Goal: Task Accomplishment & Management: Use online tool/utility

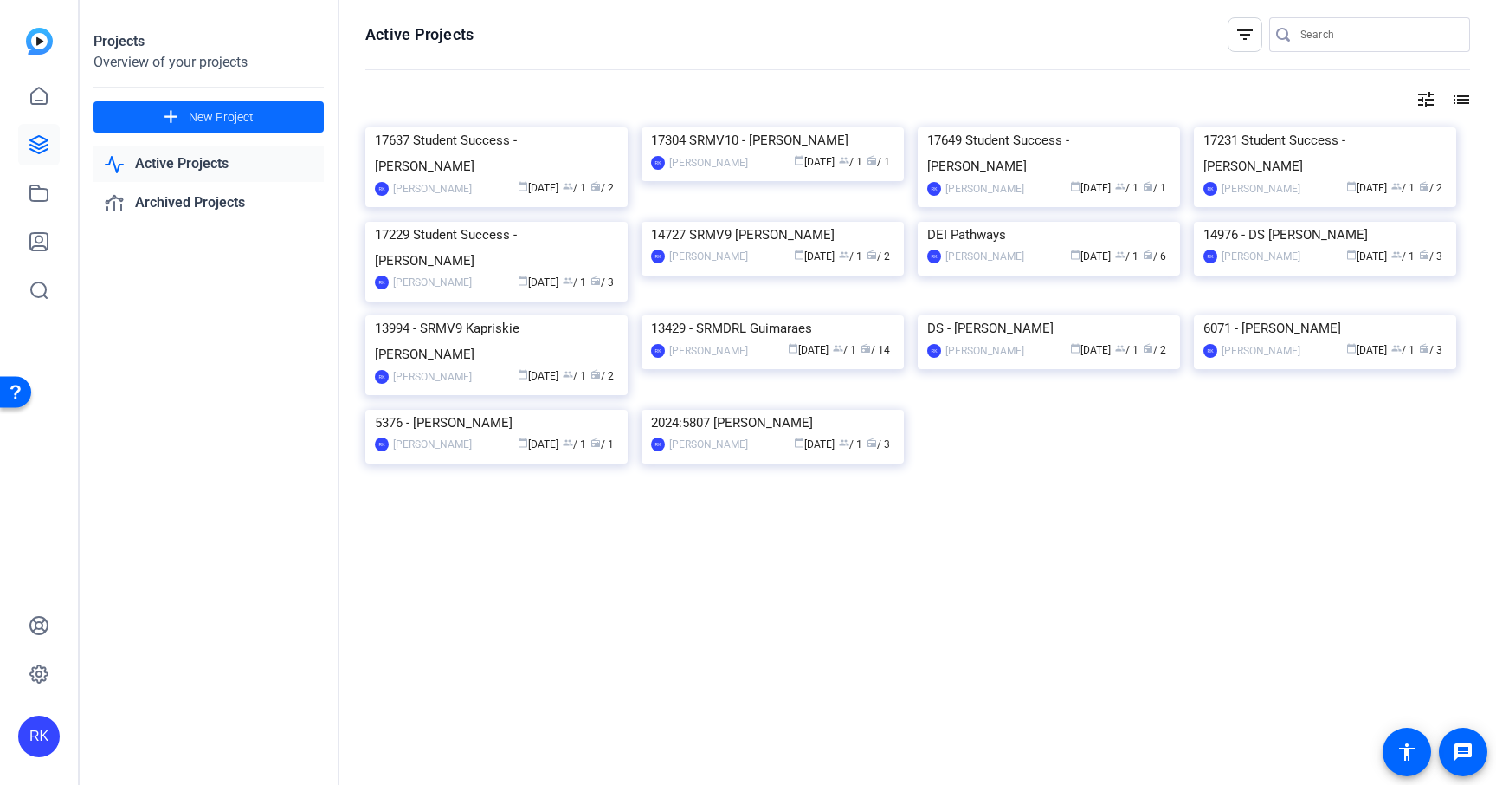
click at [276, 112] on span at bounding box center [209, 117] width 230 height 42
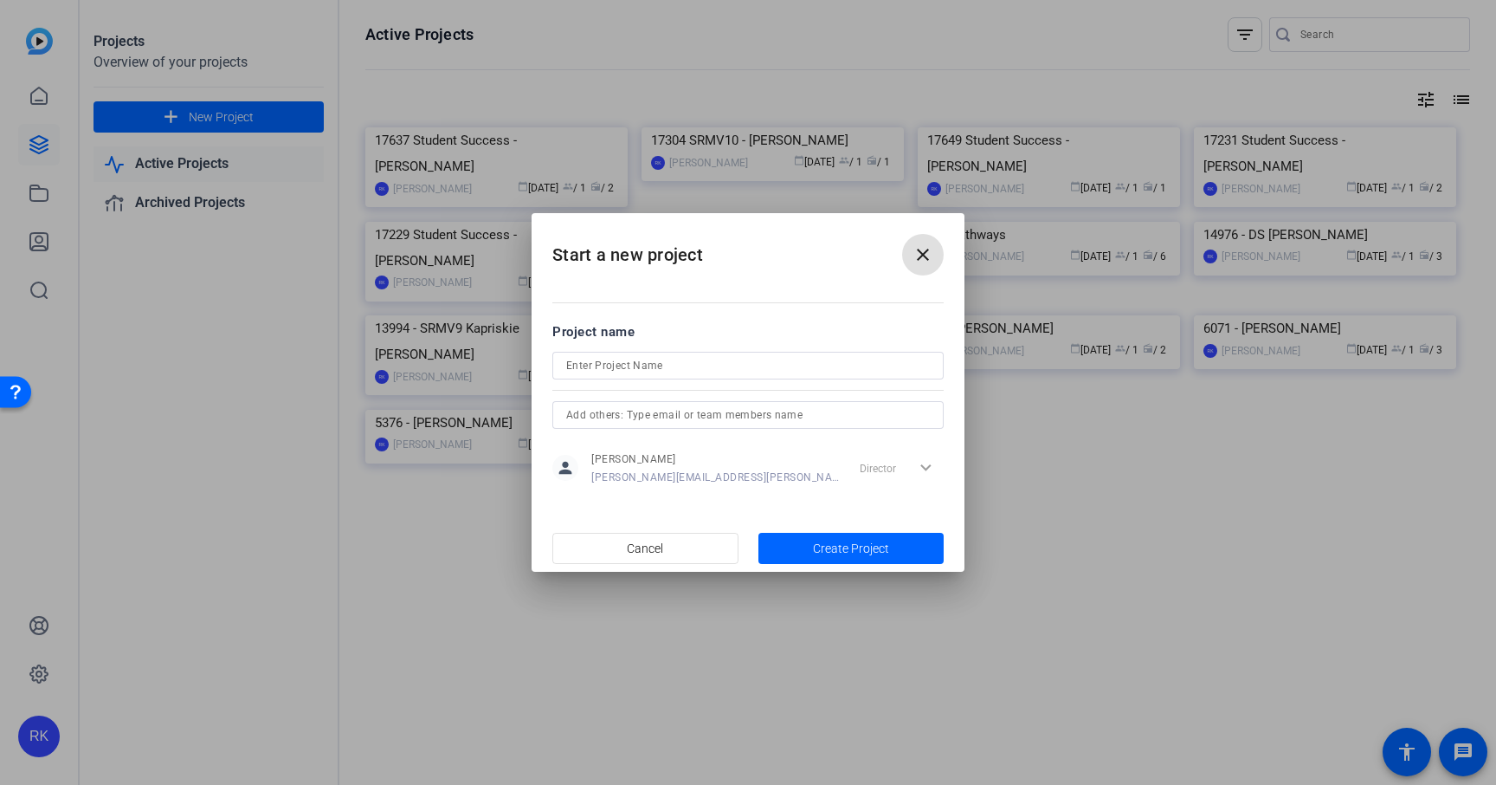
click at [602, 369] on input at bounding box center [748, 365] width 364 height 21
paste input "17227 [PERSON_NAME]"
click at [599, 360] on input "17227 [PERSON_NAME]" at bounding box center [748, 365] width 364 height 21
type input "17227 Skills [PERSON_NAME]"
click at [810, 539] on span "button" at bounding box center [852, 548] width 186 height 42
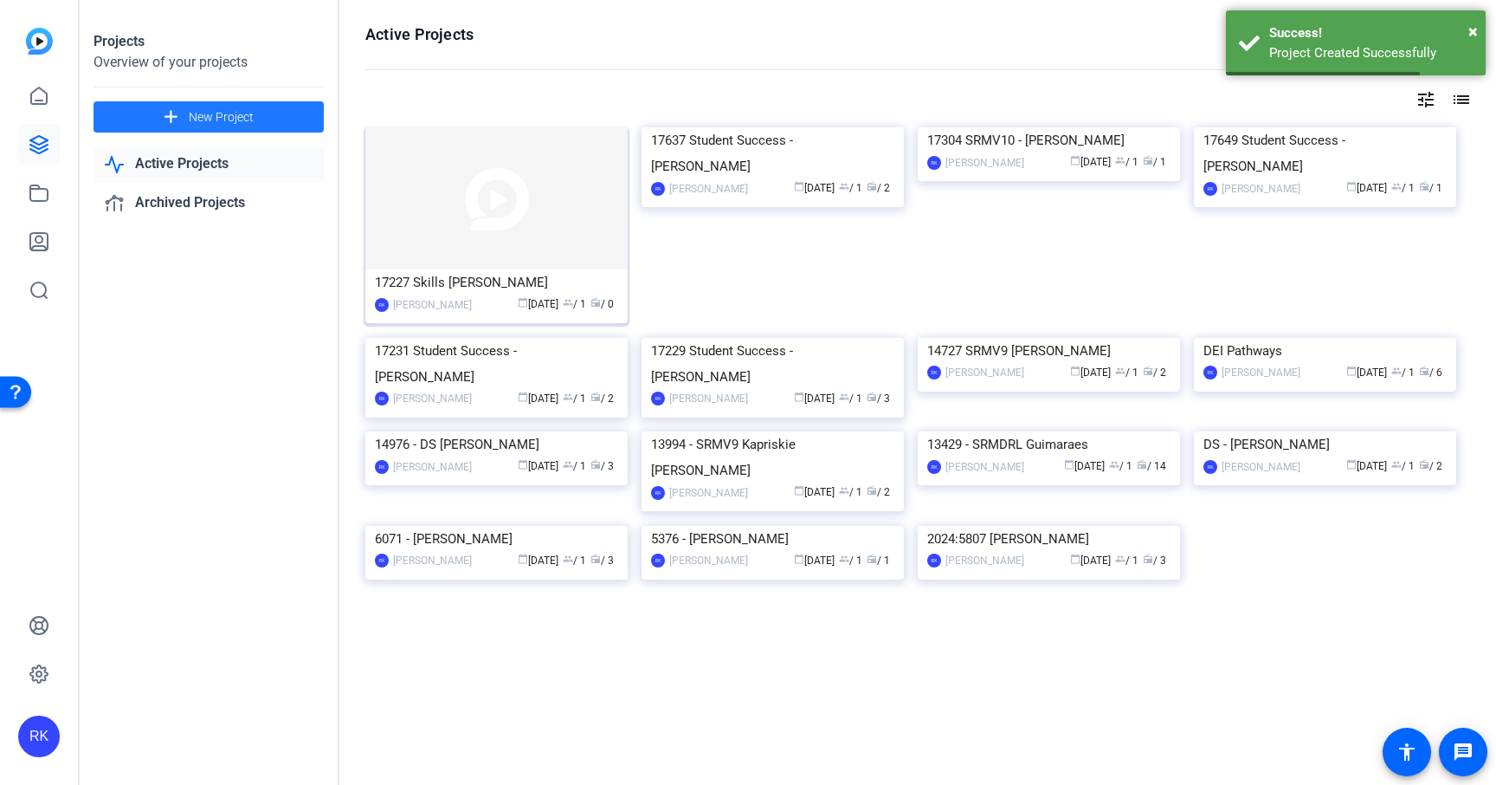
click at [531, 245] on img at bounding box center [496, 198] width 262 height 142
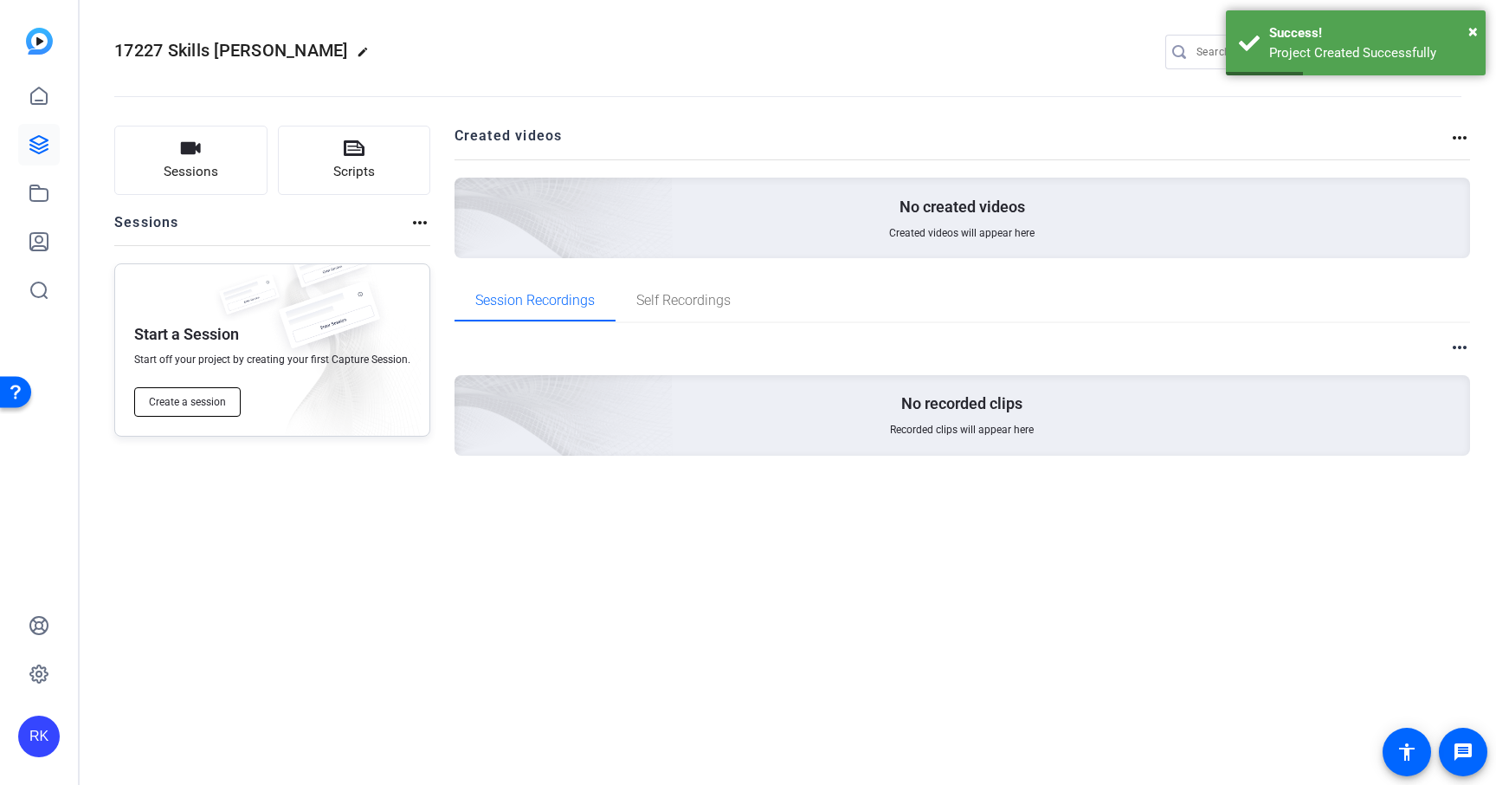
click at [194, 404] on span "Create a session" at bounding box center [187, 402] width 77 height 14
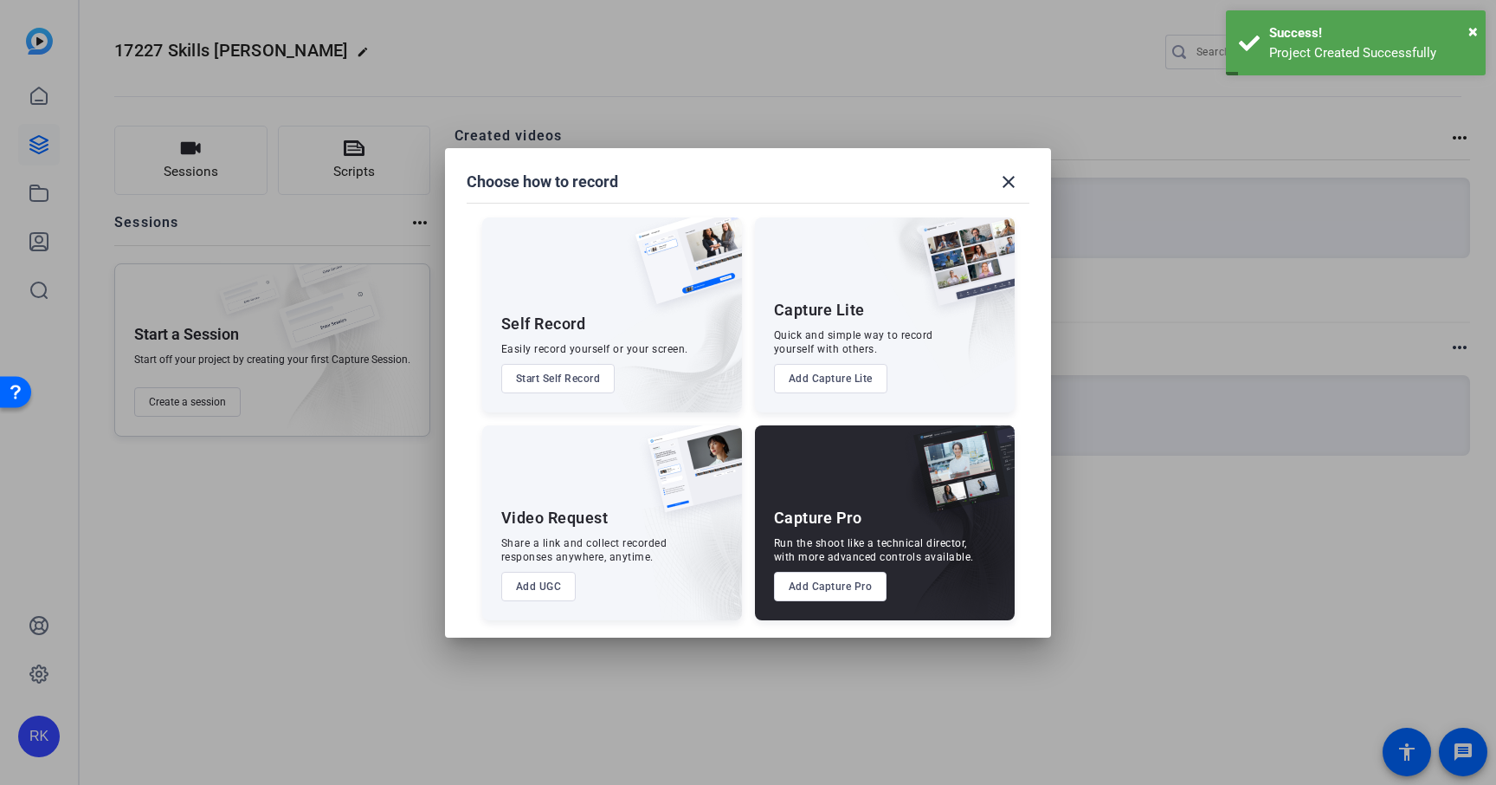
click at [810, 592] on button "Add Capture Pro" at bounding box center [830, 586] width 113 height 29
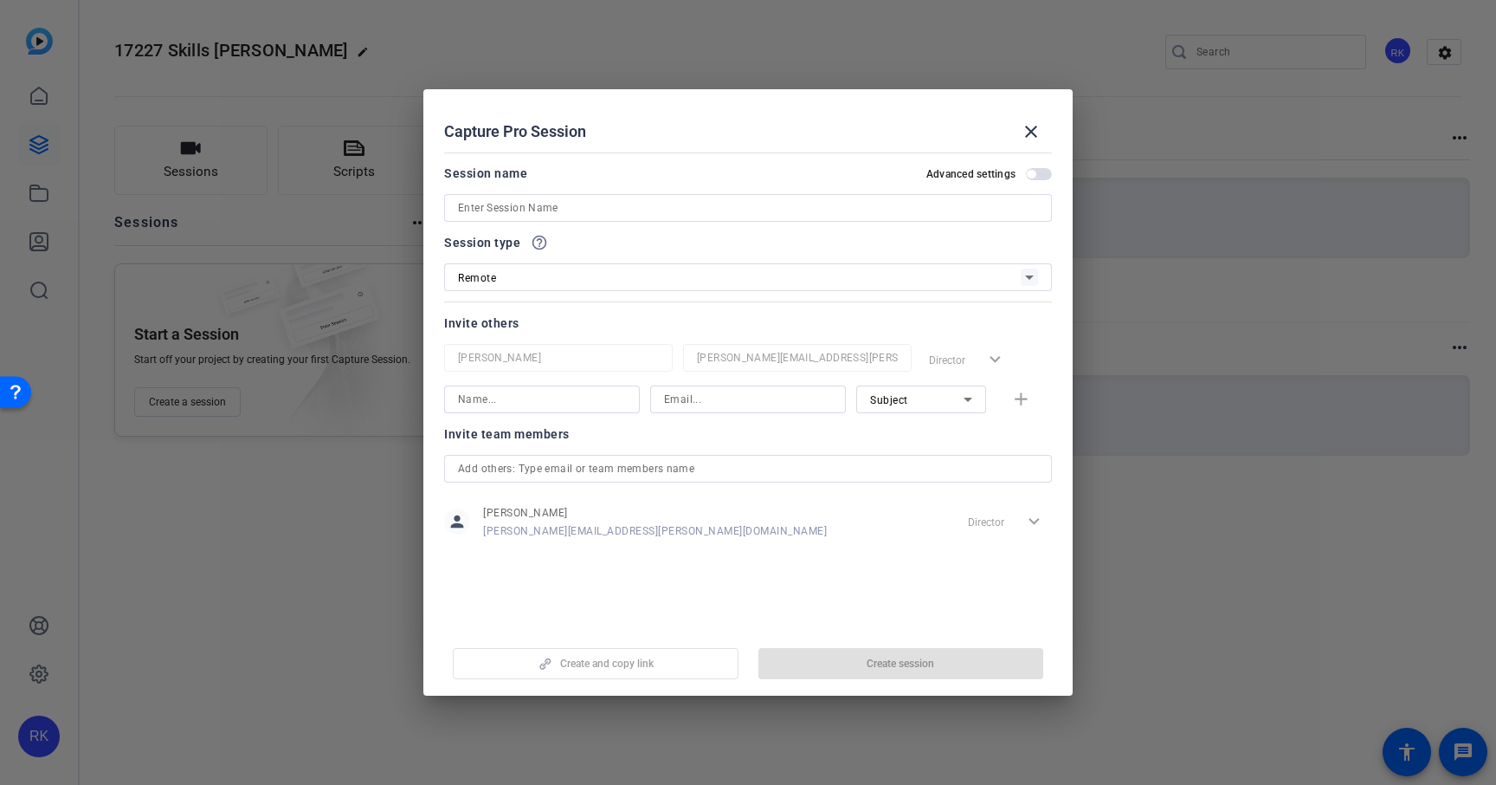
click at [539, 206] on input at bounding box center [748, 207] width 580 height 21
paste input "17227 [PERSON_NAME]"
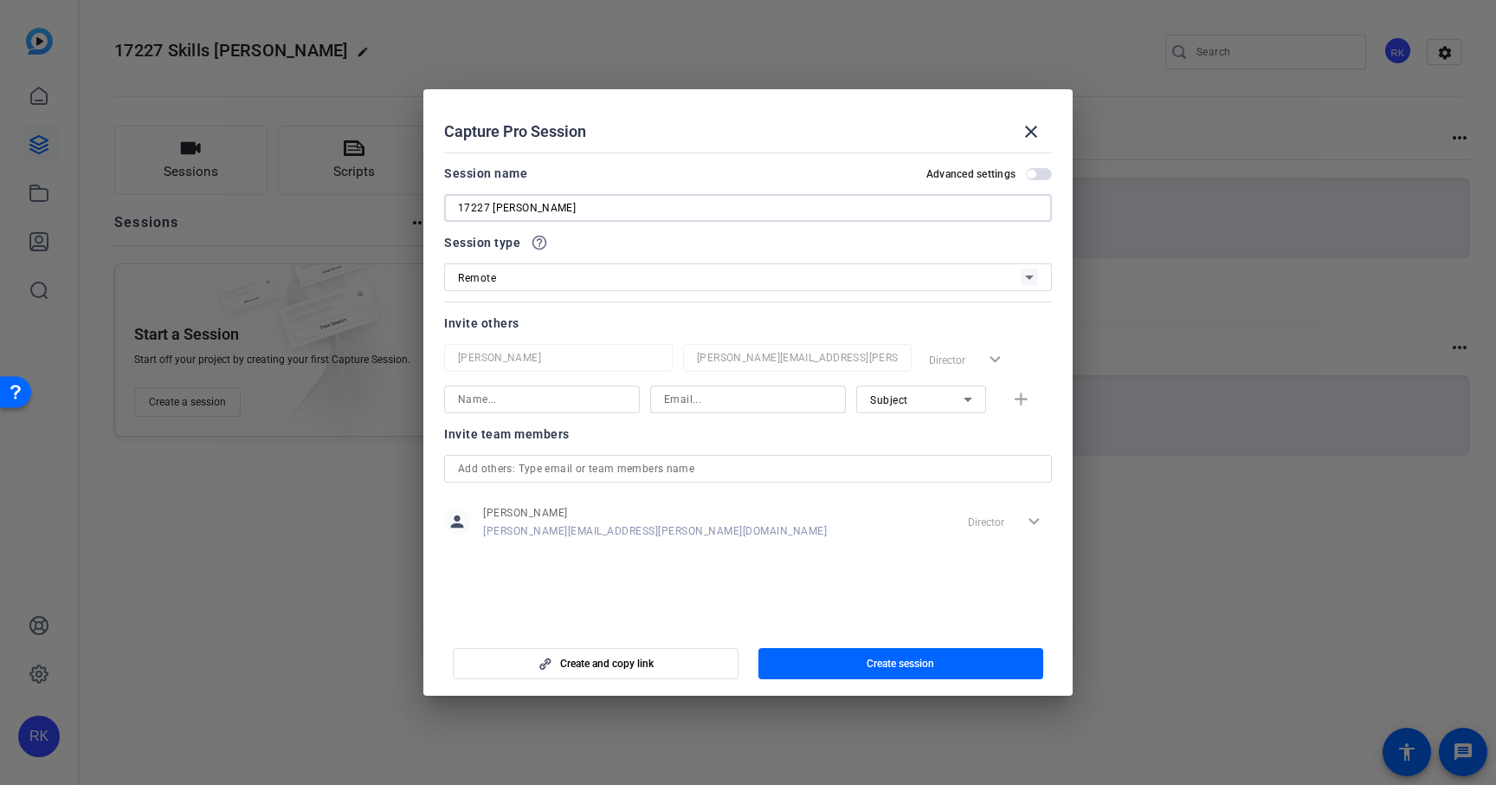
drag, startPoint x: 492, startPoint y: 203, endPoint x: 434, endPoint y: 199, distance: 58.2
click at [434, 199] on mat-dialog-content "Session name Advanced settings 17227 [PERSON_NAME] Session type help_outline Re…" at bounding box center [747, 385] width 649 height 481
click at [609, 211] on input "[PERSON_NAME]" at bounding box center [748, 207] width 580 height 21
type input "[PERSON_NAME] Filming"
click at [580, 398] on input at bounding box center [542, 399] width 168 height 21
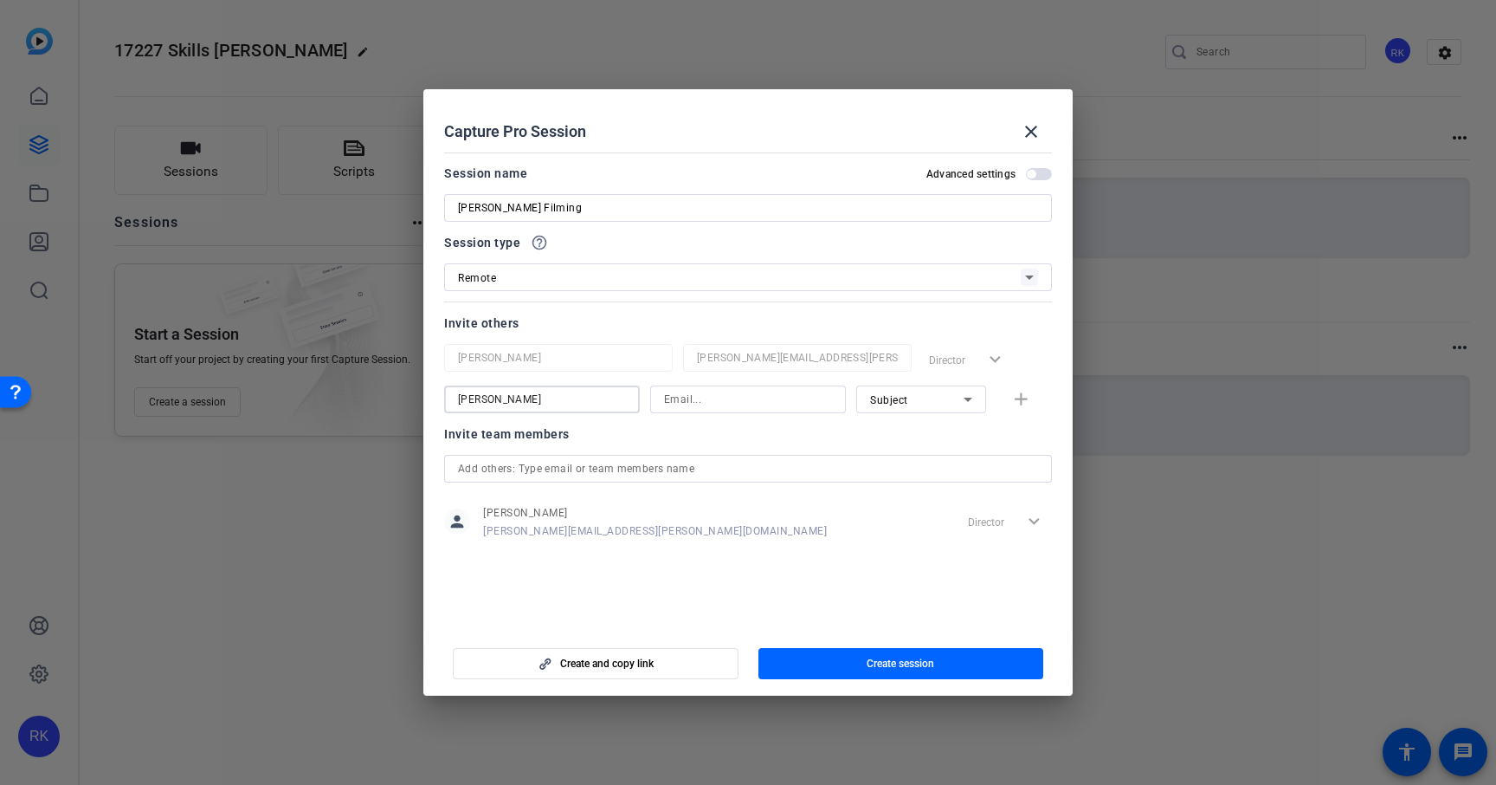
type input "[PERSON_NAME]"
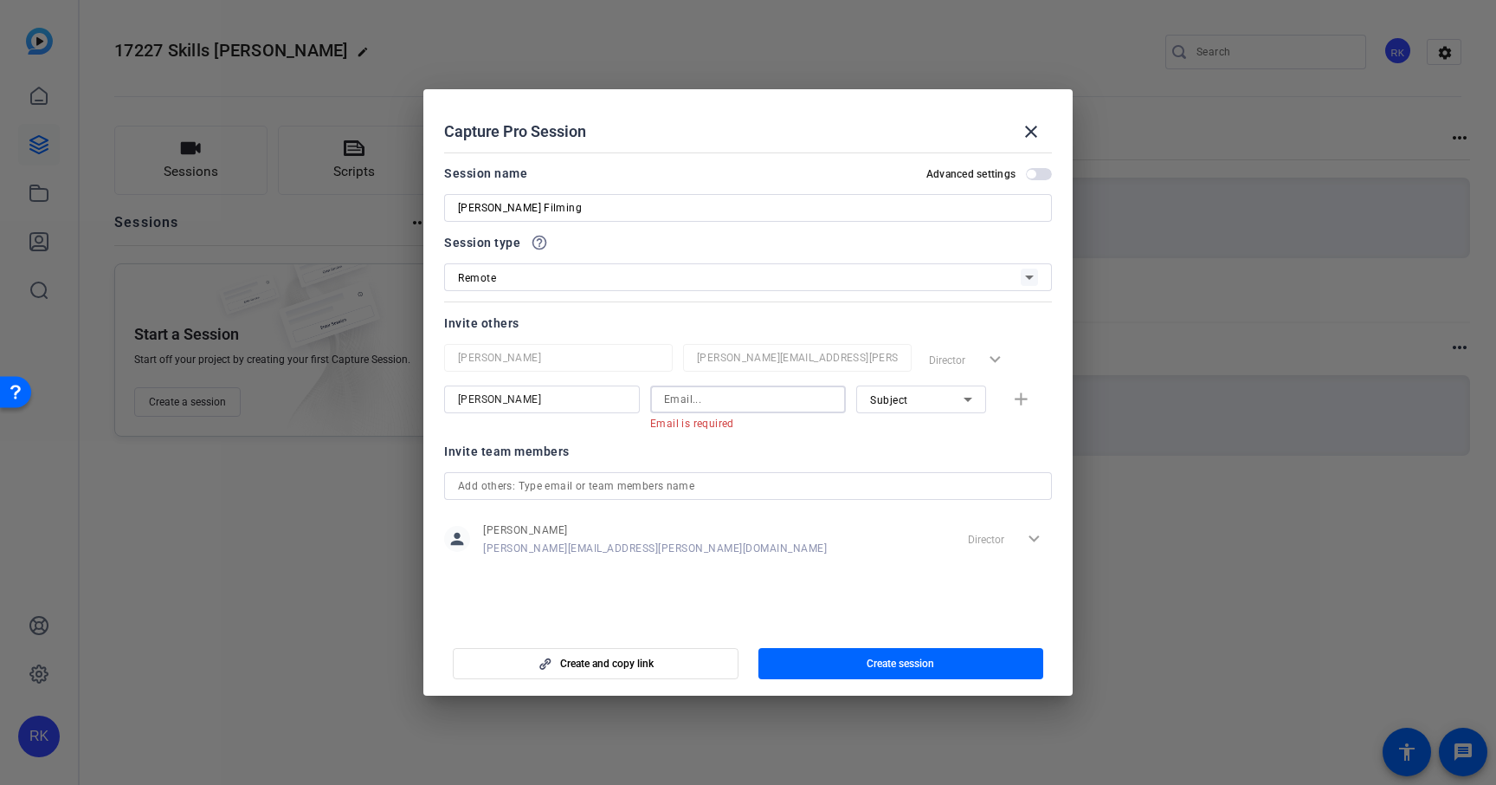
paste input "[EMAIL_ADDRESS][DOMAIN_NAME]"
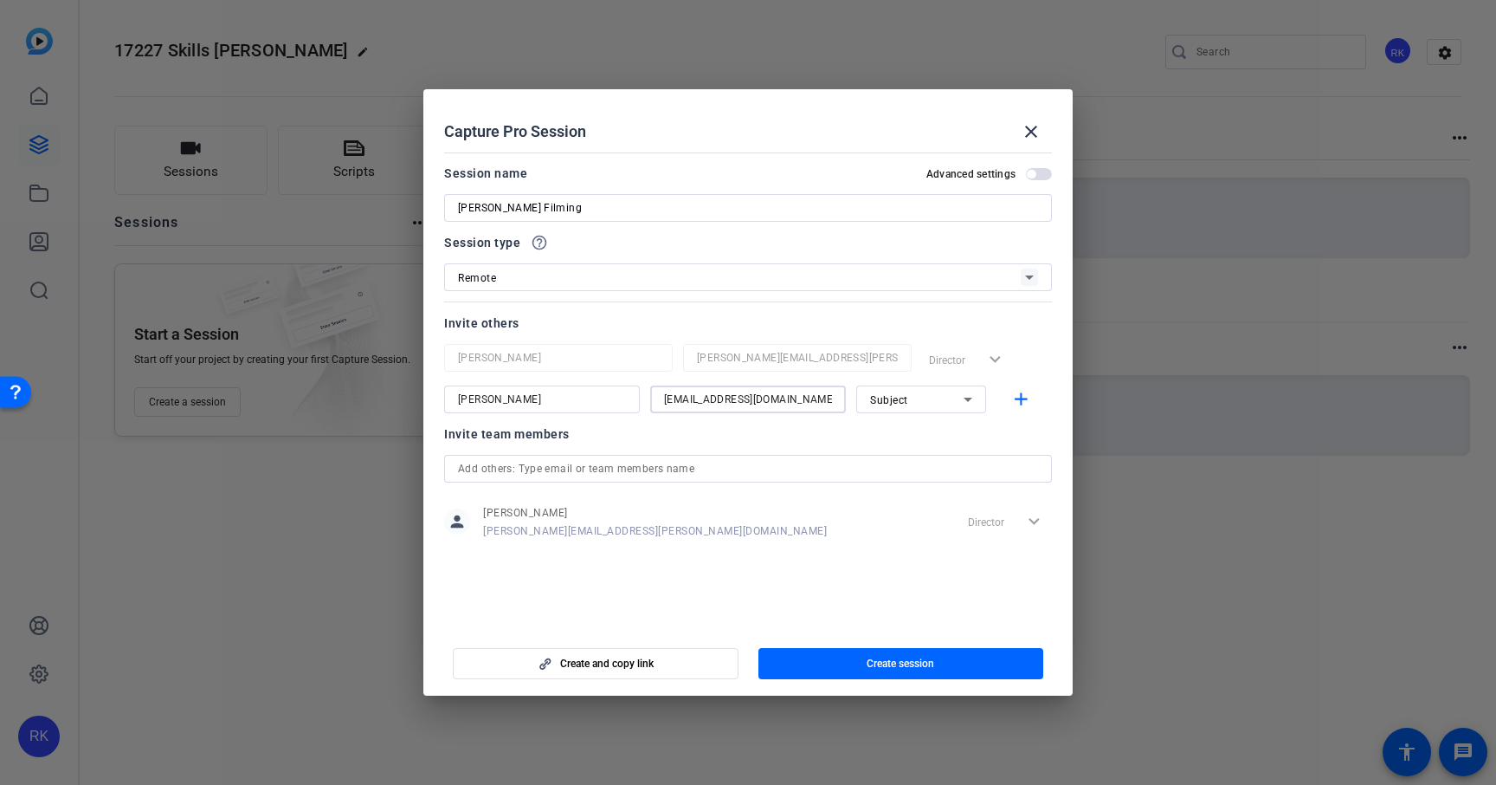
type input "[EMAIL_ADDRESS][DOMAIN_NAME]"
click at [892, 407] on div "Subject" at bounding box center [917, 400] width 94 height 22
click at [918, 436] on span "Collaborator" at bounding box center [901, 433] width 63 height 21
click at [1017, 404] on mat-icon "add" at bounding box center [1022, 400] width 22 height 22
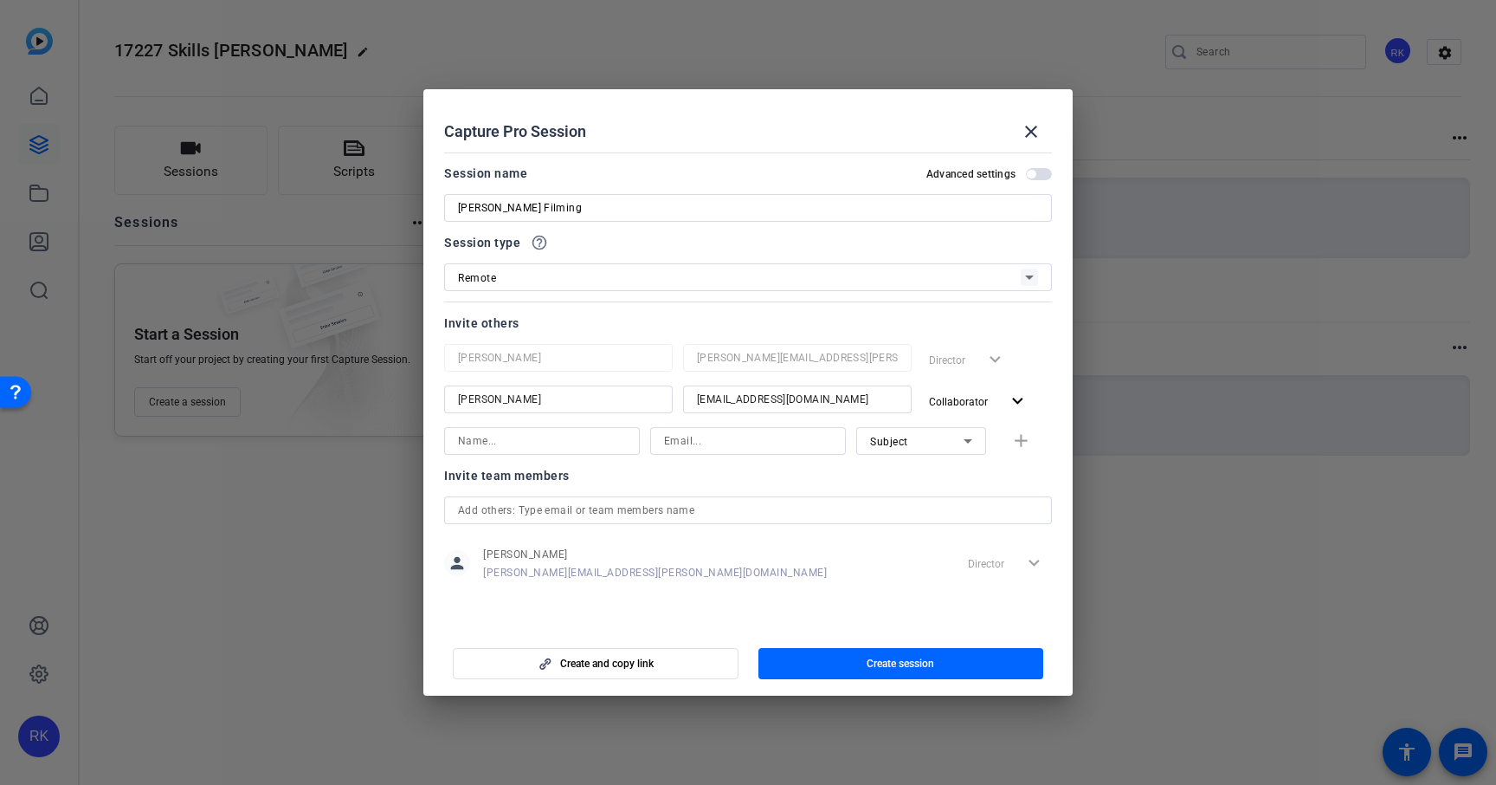
click at [550, 439] on input at bounding box center [542, 440] width 168 height 21
type input "[PERSON_NAME]"
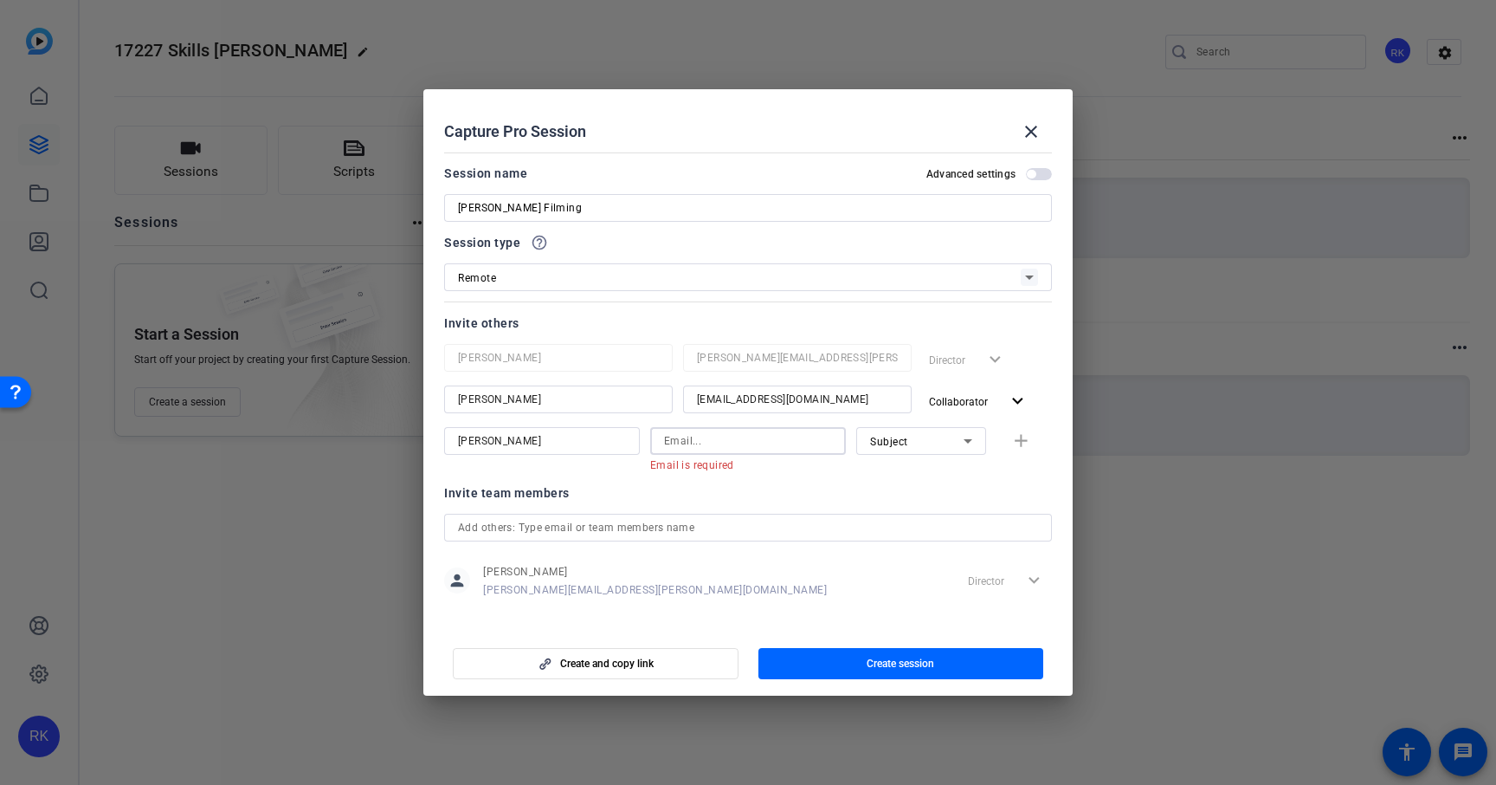
click at [705, 444] on input at bounding box center [748, 440] width 168 height 21
paste input "[EMAIL_ADDRESS][DOMAIN_NAME]"
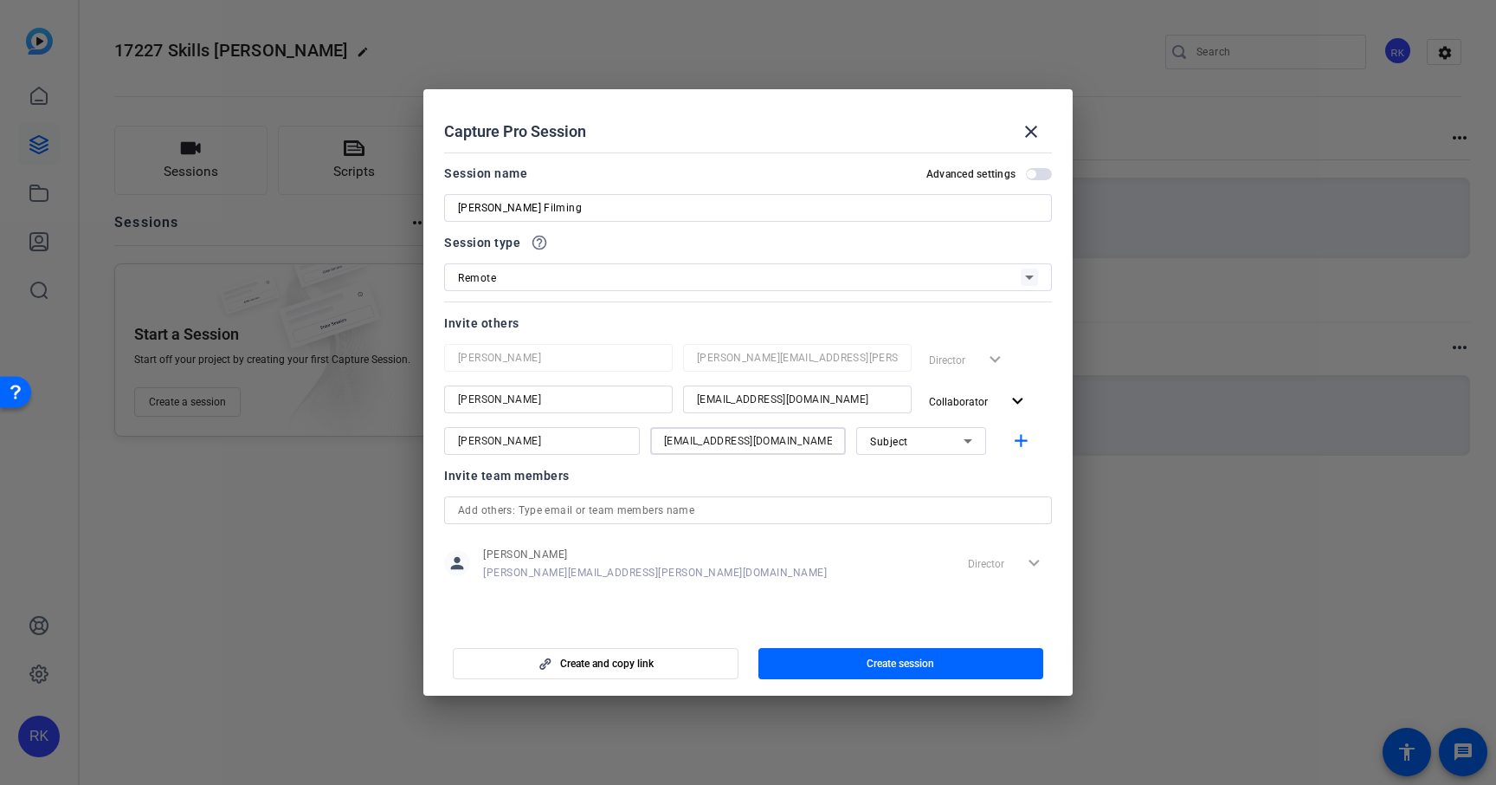
type input "[EMAIL_ADDRESS][DOMAIN_NAME]"
click at [961, 440] on icon at bounding box center [968, 440] width 21 height 21
click at [953, 472] on mat-option "Collaborator" at bounding box center [921, 476] width 130 height 28
click at [1018, 442] on mat-icon "add" at bounding box center [1022, 441] width 22 height 22
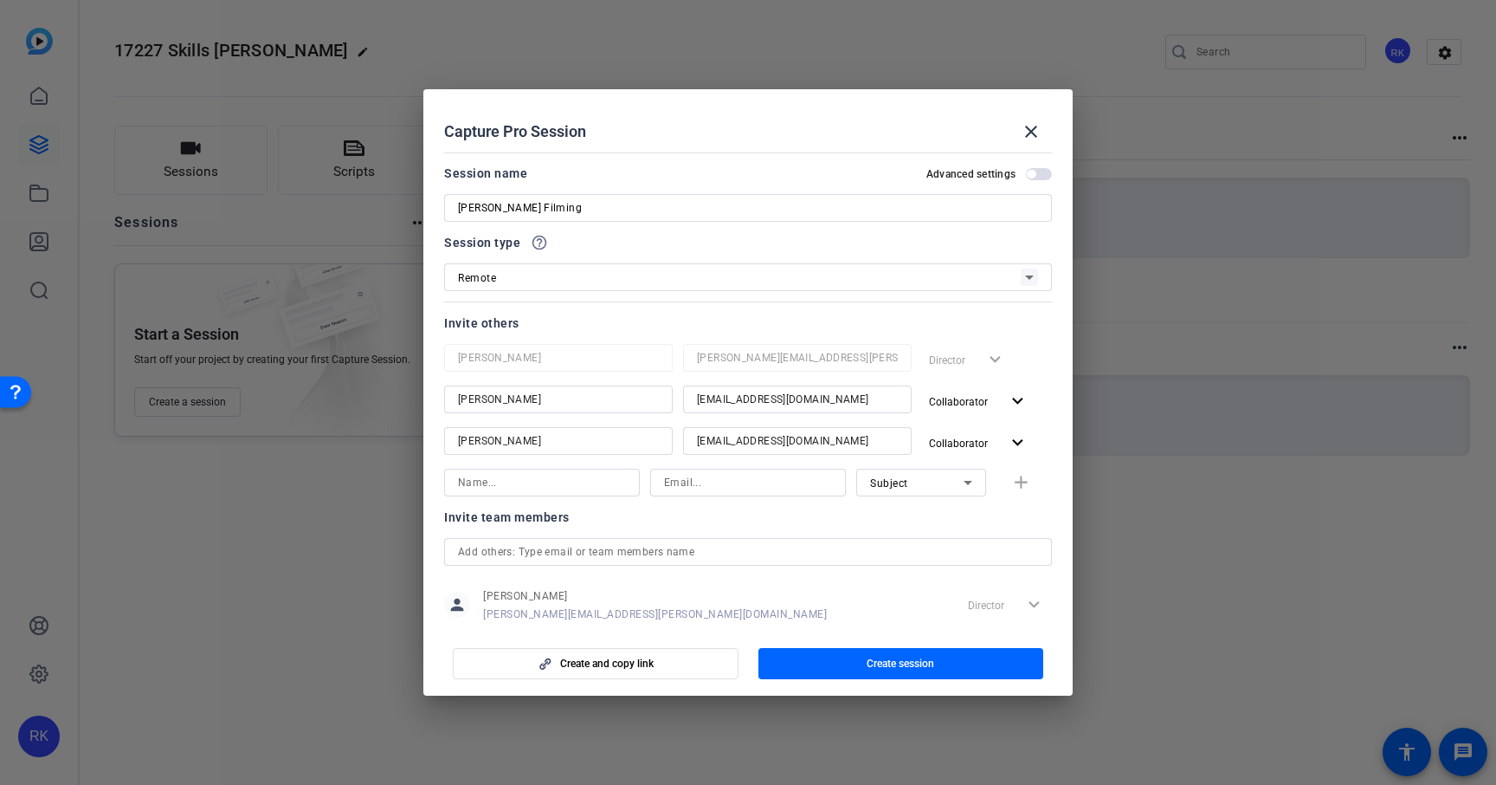
click at [559, 478] on input at bounding box center [542, 482] width 168 height 21
type input "[PERSON_NAME]"
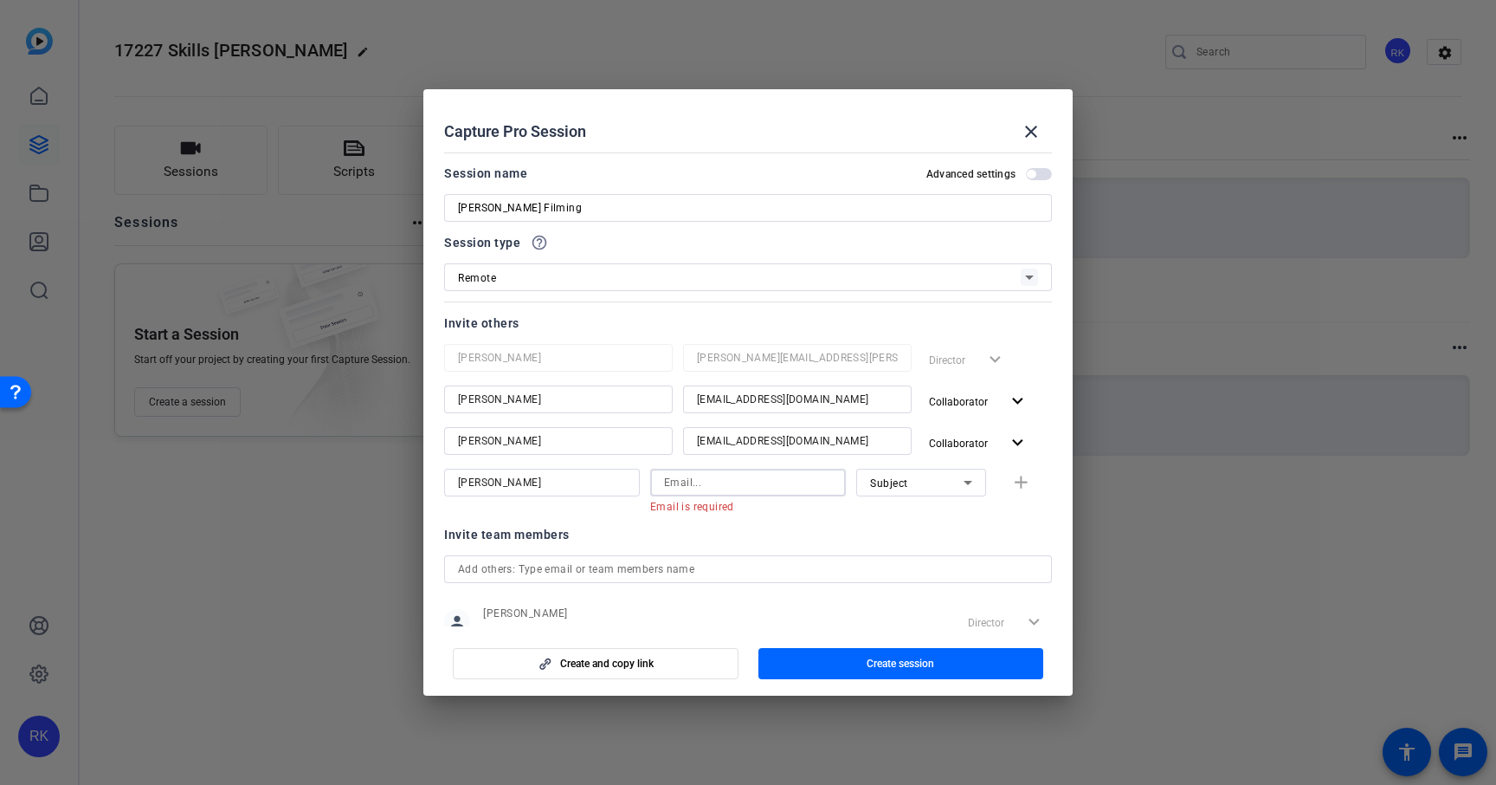
paste input "[EMAIL_ADDRESS][DOMAIN_NAME]"
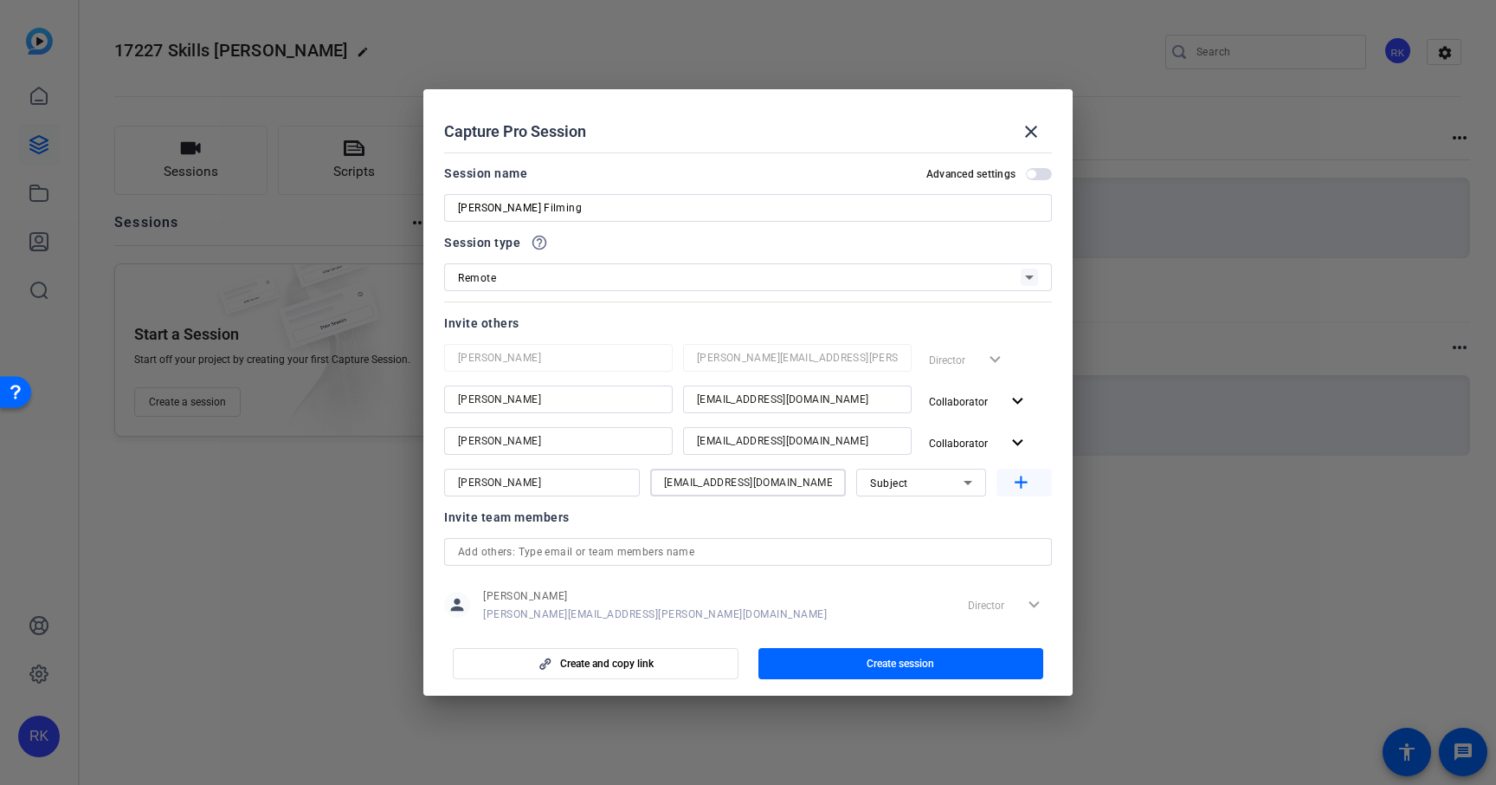
type input "[EMAIL_ADDRESS][DOMAIN_NAME]"
click at [1024, 474] on mat-icon "add" at bounding box center [1022, 483] width 22 height 22
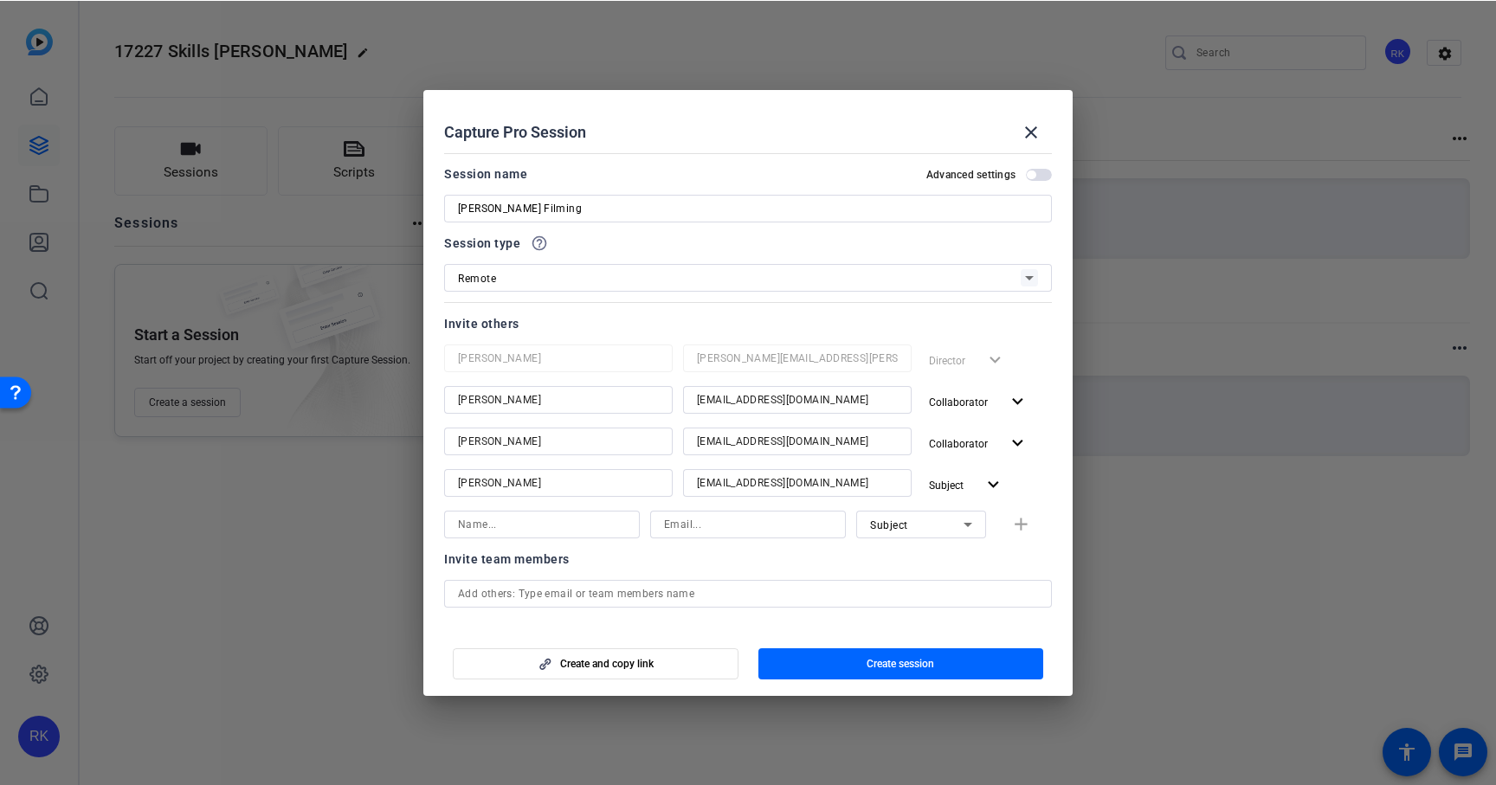
scroll to position [78, 0]
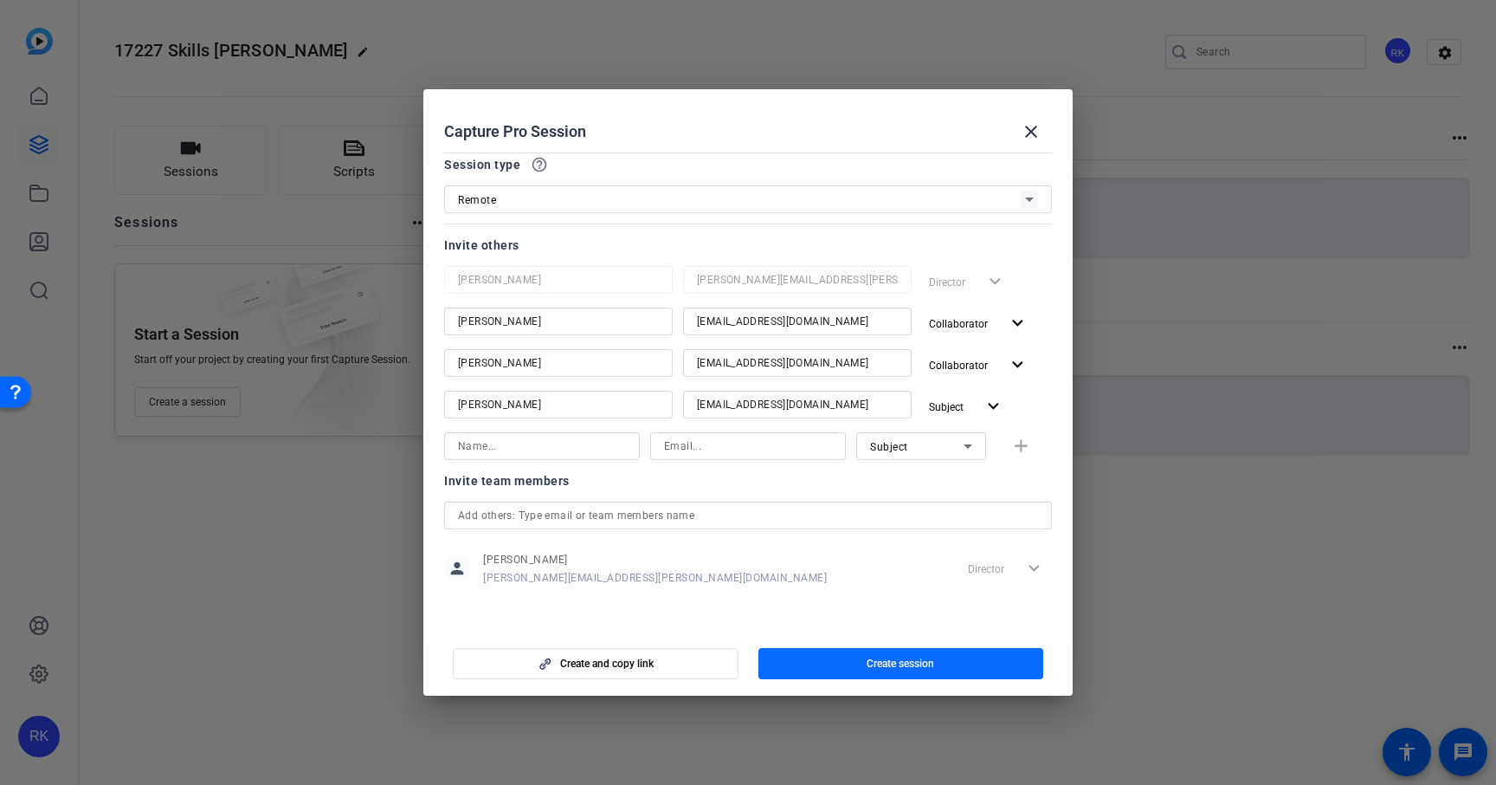
click at [944, 660] on span "button" at bounding box center [902, 664] width 286 height 42
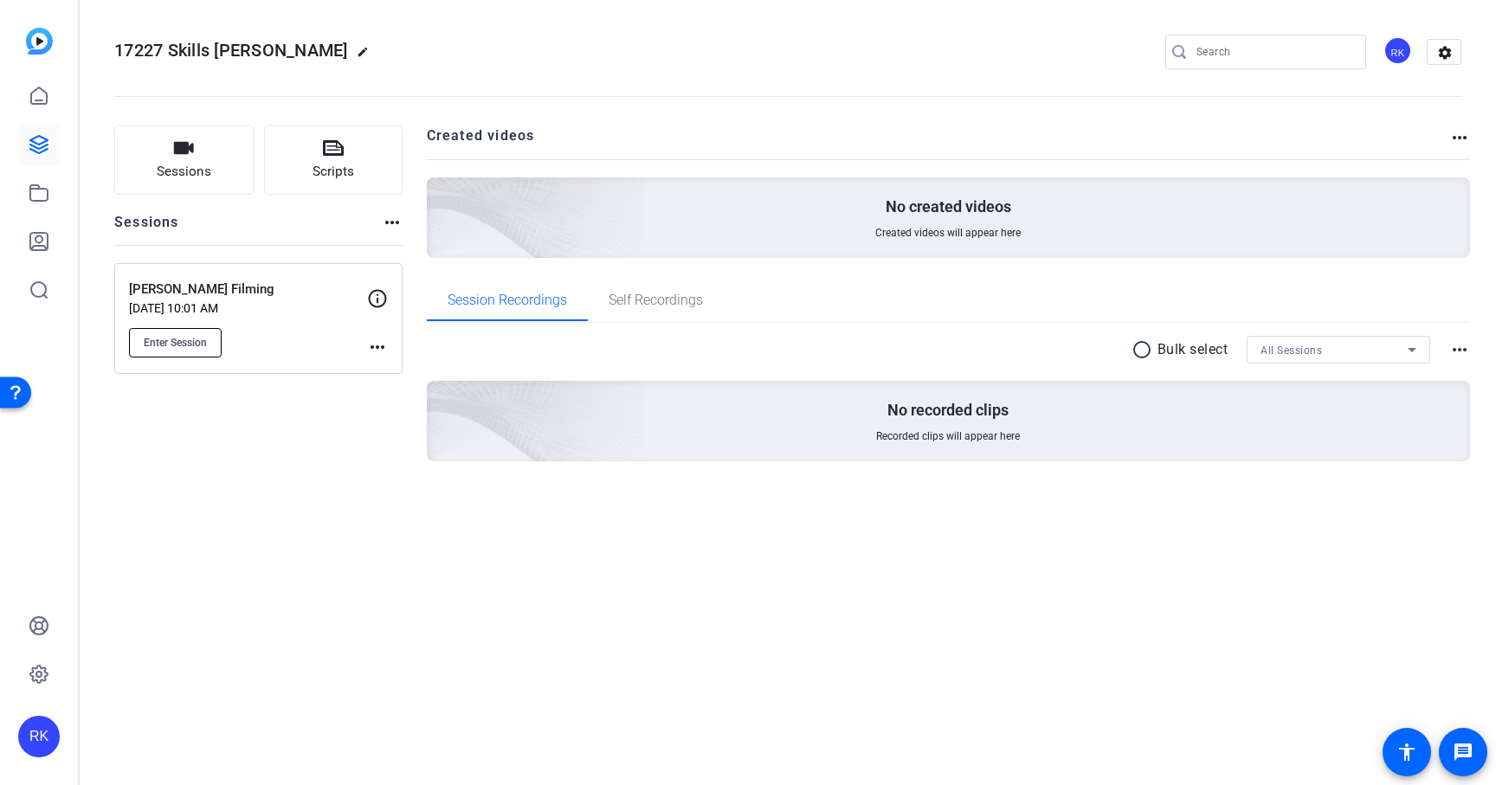
click at [185, 341] on span "Enter Session" at bounding box center [175, 343] width 63 height 14
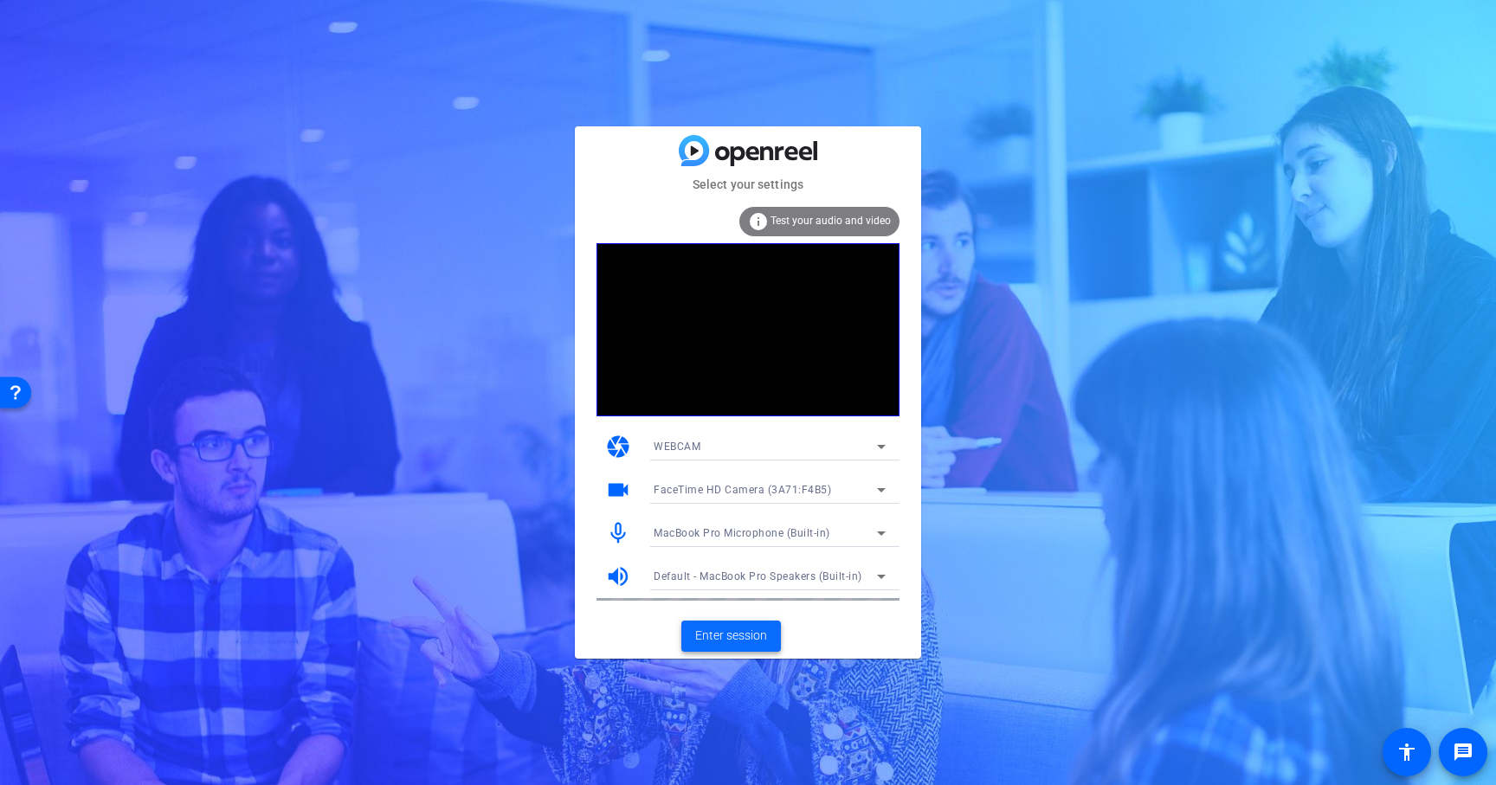
click at [743, 649] on span at bounding box center [732, 637] width 100 height 42
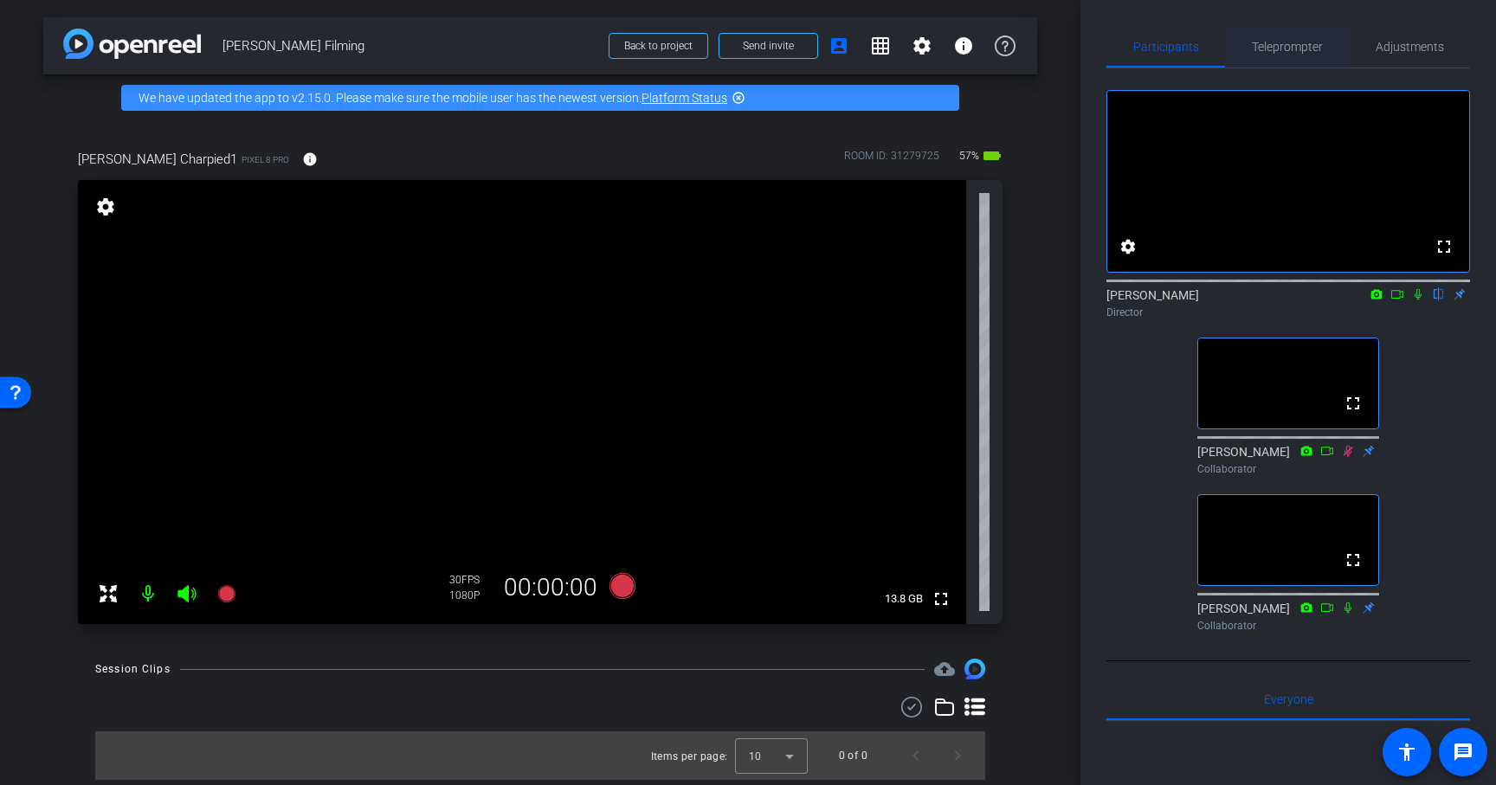
click at [1308, 48] on span "Teleprompter" at bounding box center [1287, 47] width 71 height 12
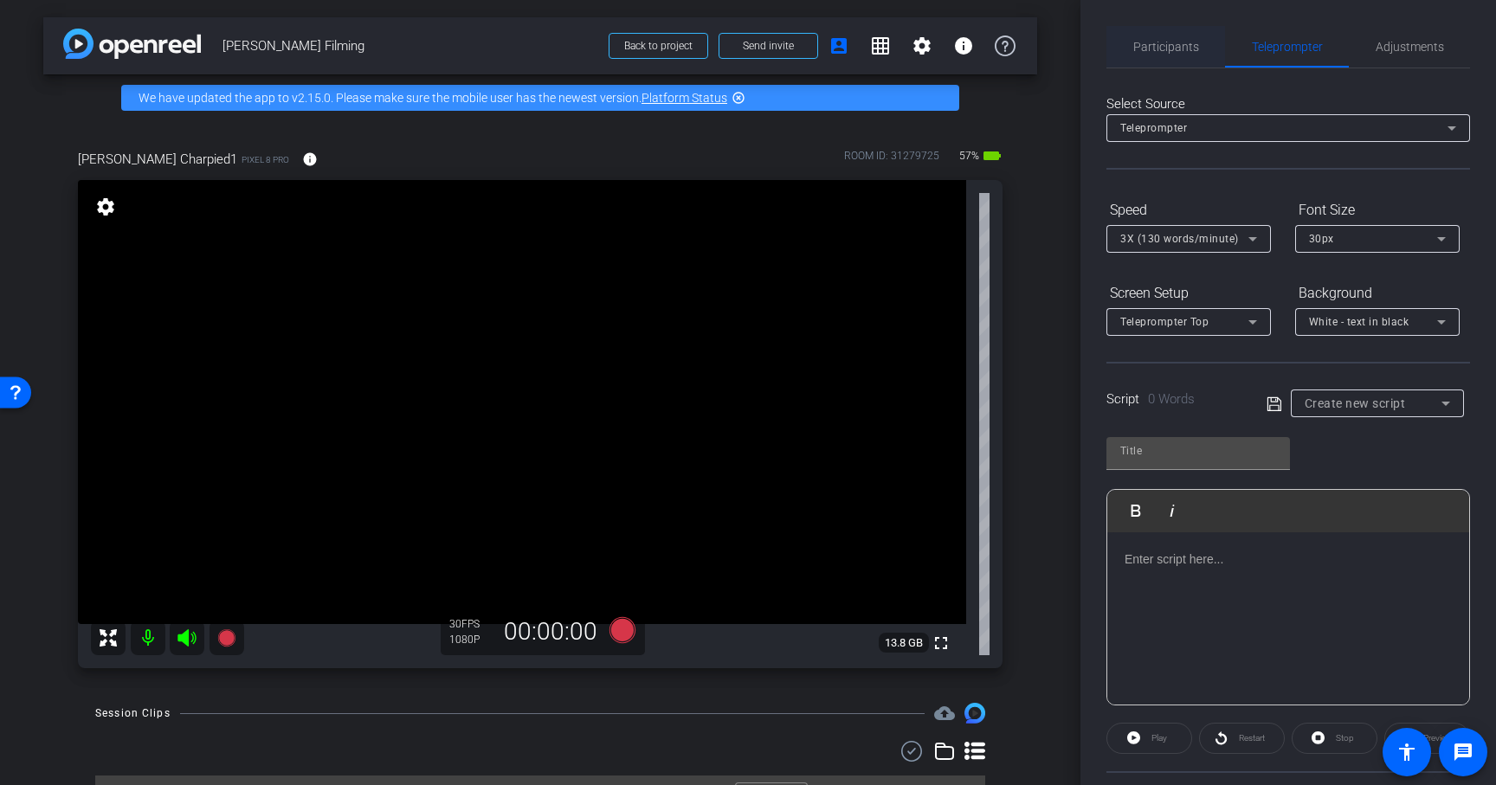
click at [1174, 51] on span "Participants" at bounding box center [1167, 47] width 66 height 12
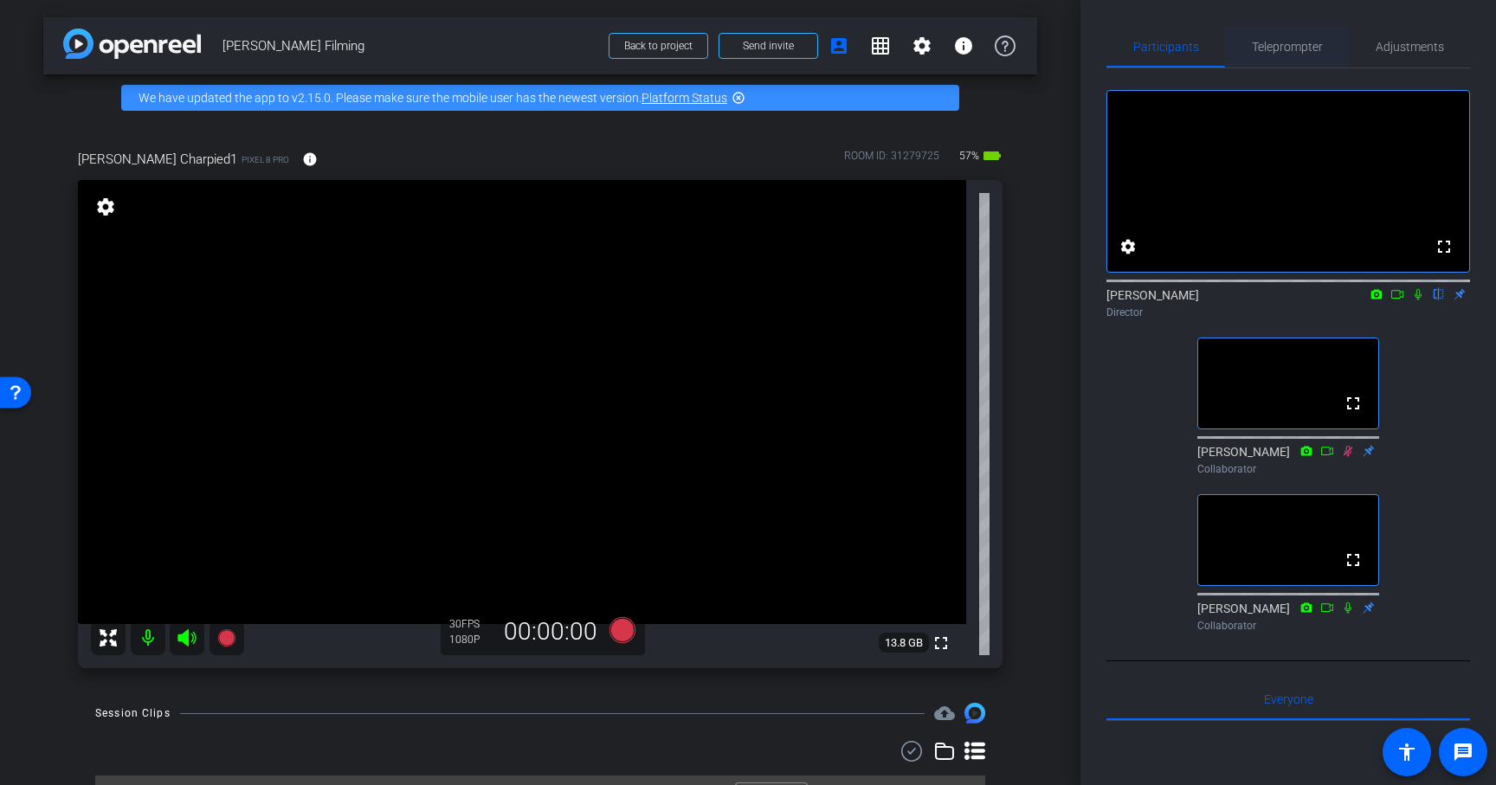
click at [1267, 54] on span "Teleprompter" at bounding box center [1287, 47] width 71 height 42
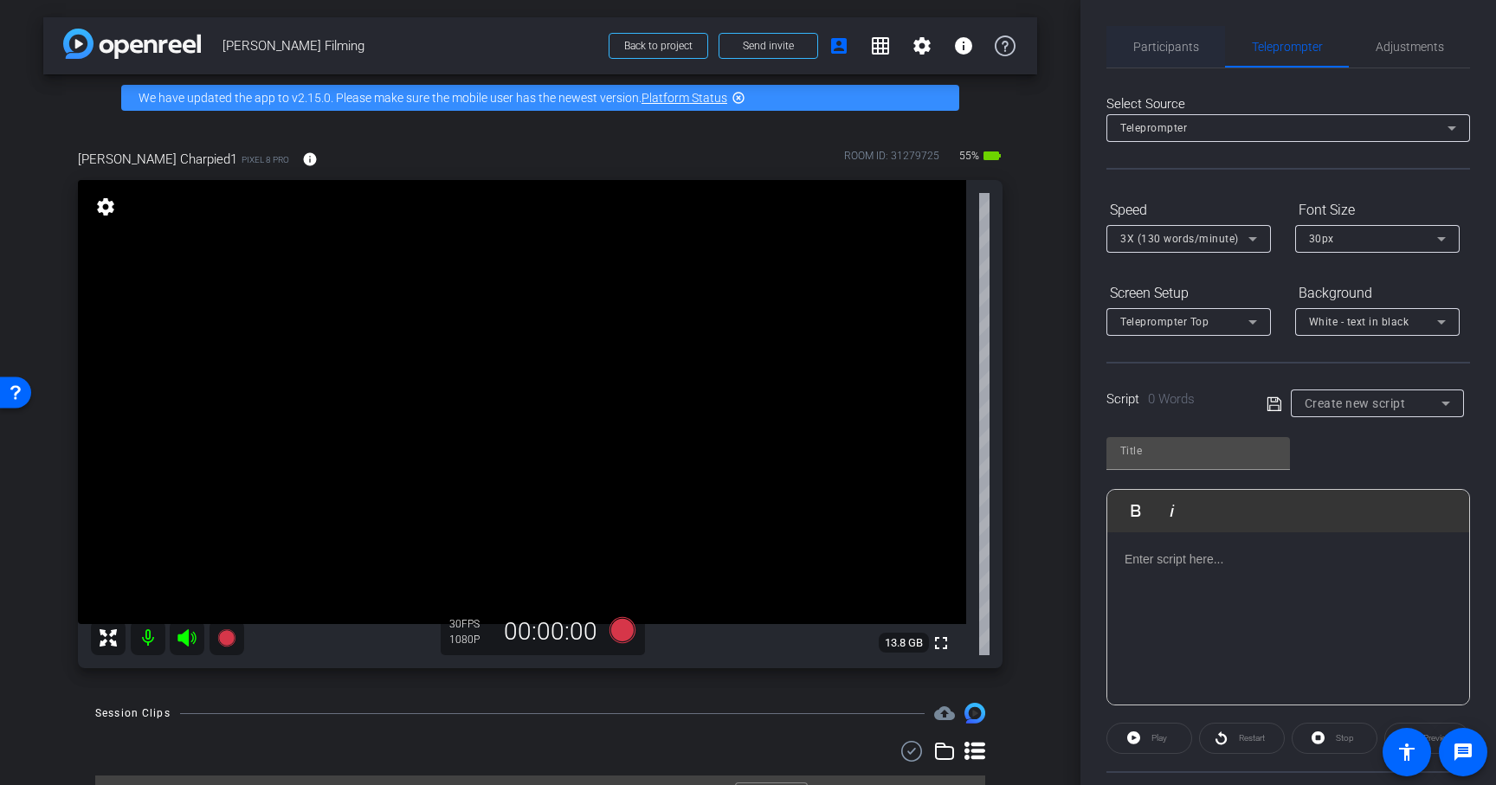
click at [1171, 41] on span "Participants" at bounding box center [1167, 47] width 66 height 12
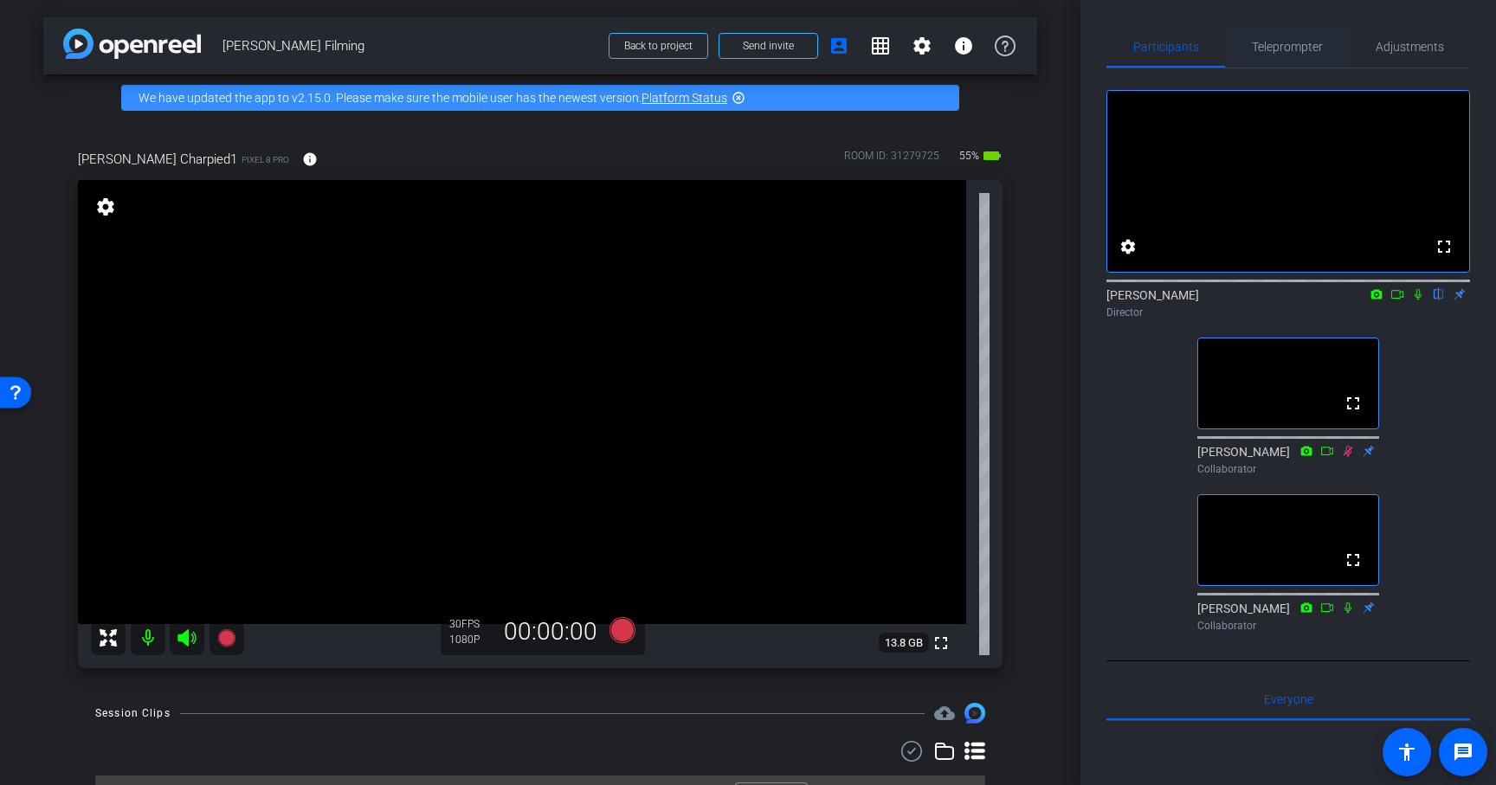
click at [1277, 55] on span "Teleprompter" at bounding box center [1287, 47] width 71 height 42
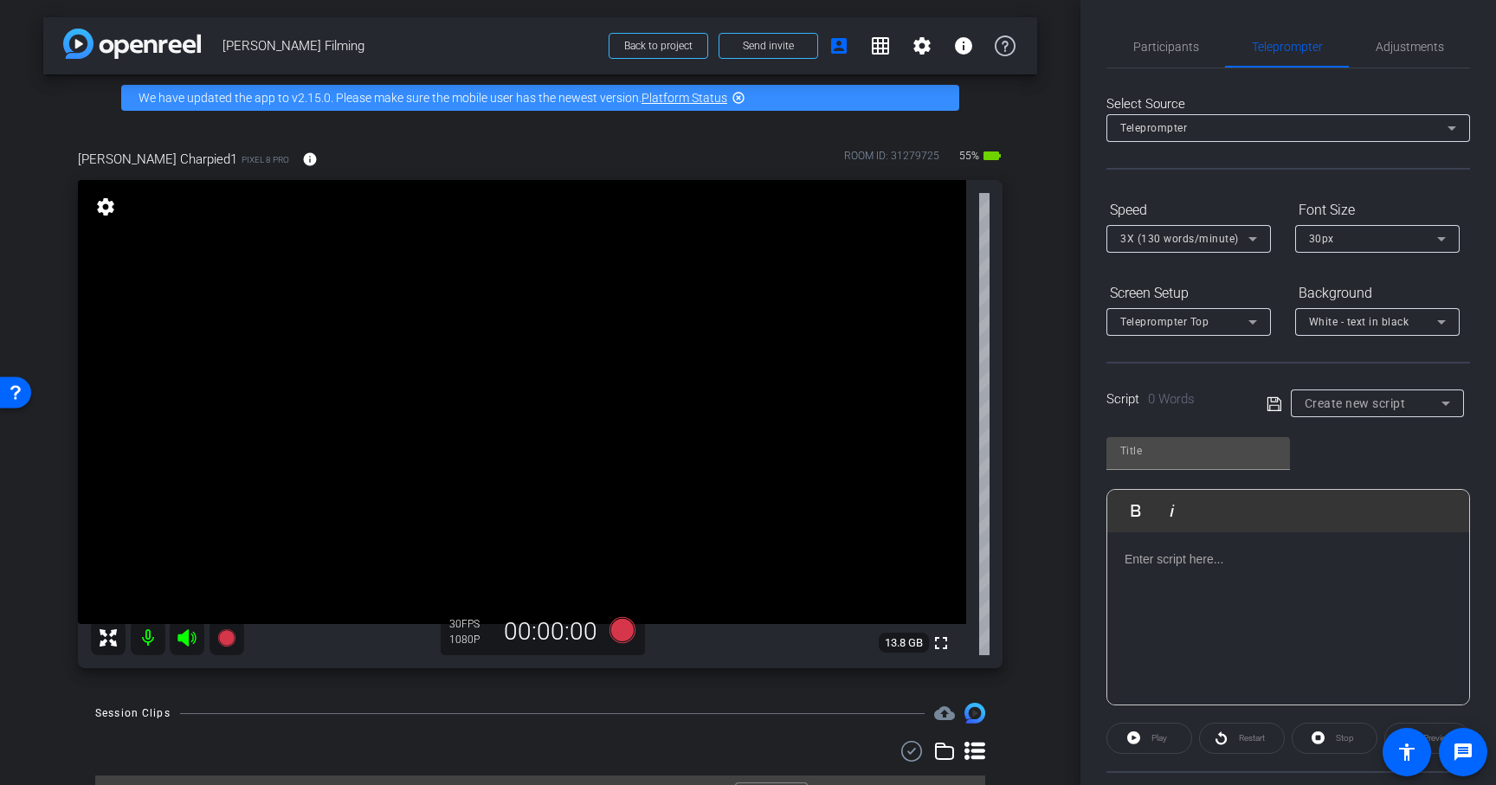
click at [1161, 559] on p at bounding box center [1288, 559] width 327 height 19
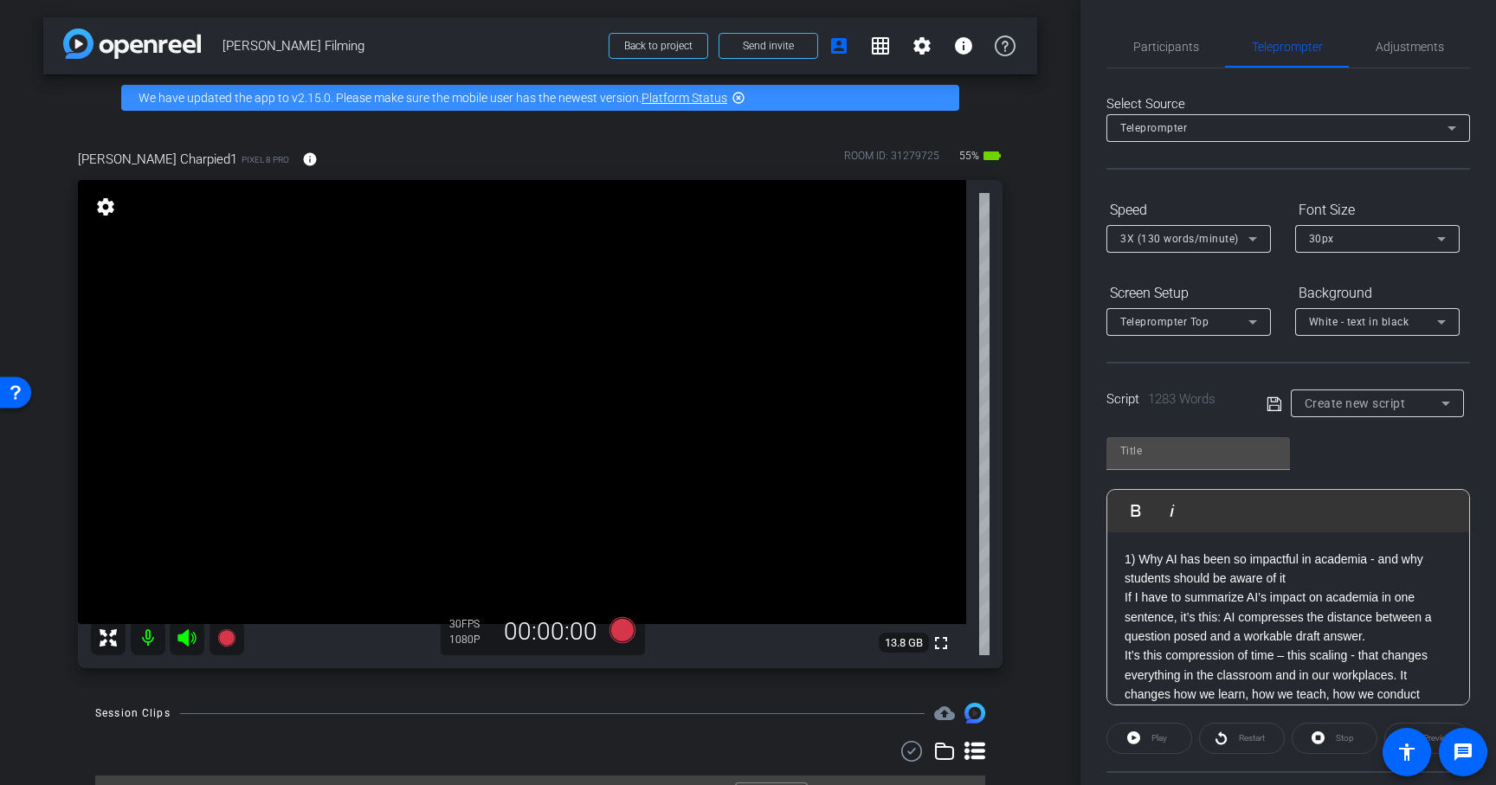
click at [1295, 579] on p "1) Why AI has been so impactful in academia - and why students should be aware …" at bounding box center [1288, 569] width 327 height 39
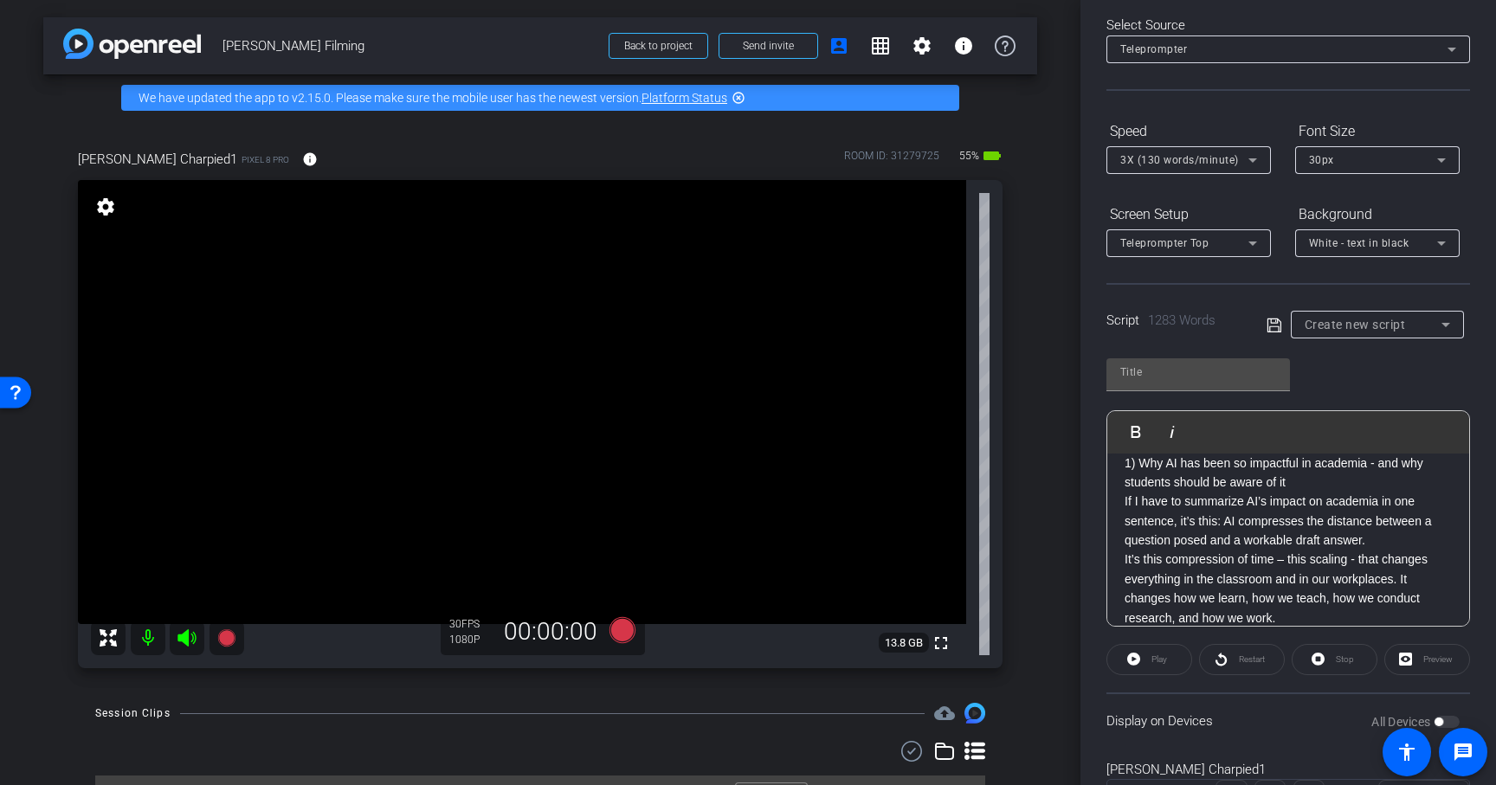
scroll to position [126, 0]
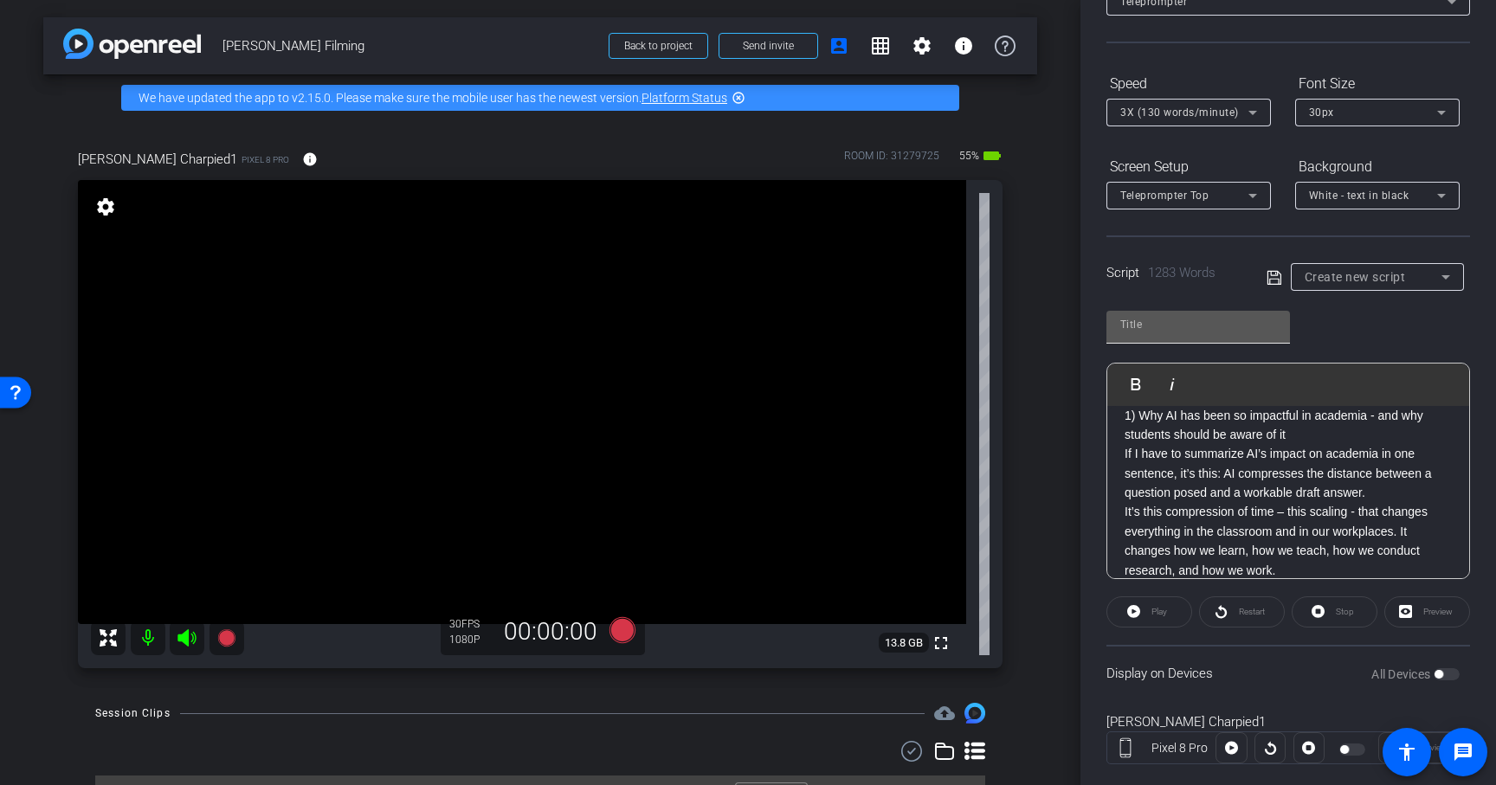
click at [1256, 323] on input "text" at bounding box center [1199, 324] width 156 height 21
type input "Script"
click at [1326, 306] on div "Script Play Play from this location Play Selected Play and display the selected…" at bounding box center [1289, 438] width 364 height 281
click at [1269, 275] on icon at bounding box center [1275, 278] width 16 height 21
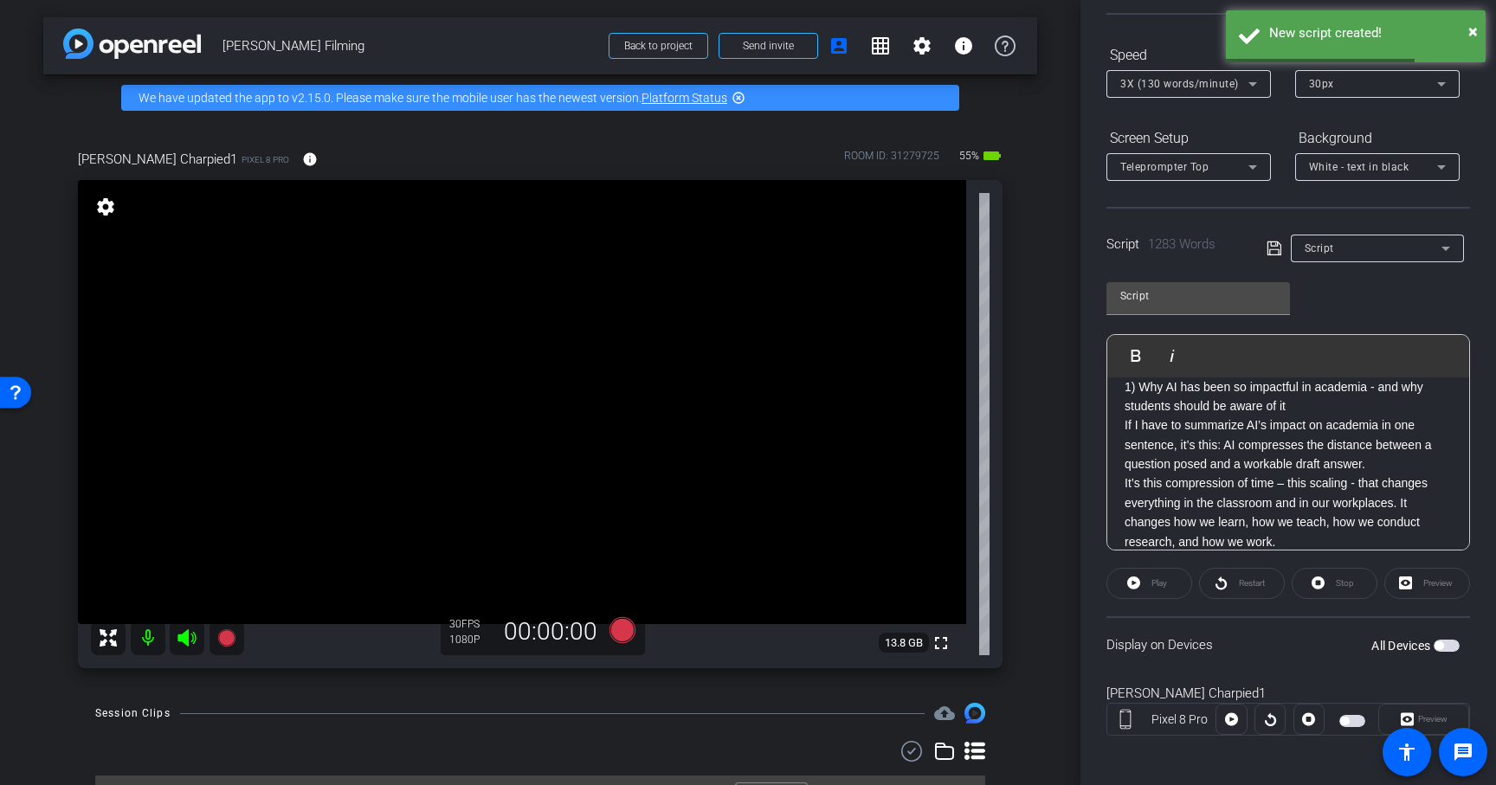
scroll to position [161, 0]
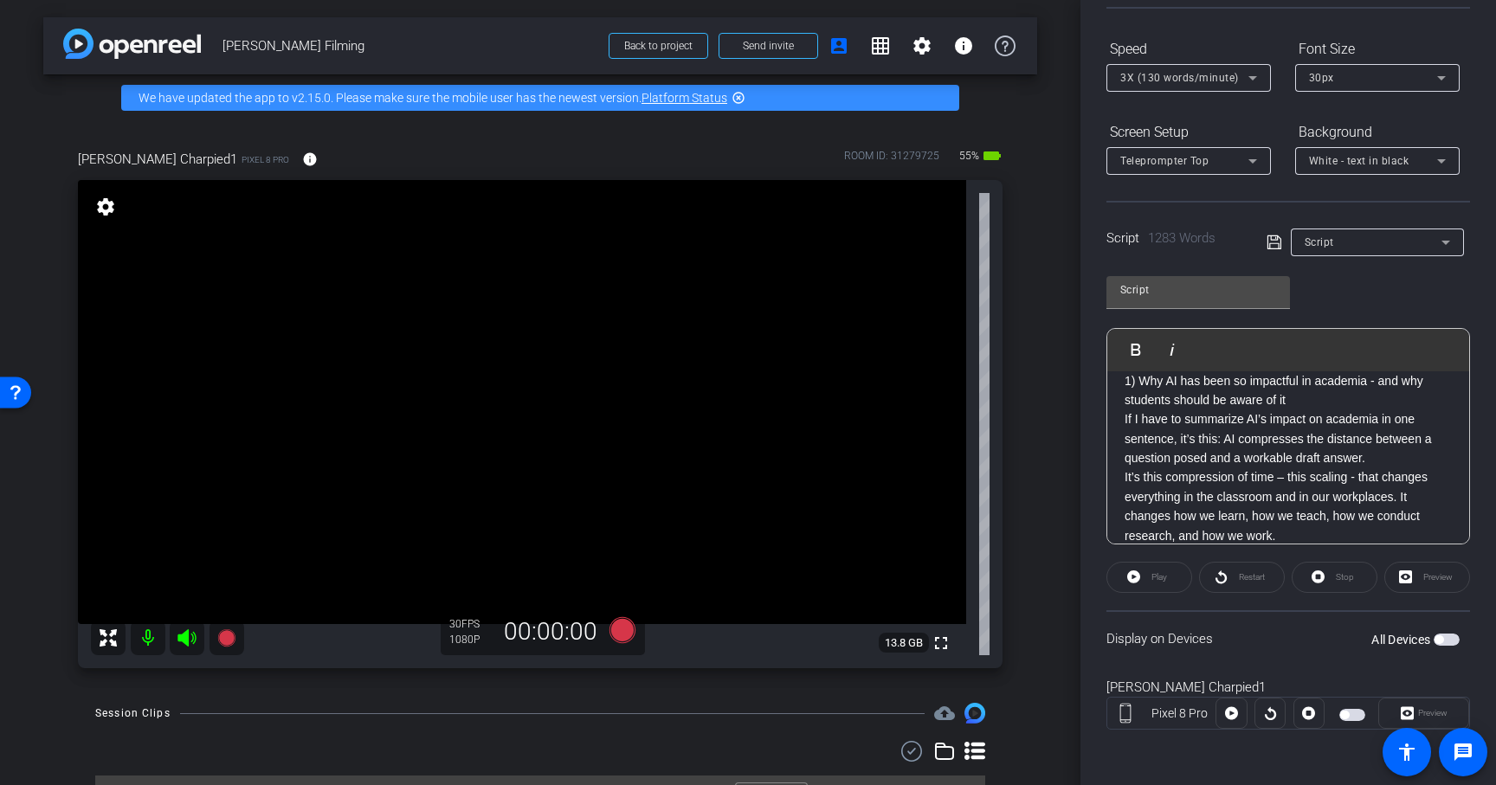
click at [1447, 642] on span "button" at bounding box center [1447, 640] width 26 height 12
click at [1445, 643] on span "button" at bounding box center [1447, 640] width 26 height 12
click at [1173, 578] on span at bounding box center [1150, 578] width 84 height 42
click at [1171, 583] on span "Pause" at bounding box center [1158, 577] width 28 height 24
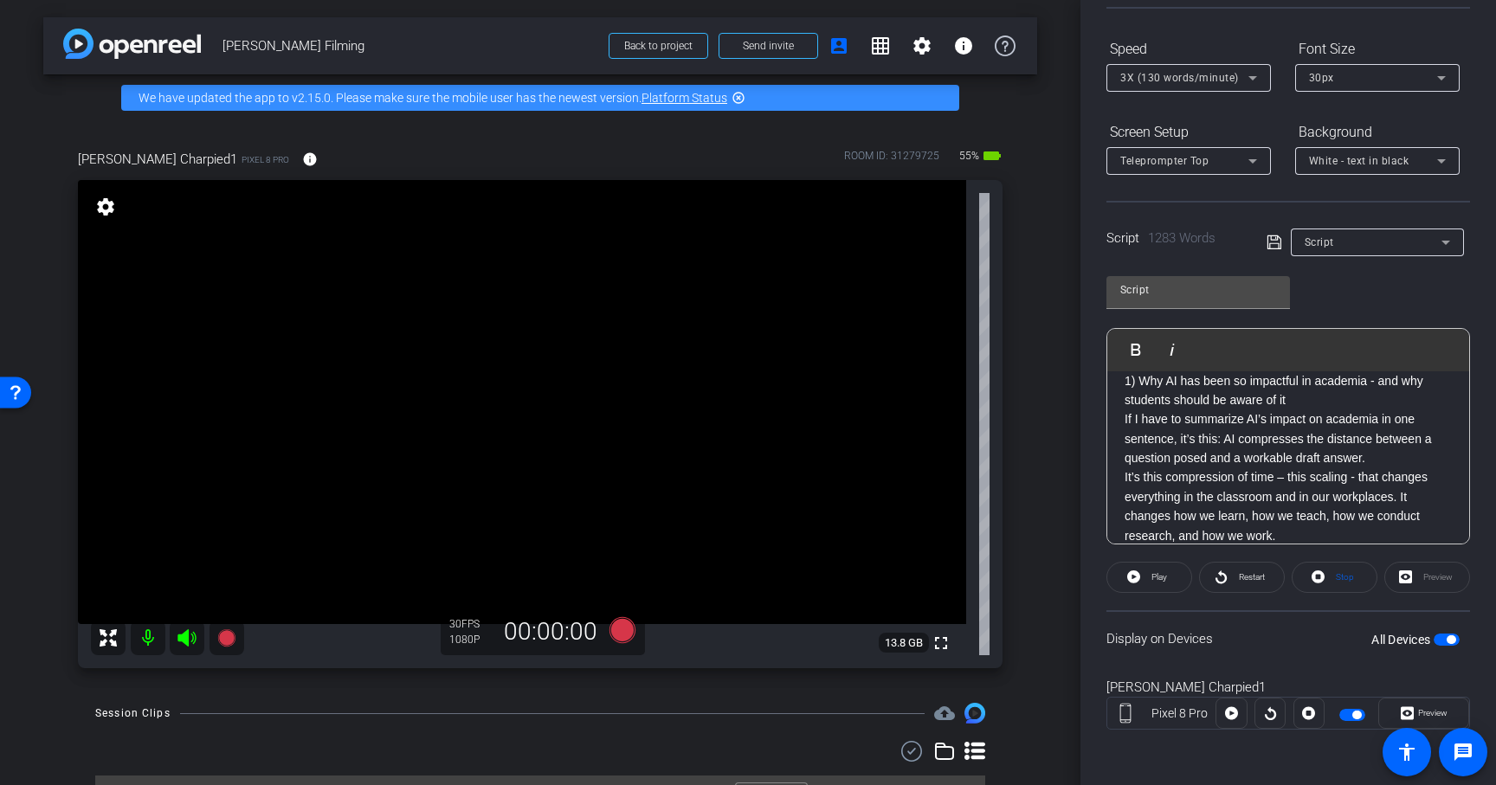
scroll to position [0, 0]
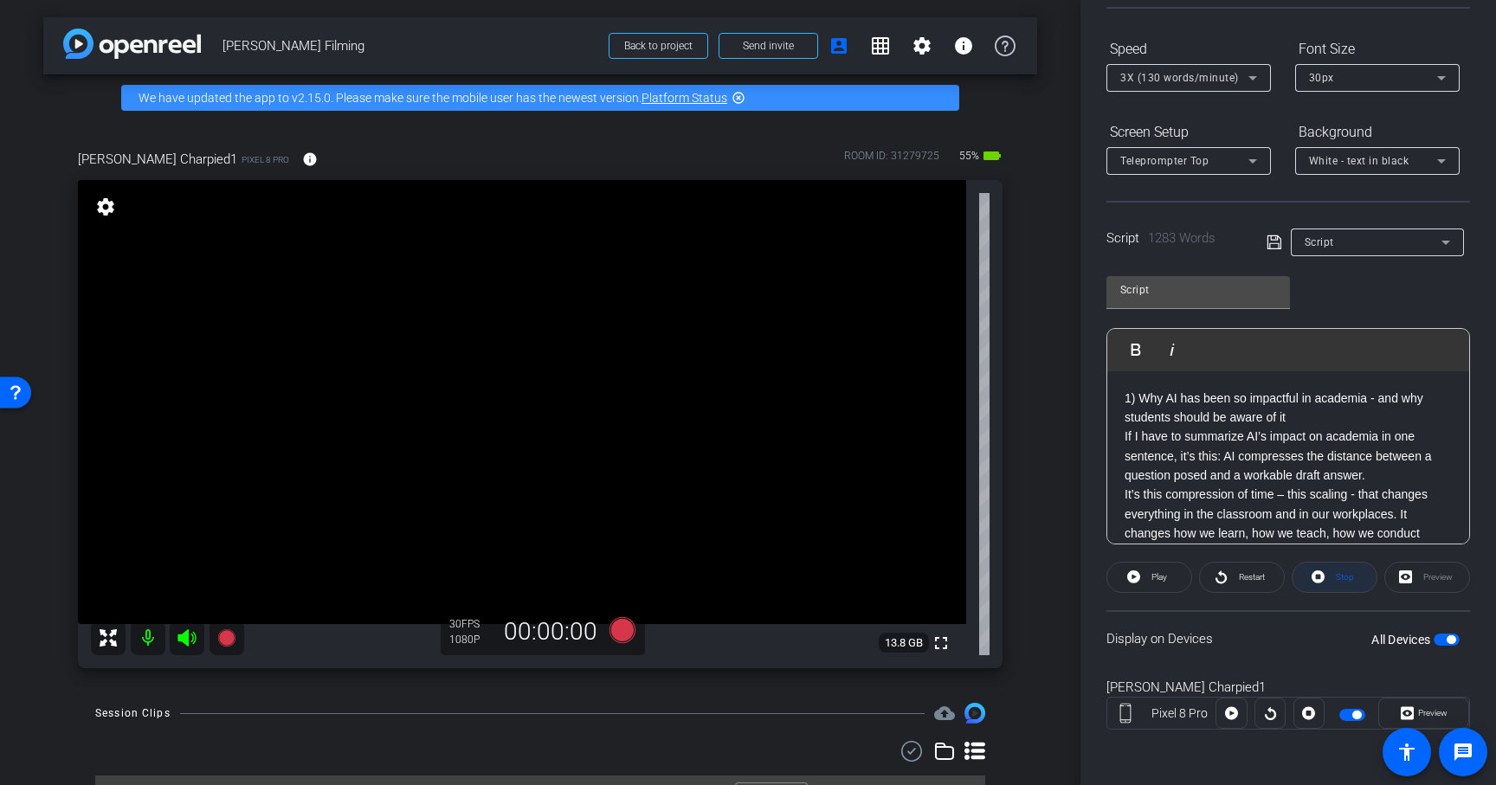
click at [1342, 574] on span "Stop" at bounding box center [1345, 577] width 18 height 10
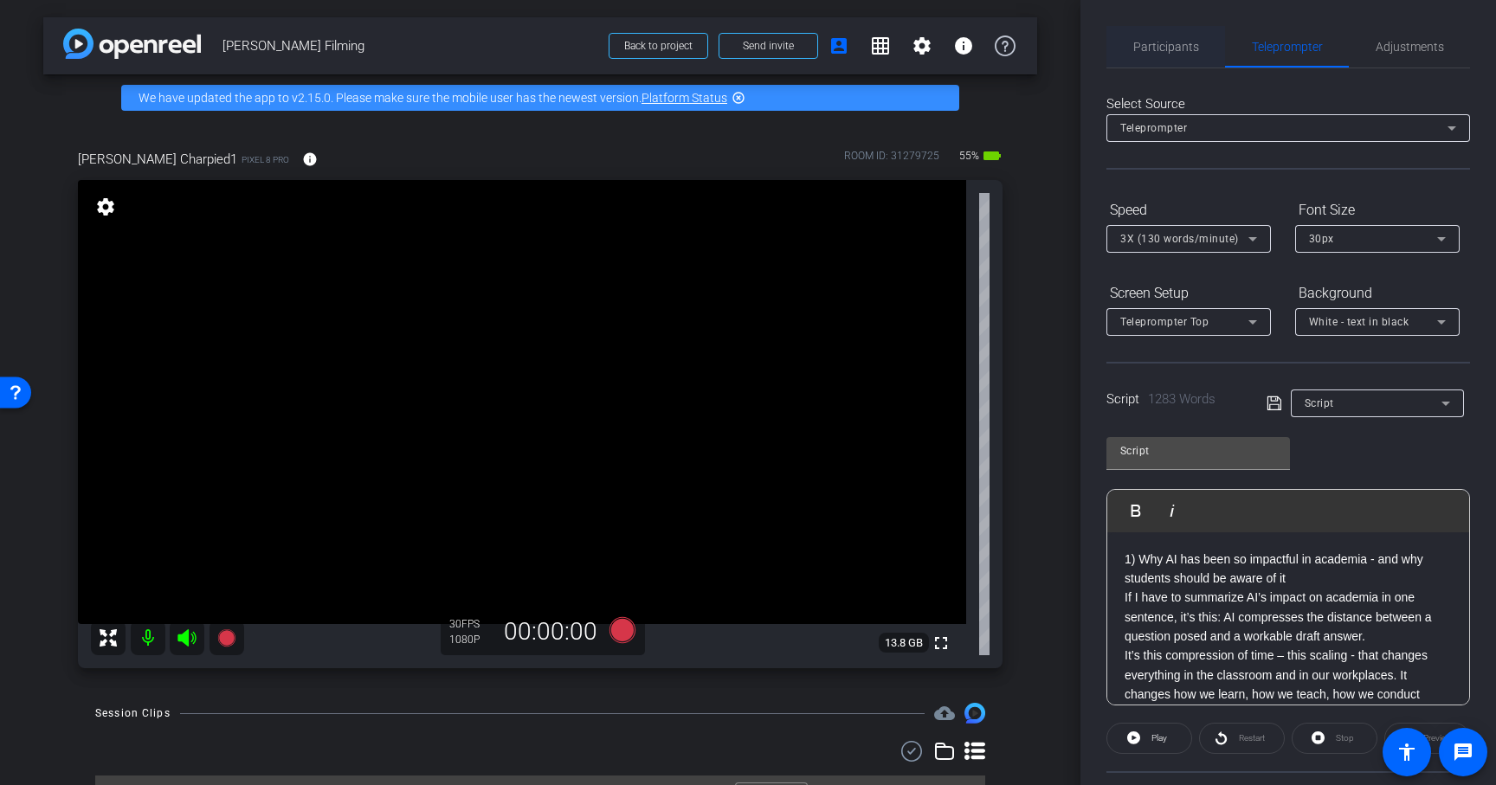
click at [1158, 44] on span "Participants" at bounding box center [1167, 47] width 66 height 12
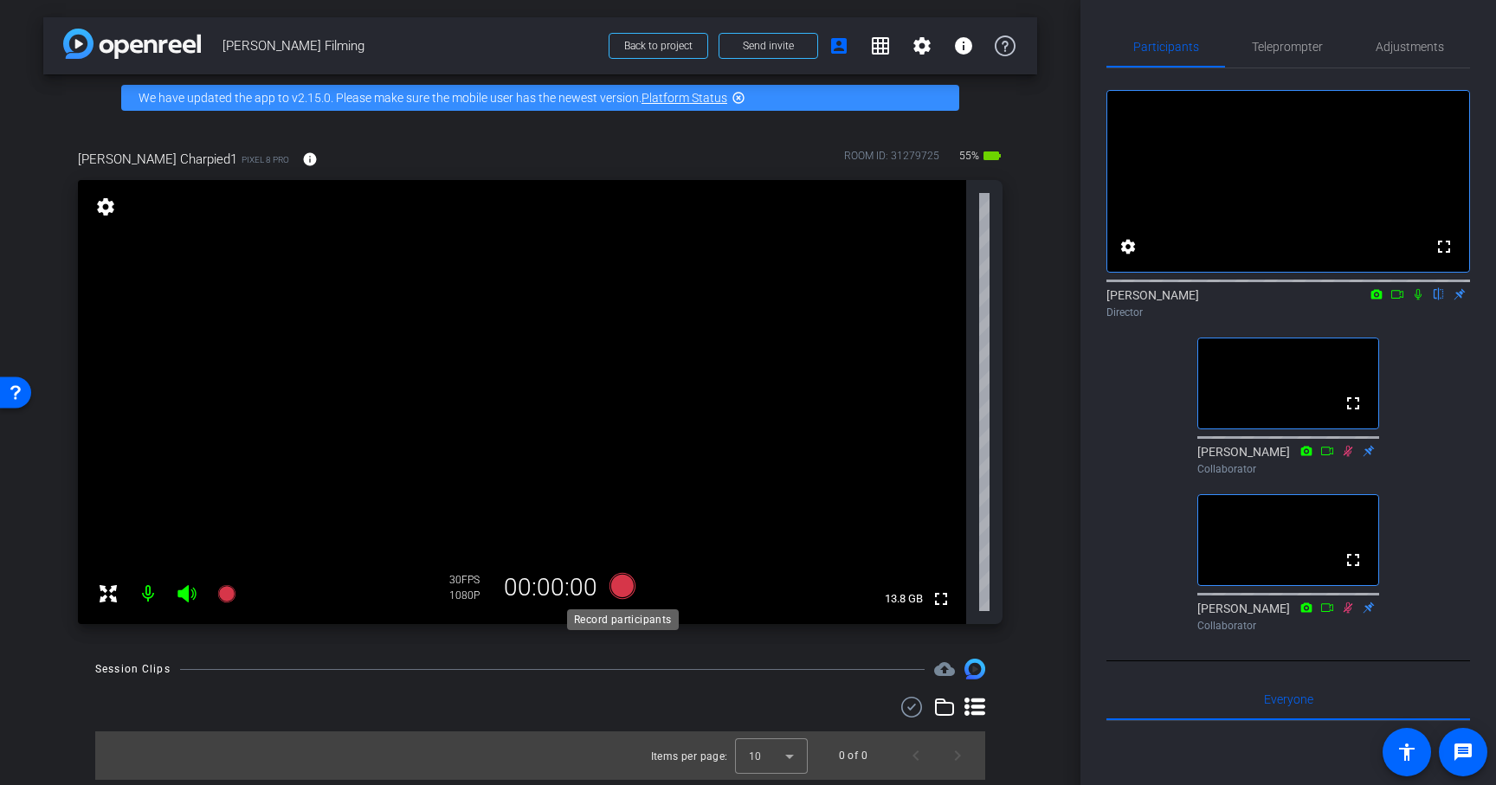
click at [626, 594] on icon at bounding box center [623, 586] width 26 height 26
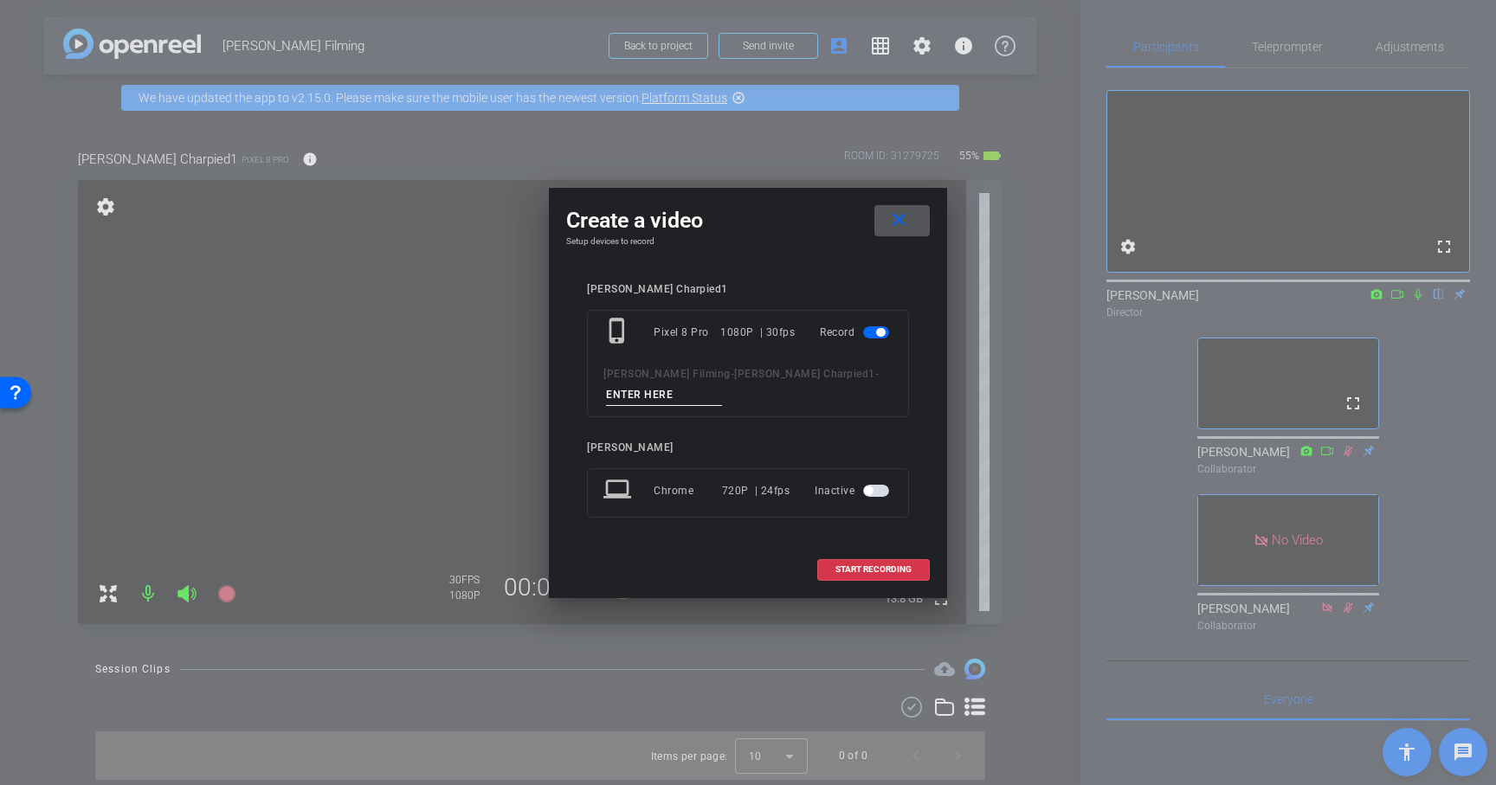
click at [660, 390] on input at bounding box center [664, 395] width 116 height 22
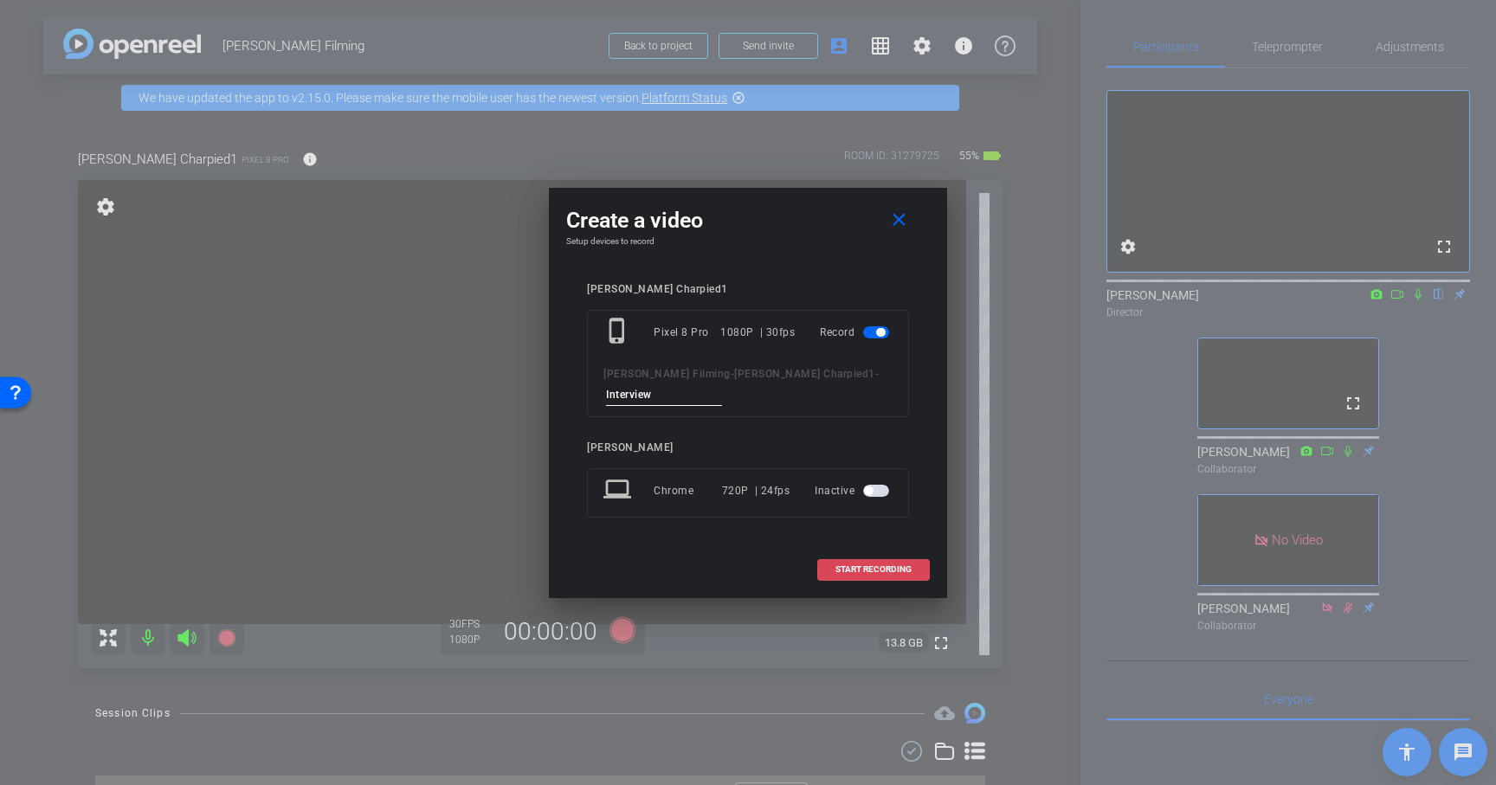
type input "Interview"
click at [851, 568] on span "START RECORDING" at bounding box center [874, 569] width 76 height 9
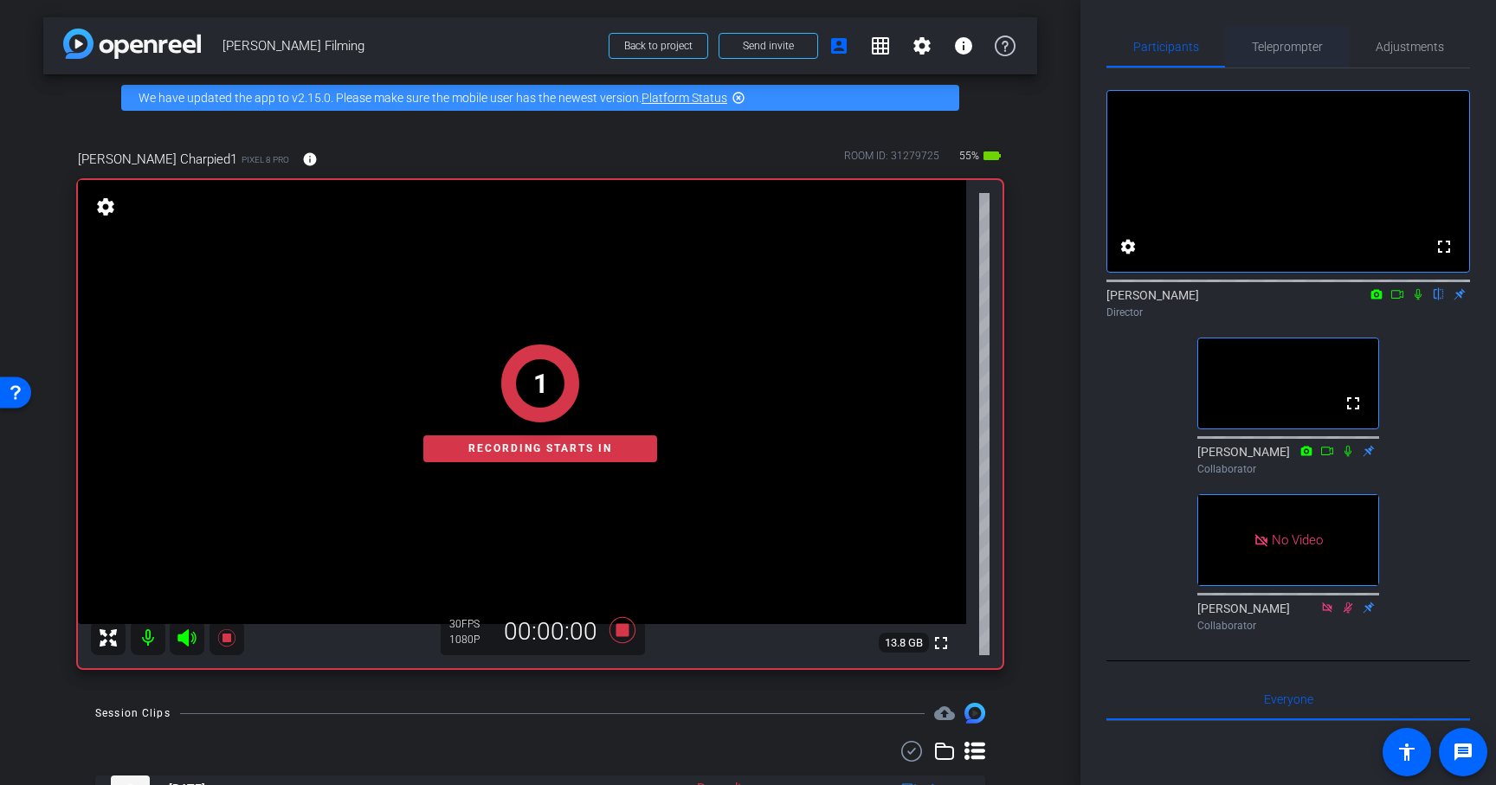
click at [1281, 48] on span "Teleprompter" at bounding box center [1287, 47] width 71 height 12
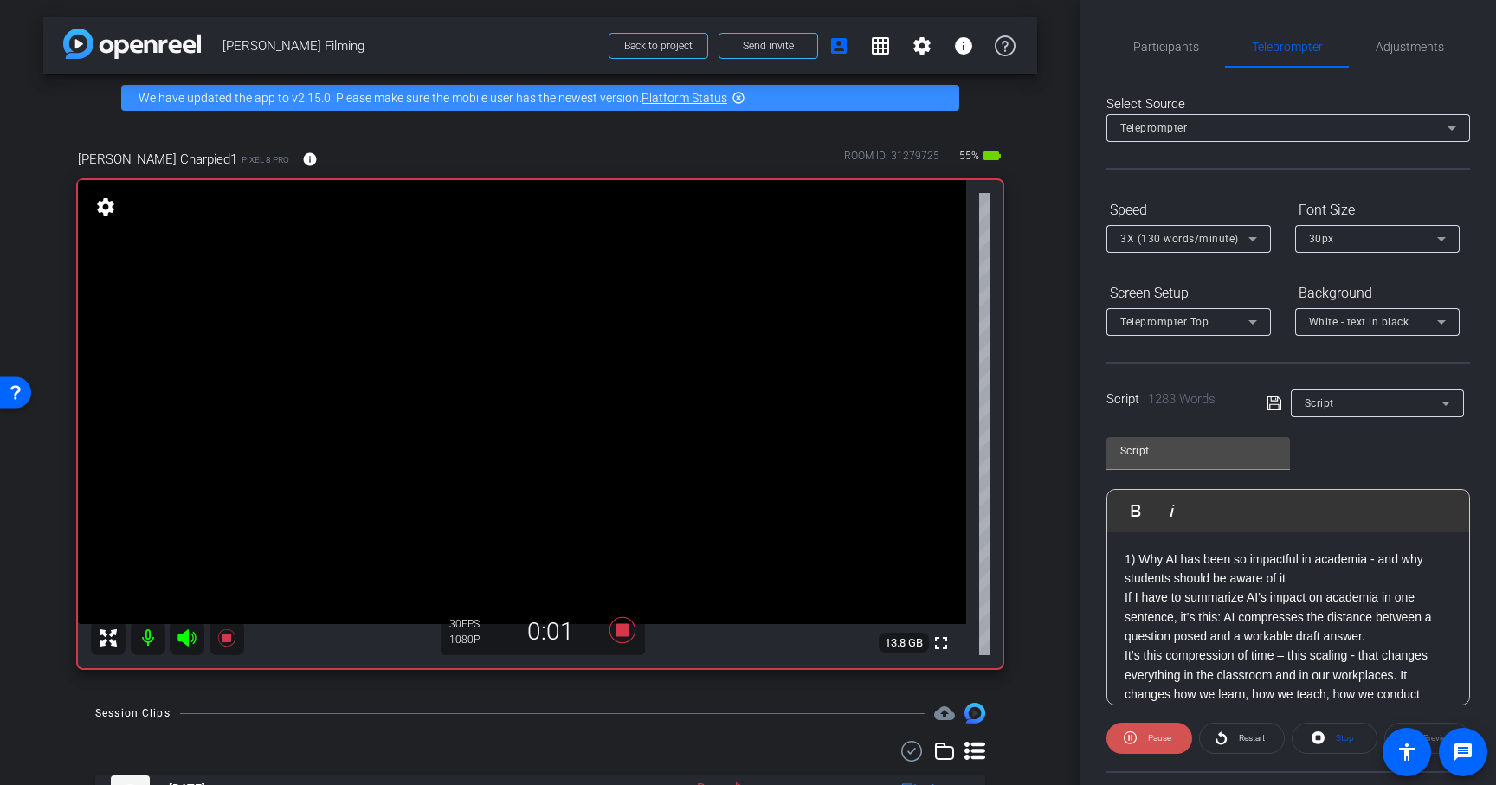
click at [1144, 733] on span "Pause" at bounding box center [1158, 739] width 28 height 24
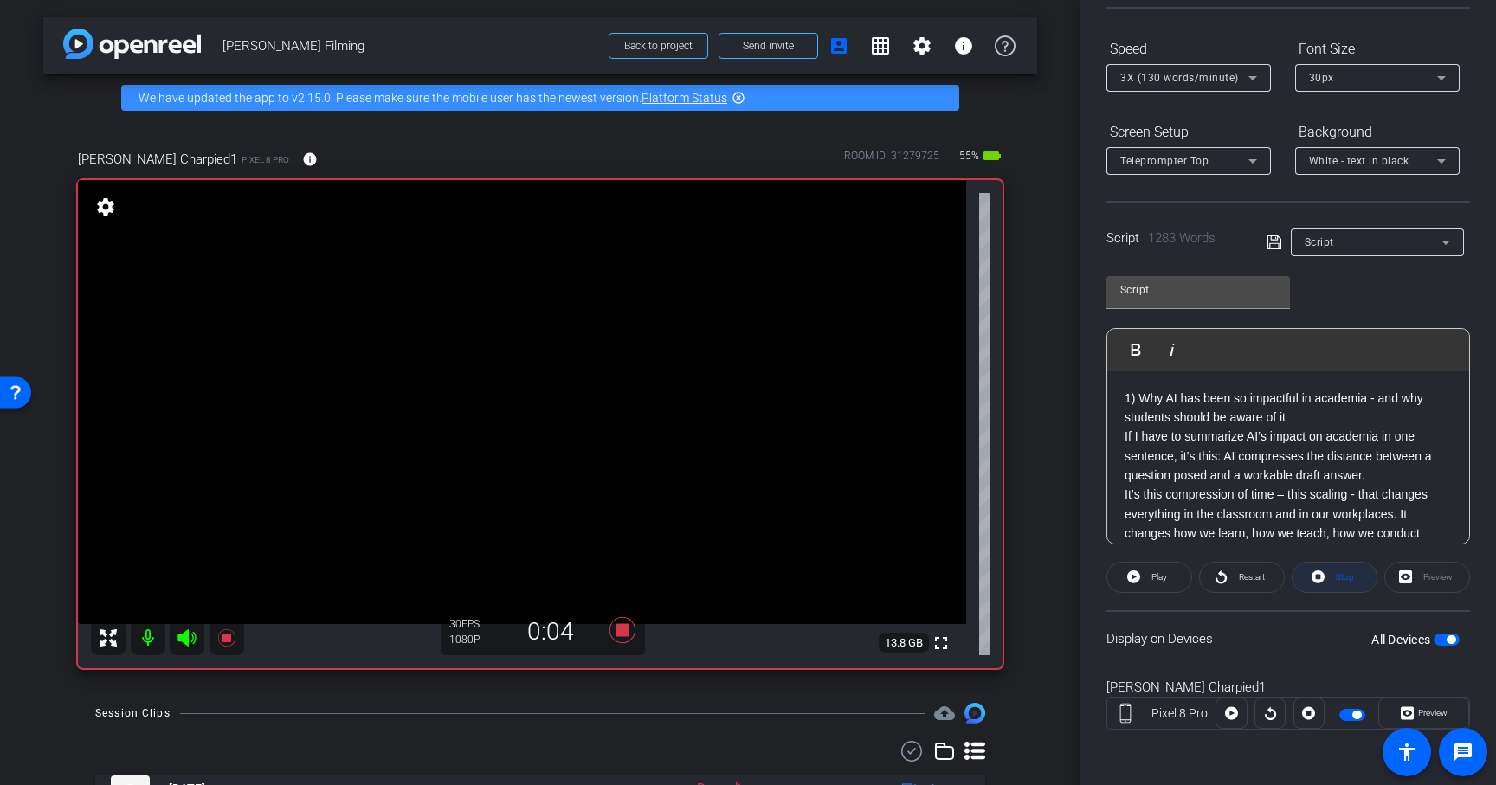
click at [1328, 575] on span at bounding box center [1335, 578] width 84 height 42
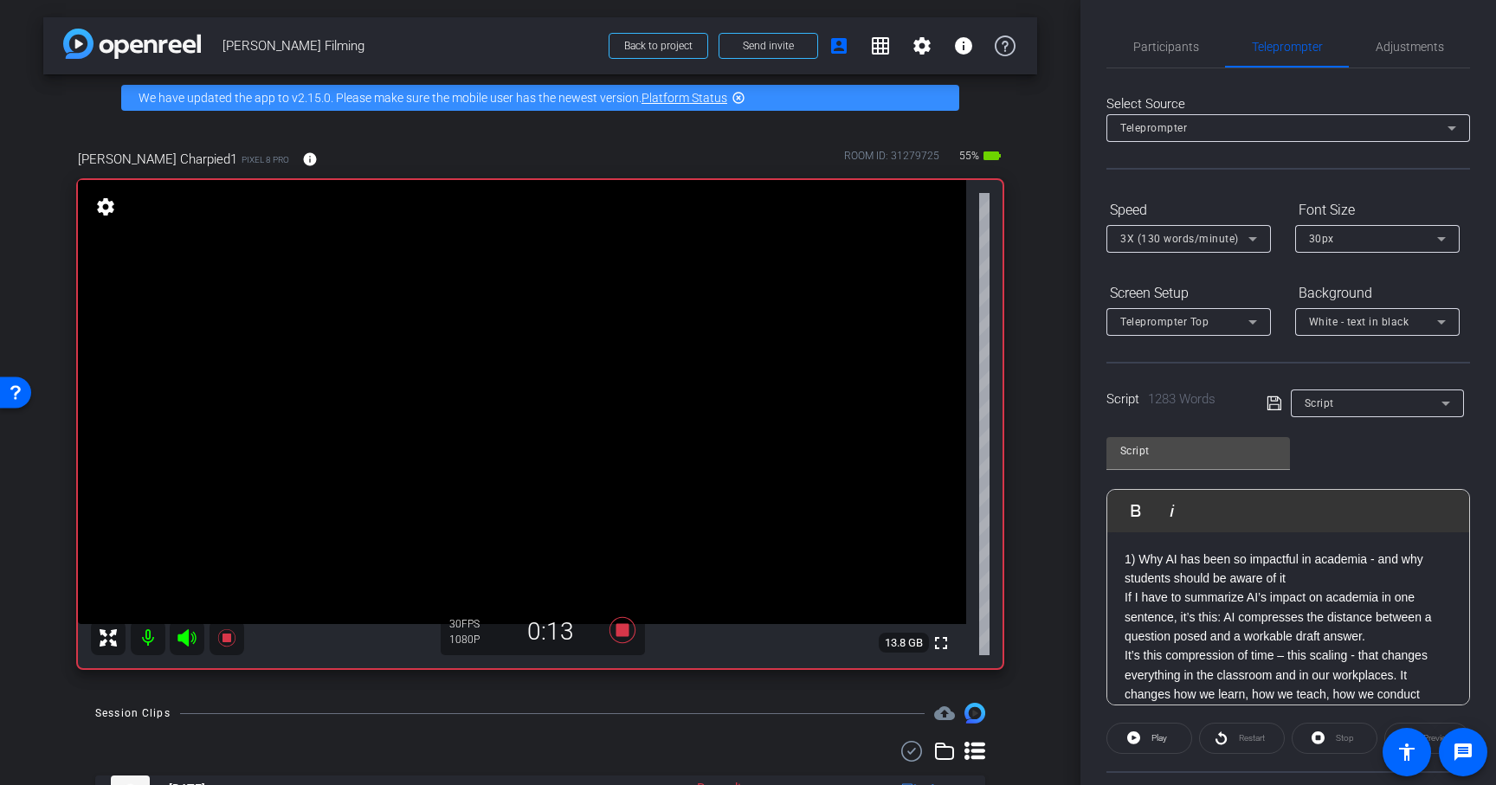
scroll to position [2, 0]
click at [1151, 46] on span "Participants" at bounding box center [1167, 45] width 66 height 12
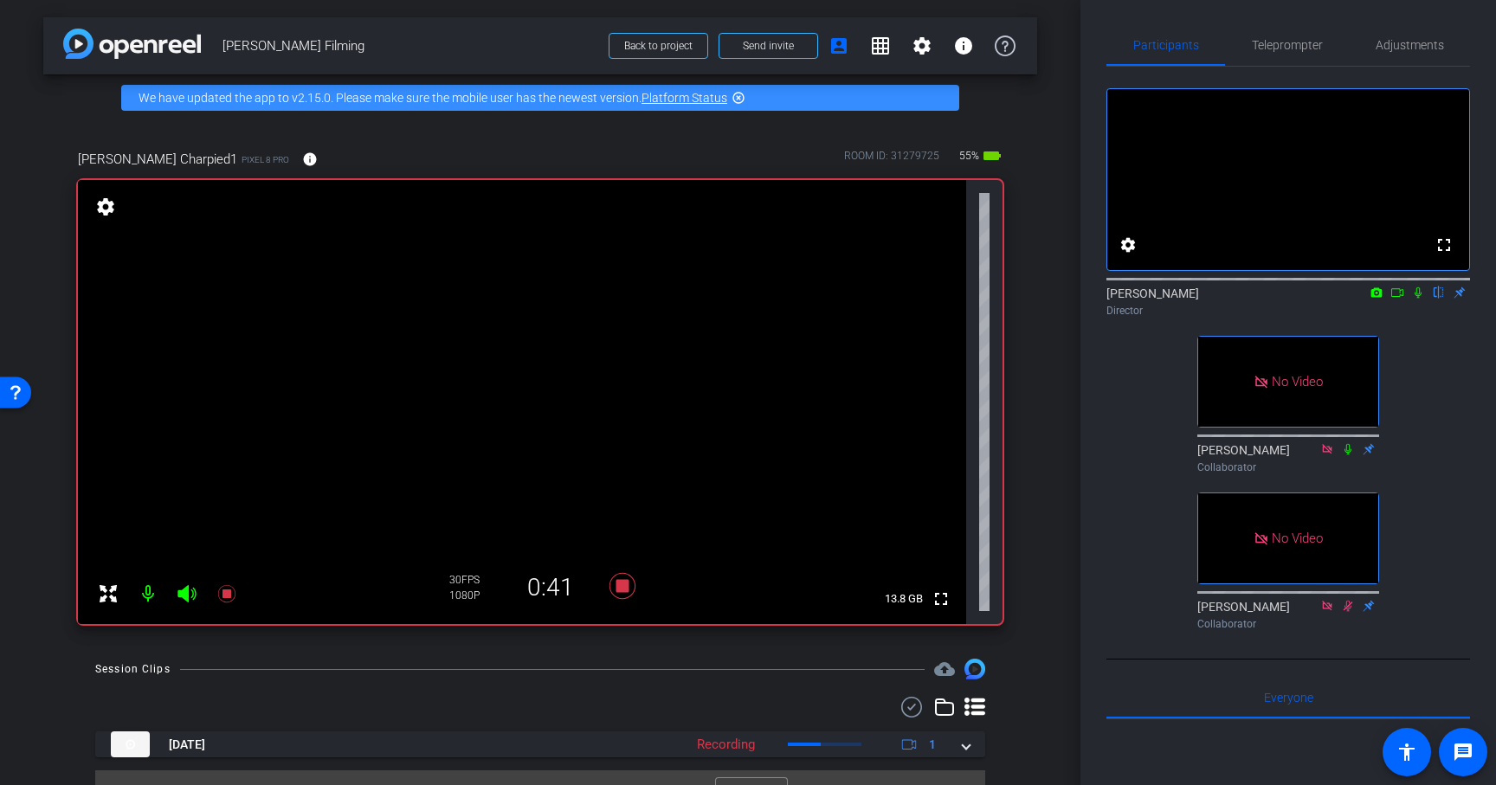
click at [1419, 299] on icon at bounding box center [1418, 292] width 7 height 11
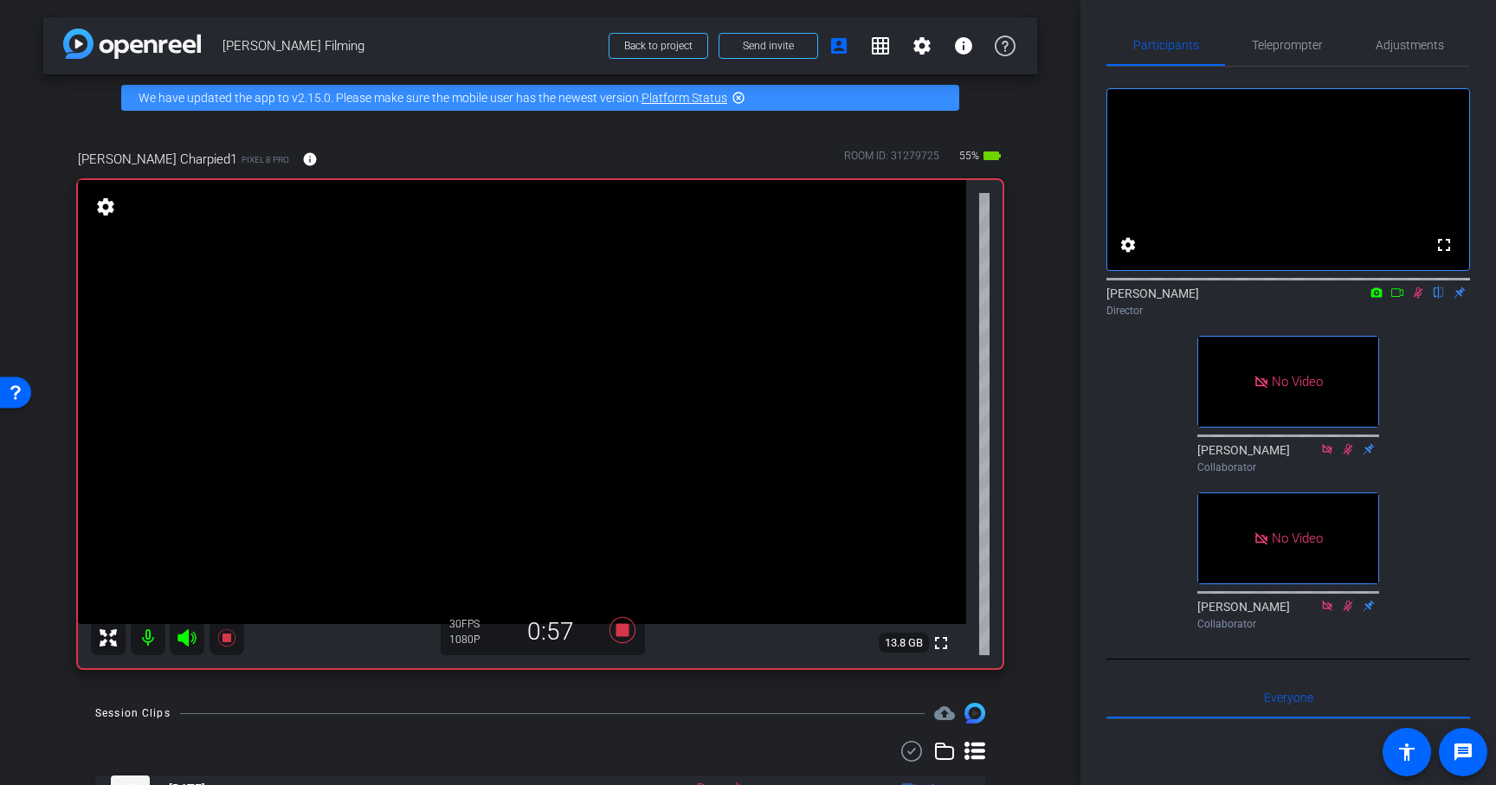
click at [1418, 299] on icon at bounding box center [1419, 293] width 14 height 12
click at [1283, 49] on span "Teleprompter" at bounding box center [1287, 45] width 71 height 12
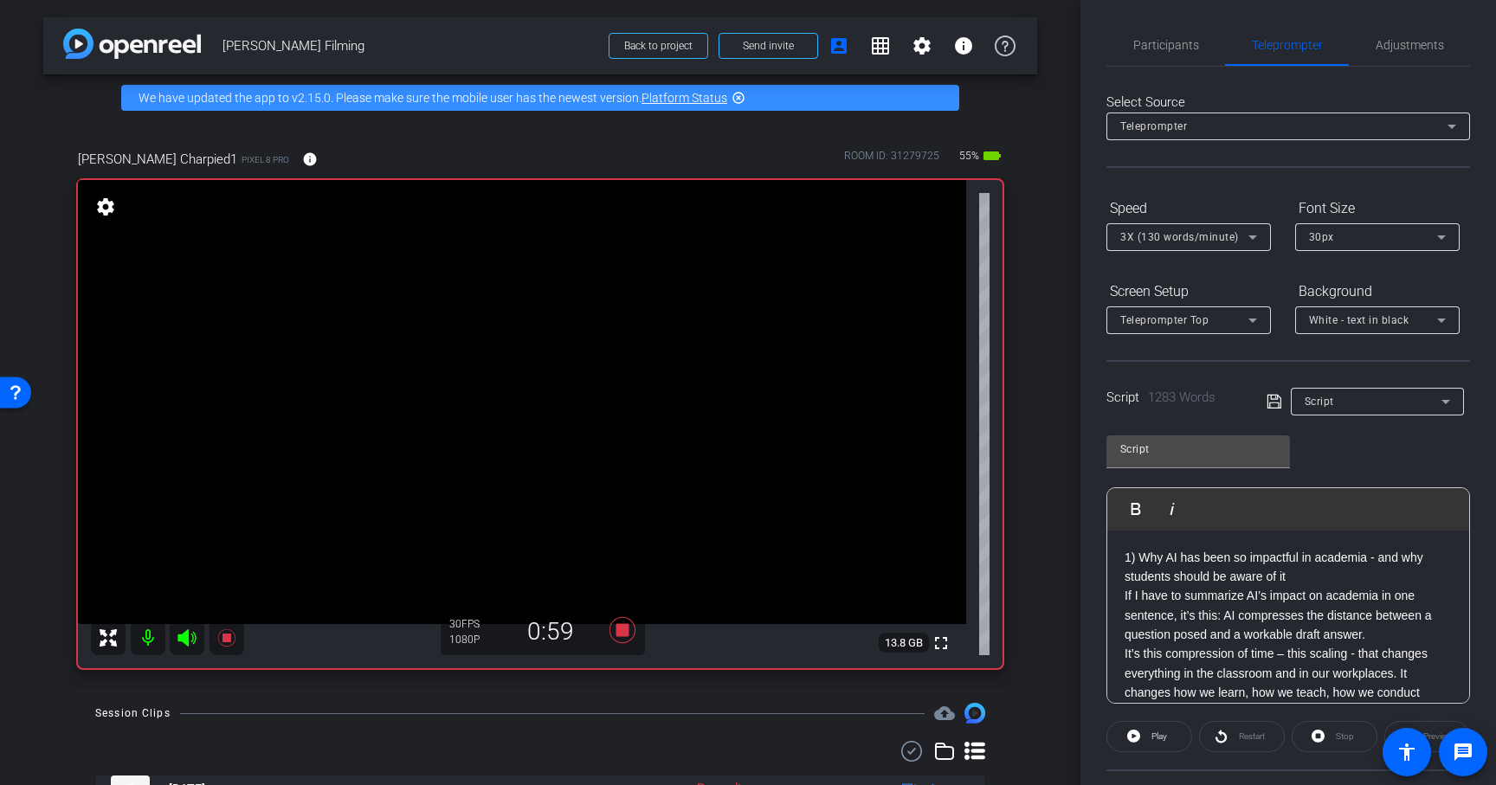
scroll to position [161, 0]
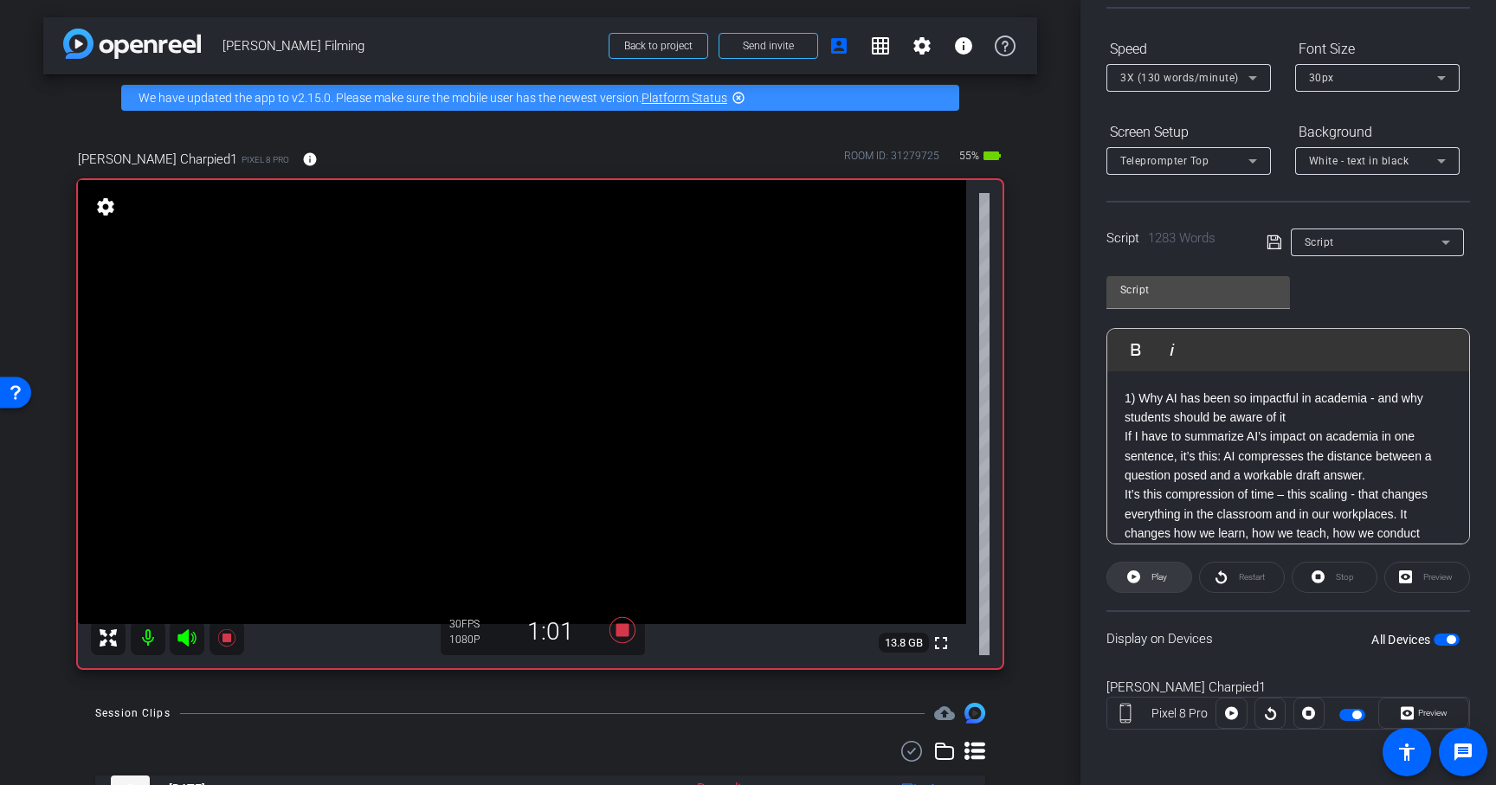
click at [1145, 578] on span at bounding box center [1150, 578] width 84 height 42
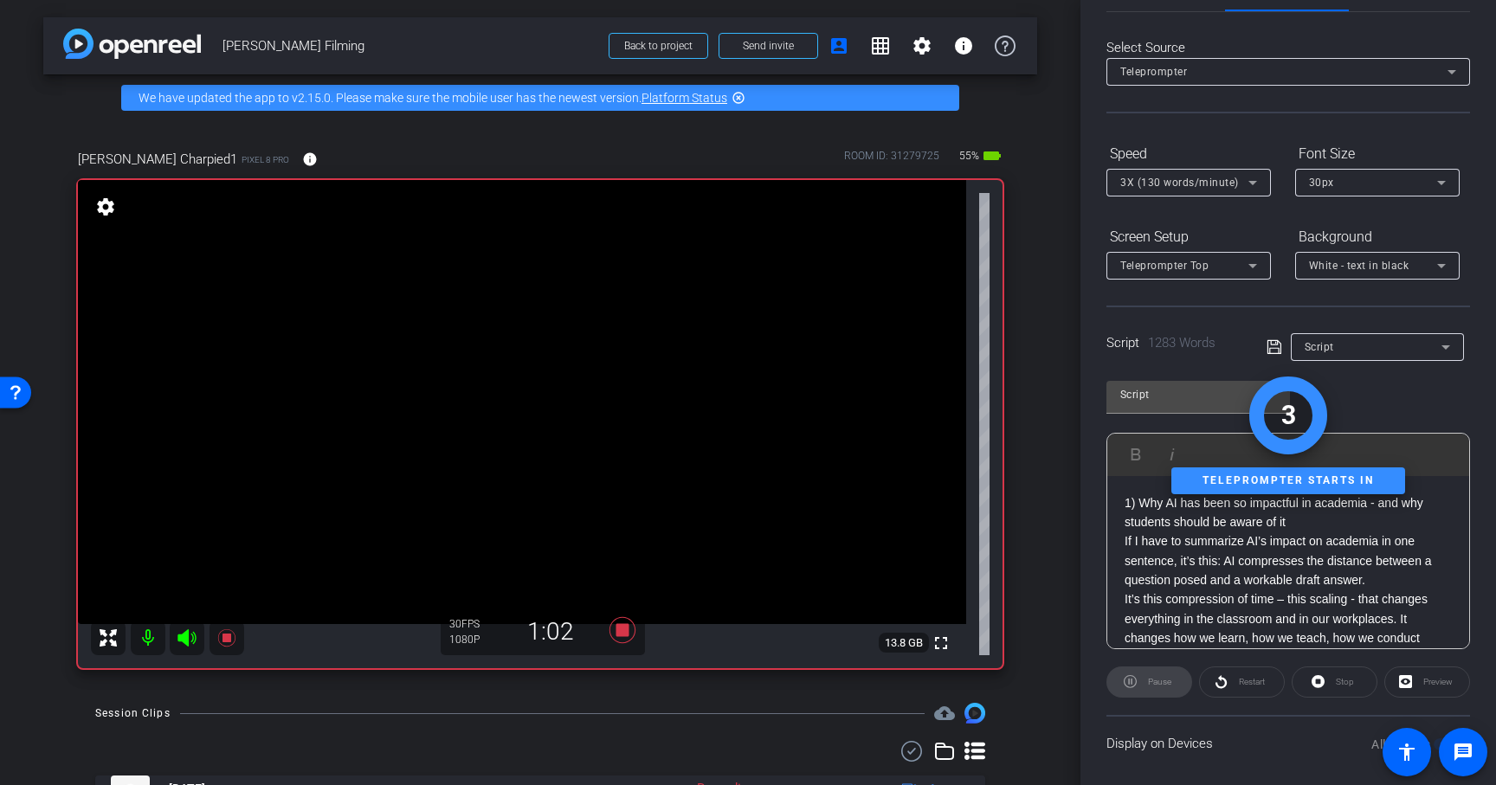
scroll to position [0, 0]
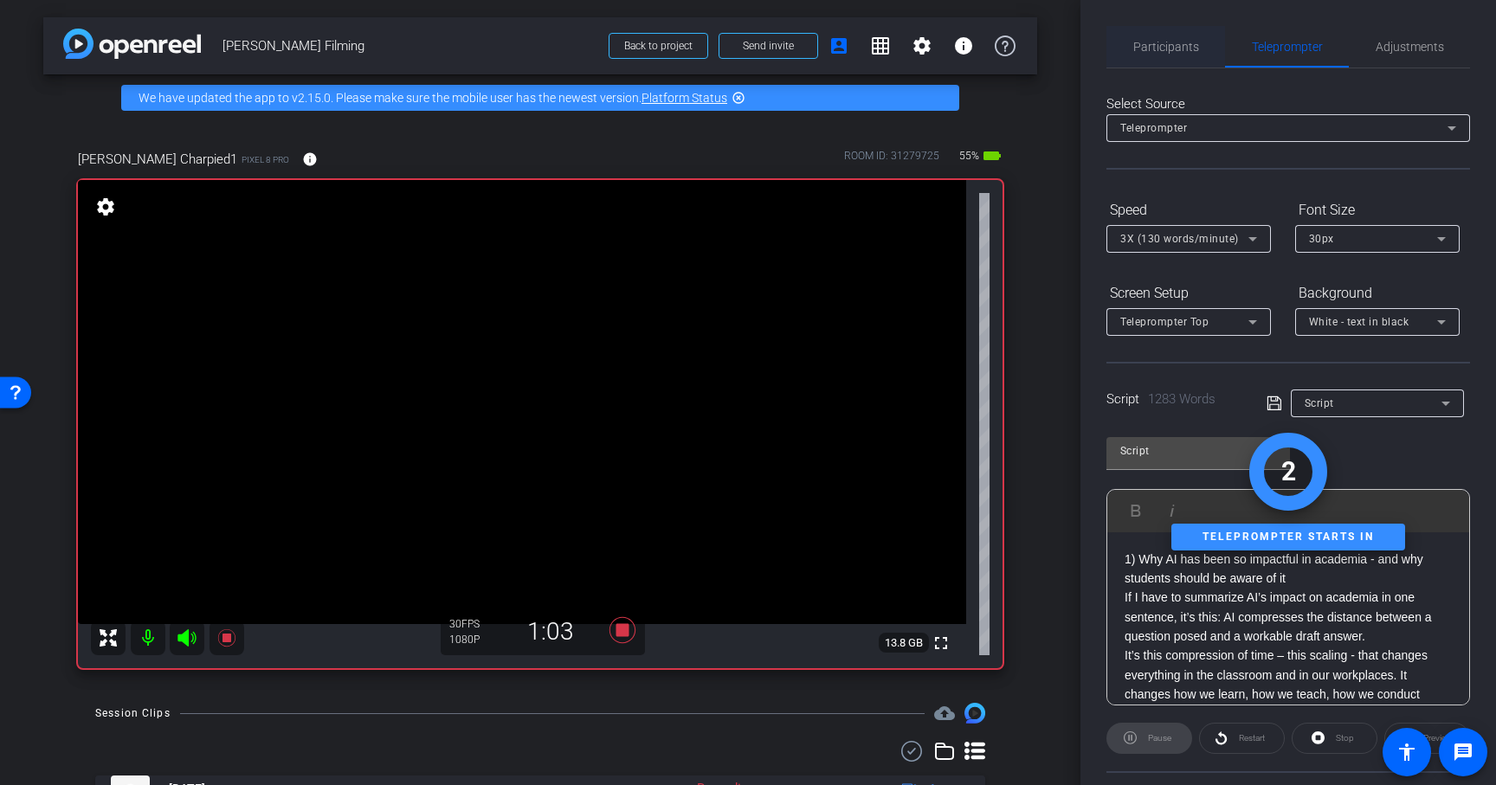
click at [1146, 55] on span "Participants" at bounding box center [1167, 47] width 66 height 42
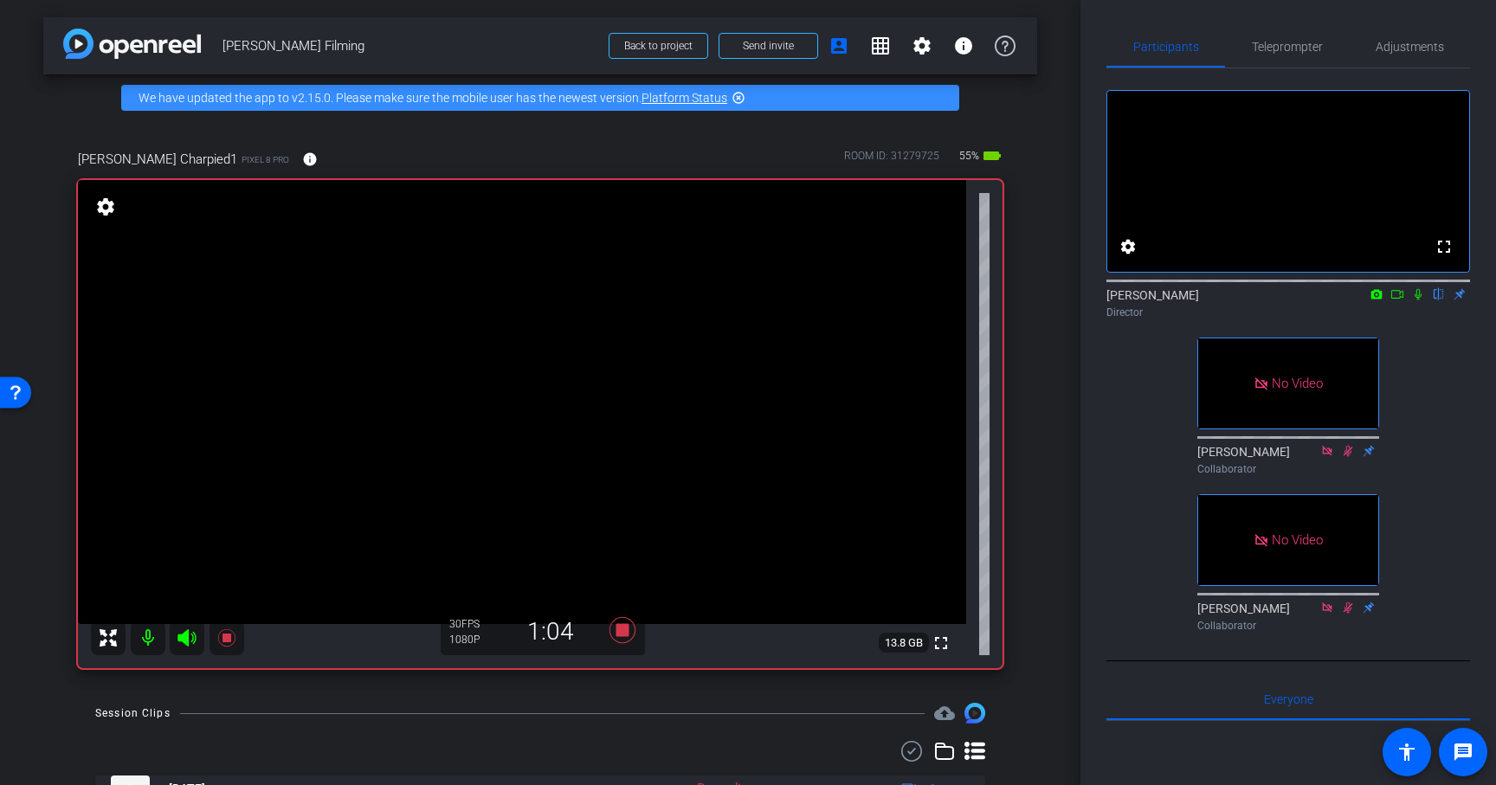
click at [1418, 300] on icon at bounding box center [1419, 294] width 14 height 12
click at [1288, 44] on span "Teleprompter" at bounding box center [1287, 47] width 71 height 12
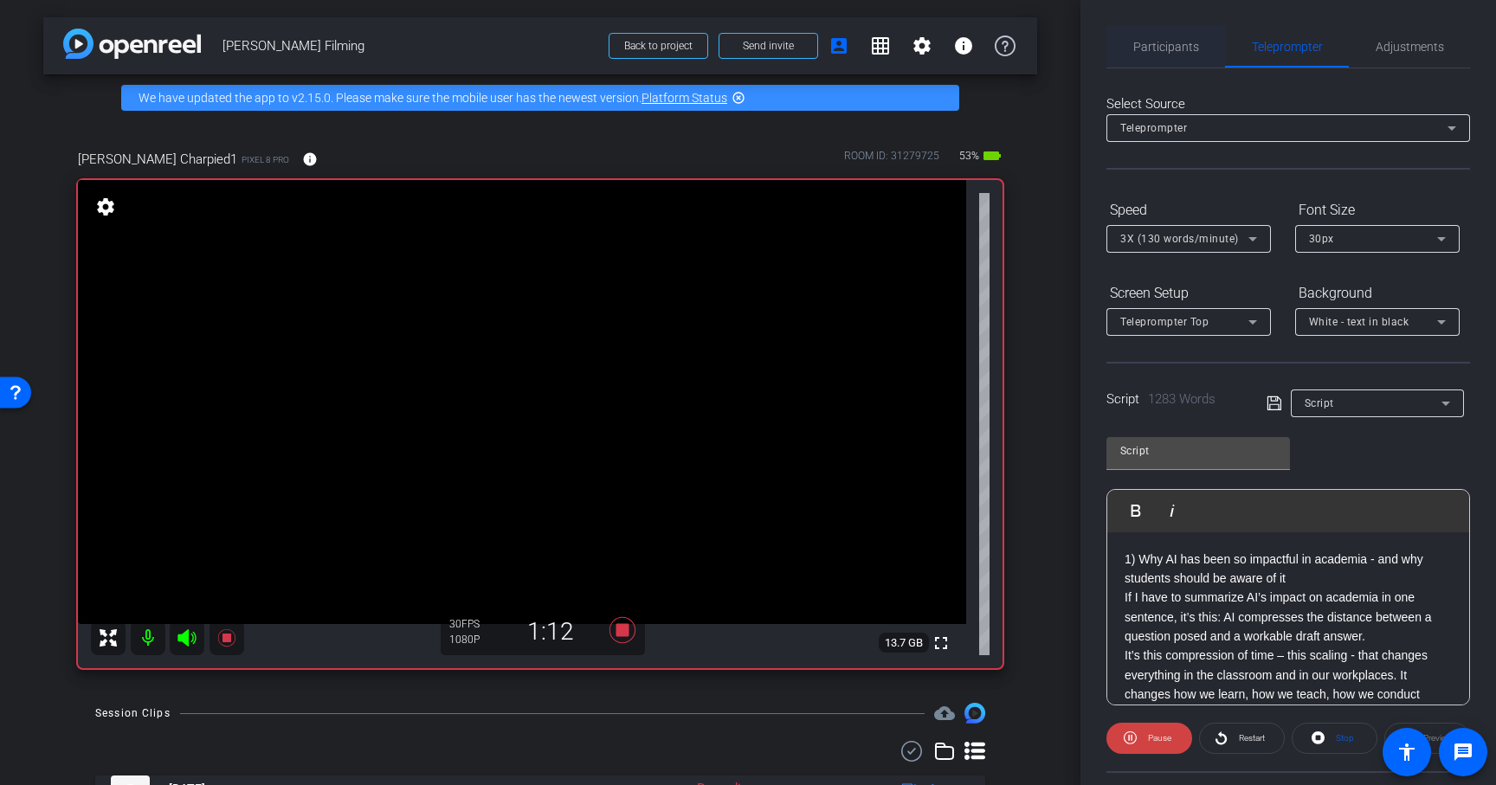
click at [1148, 47] on span "Participants" at bounding box center [1167, 47] width 66 height 12
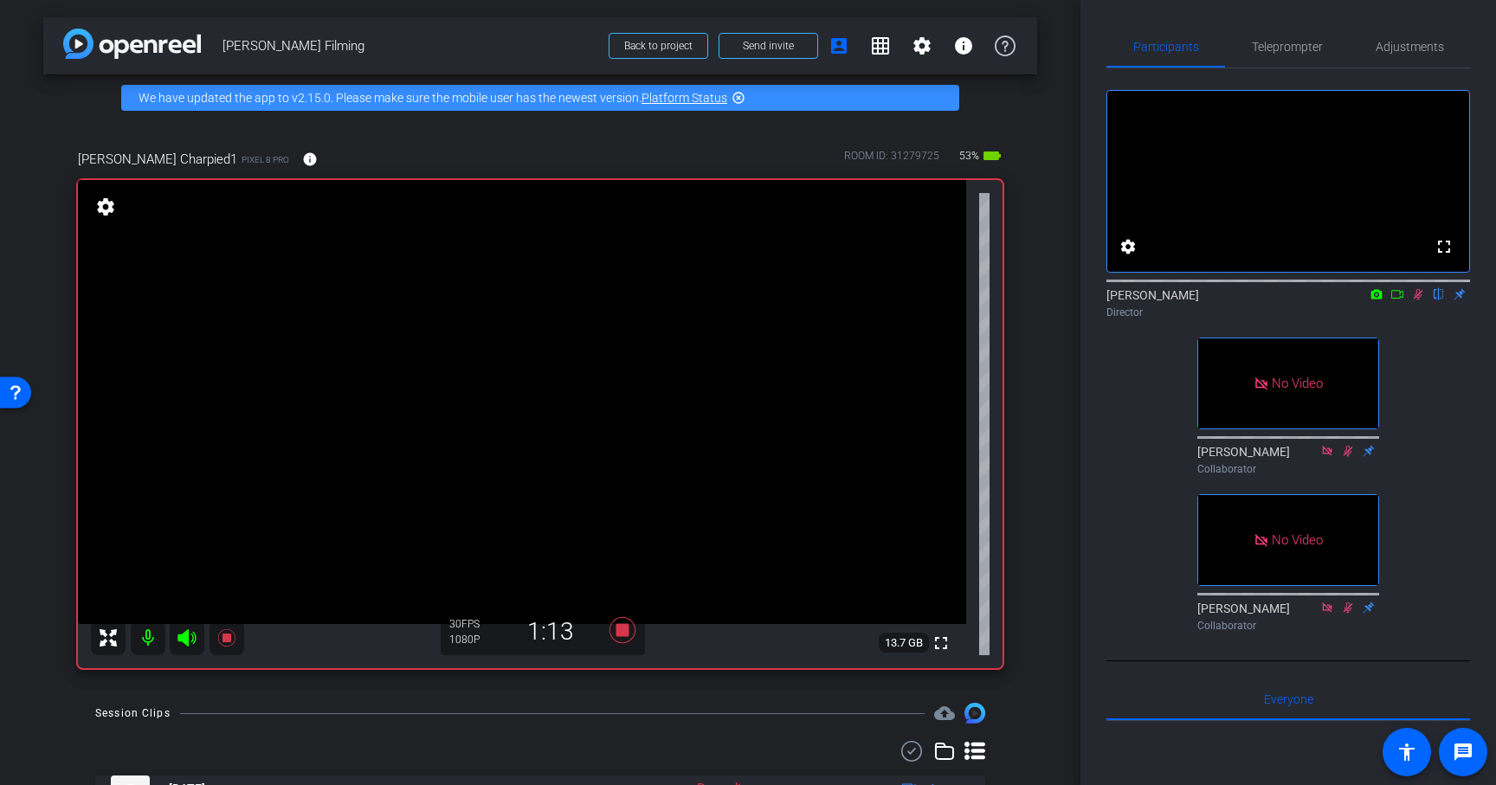
click at [1415, 300] on icon at bounding box center [1419, 294] width 14 height 12
click at [1418, 300] on icon at bounding box center [1419, 294] width 14 height 12
click at [1288, 47] on span "Teleprompter" at bounding box center [1287, 47] width 71 height 12
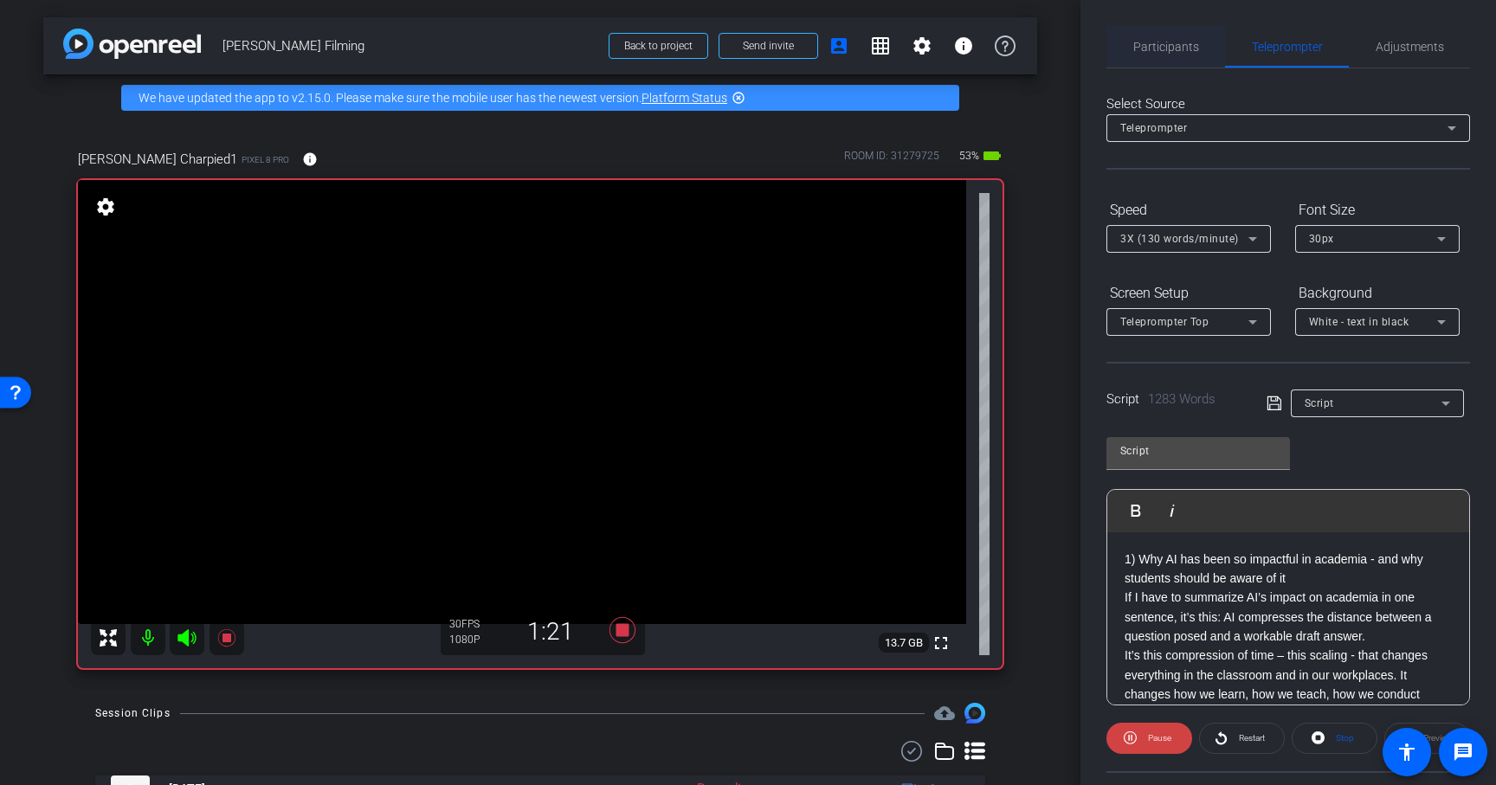
click at [1169, 46] on span "Participants" at bounding box center [1167, 47] width 66 height 12
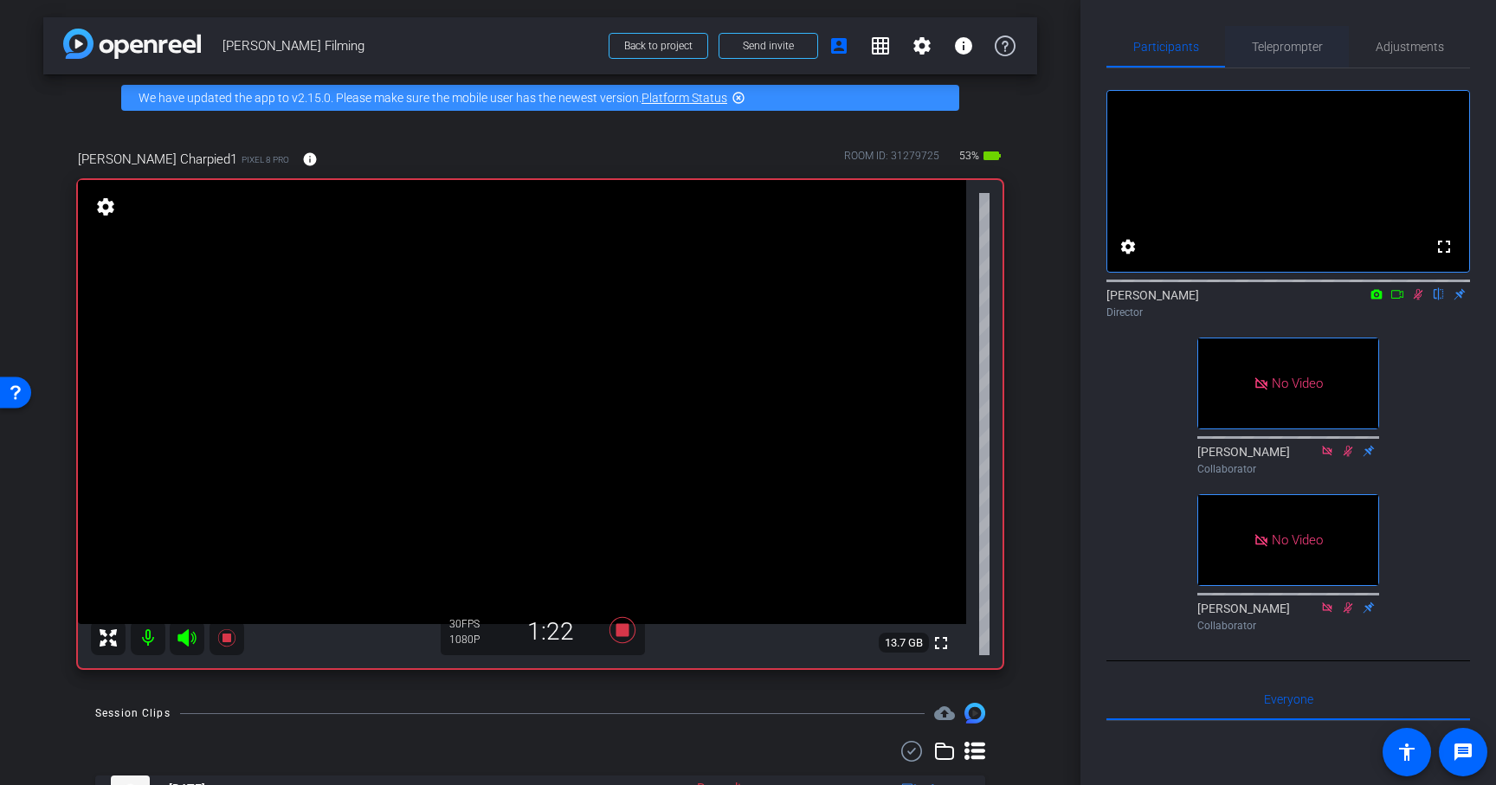
click at [1296, 42] on span "Teleprompter" at bounding box center [1287, 47] width 71 height 12
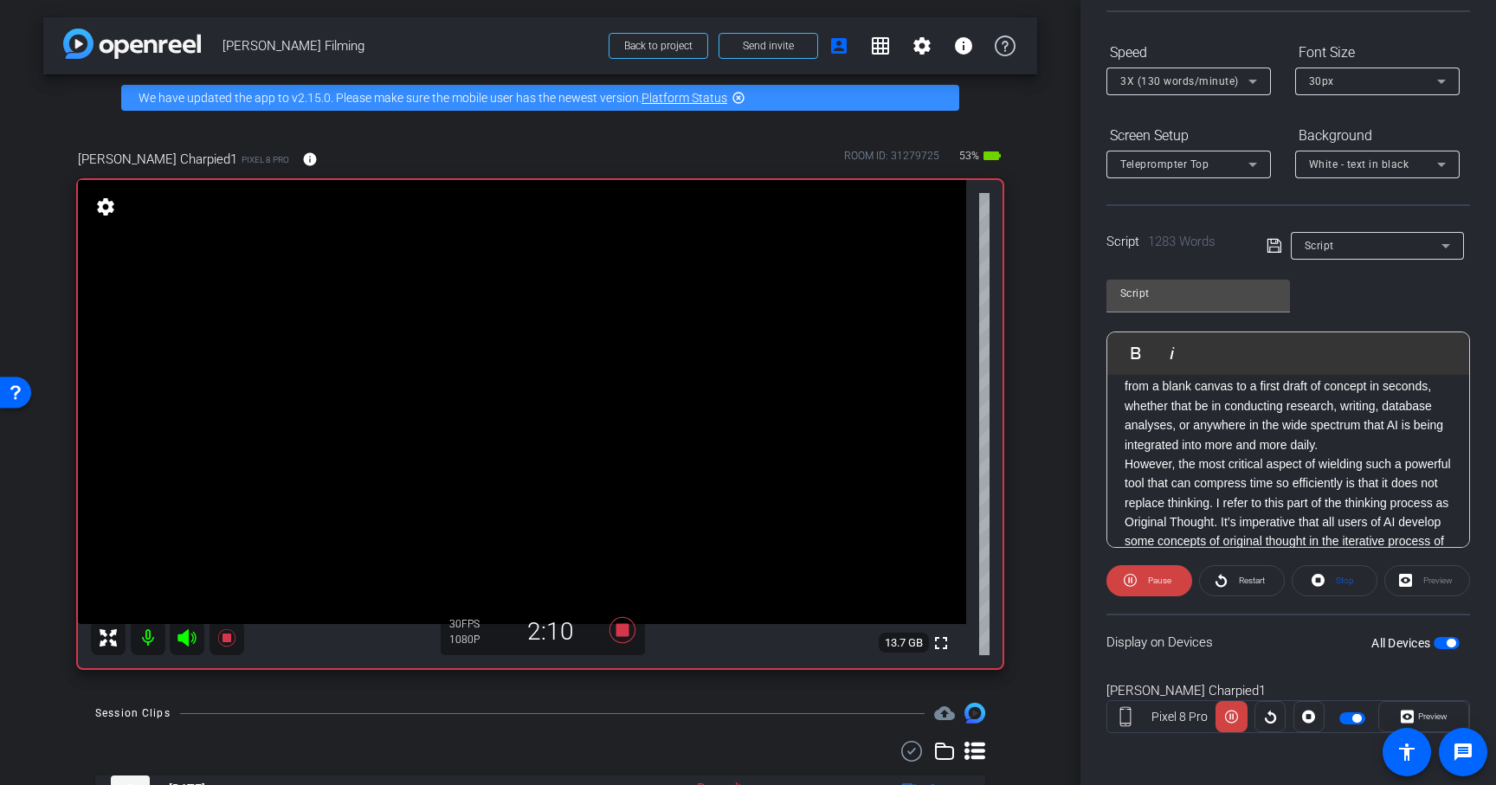
scroll to position [307, 0]
click at [1140, 581] on span at bounding box center [1150, 581] width 86 height 42
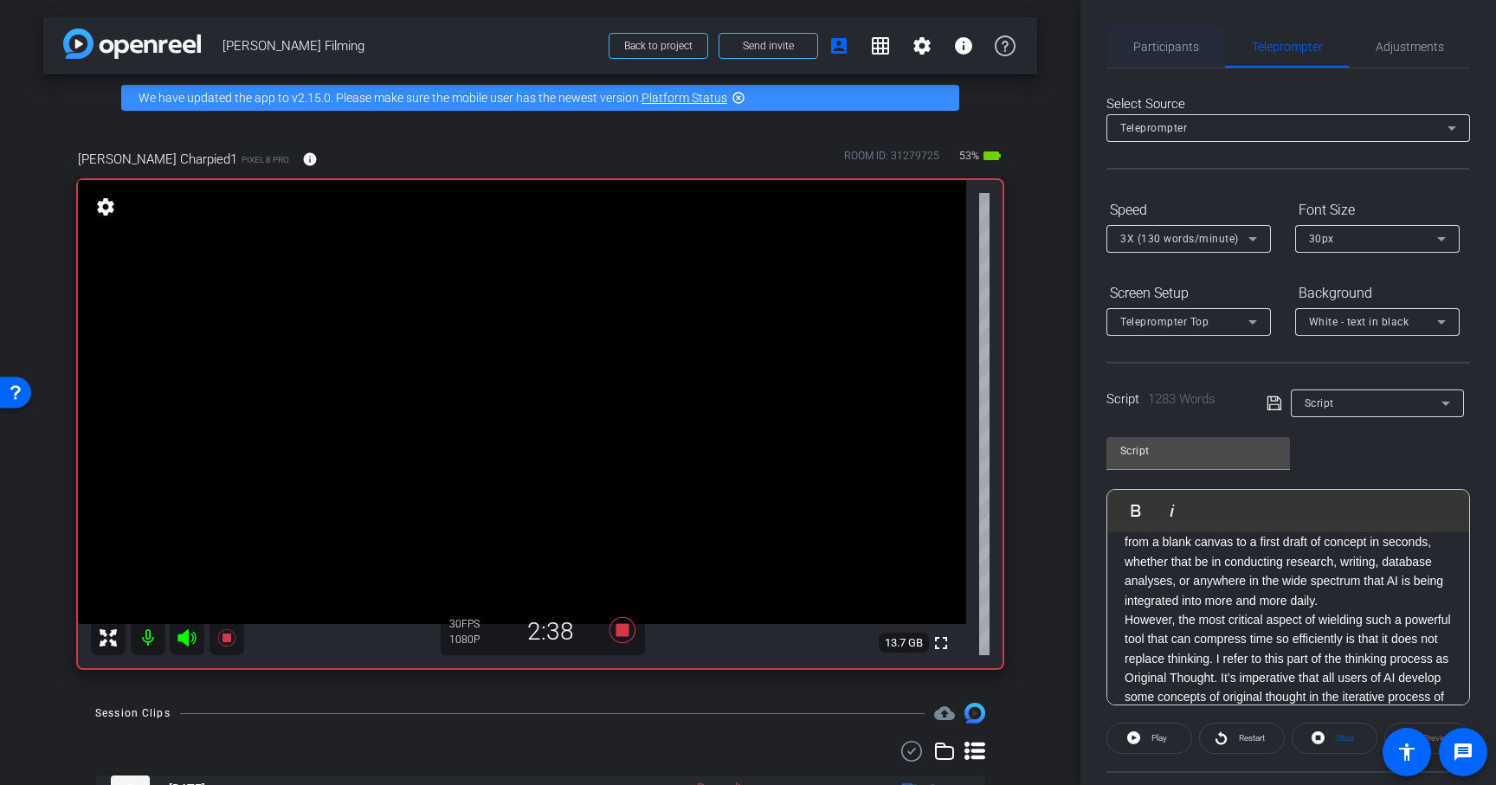
click at [1167, 47] on span "Participants" at bounding box center [1167, 47] width 66 height 12
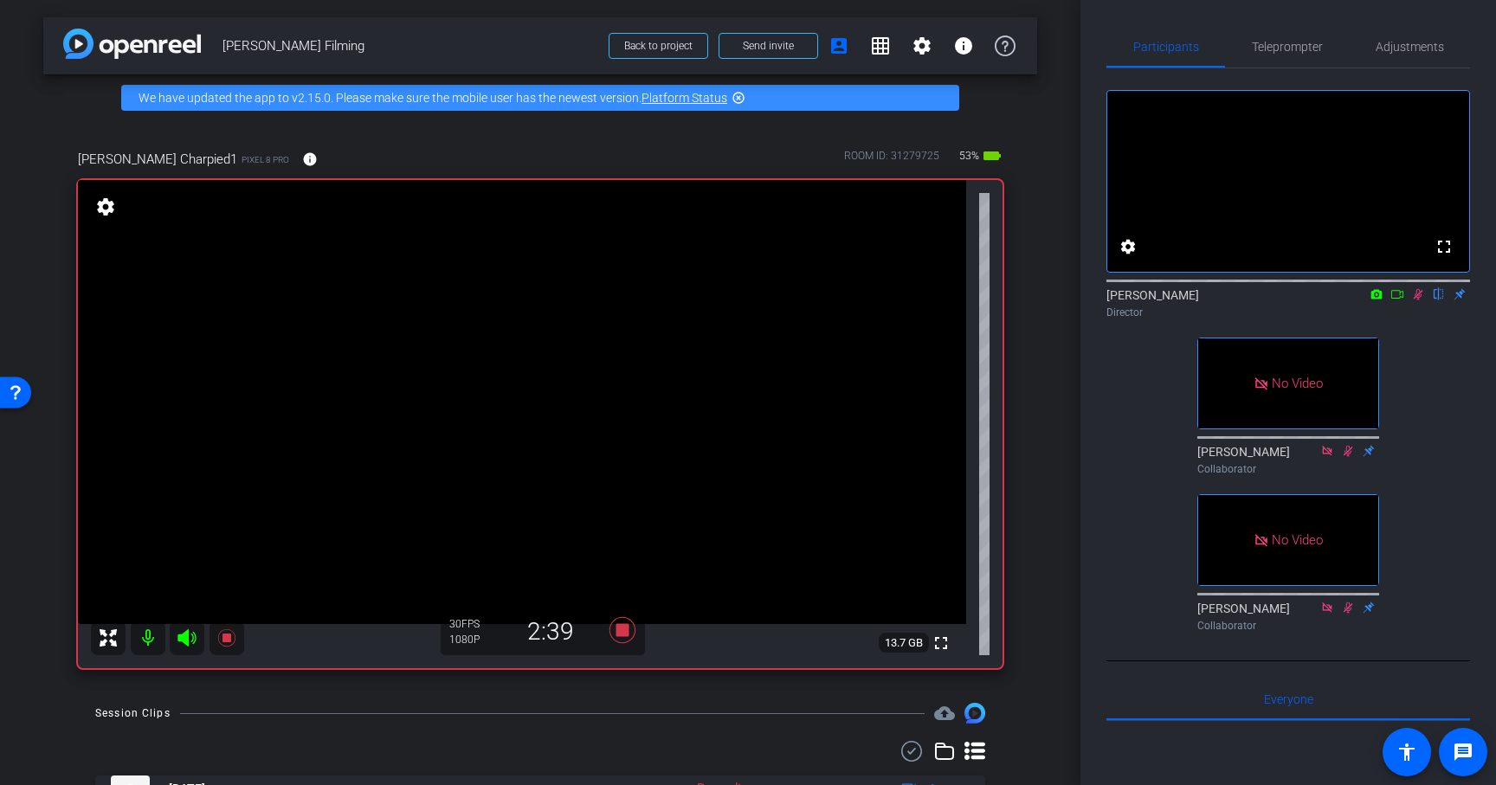
click at [1418, 300] on icon at bounding box center [1419, 294] width 10 height 11
click at [1264, 55] on span "Teleprompter" at bounding box center [1287, 47] width 71 height 42
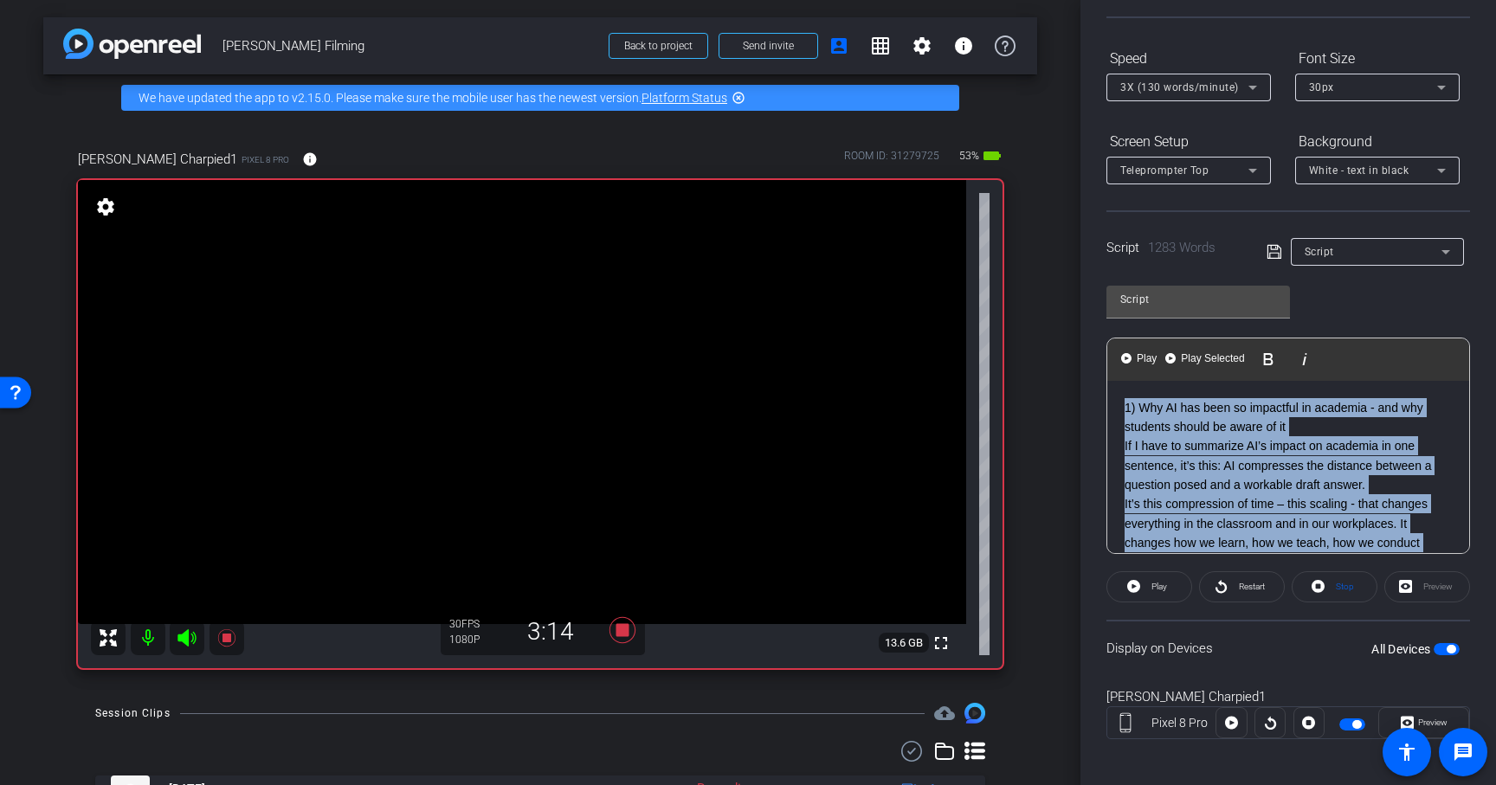
drag, startPoint x: 1121, startPoint y: 410, endPoint x: 1102, endPoint y: 365, distance: 49.7
click at [1102, 365] on div "Participants Teleprompter Adjustments settings Rachel Konczos flip Director Ail…" at bounding box center [1289, 392] width 416 height 785
click at [1215, 527] on p "It’s this compression of time – this scaling - that changes everything in the c…" at bounding box center [1288, 533] width 327 height 78
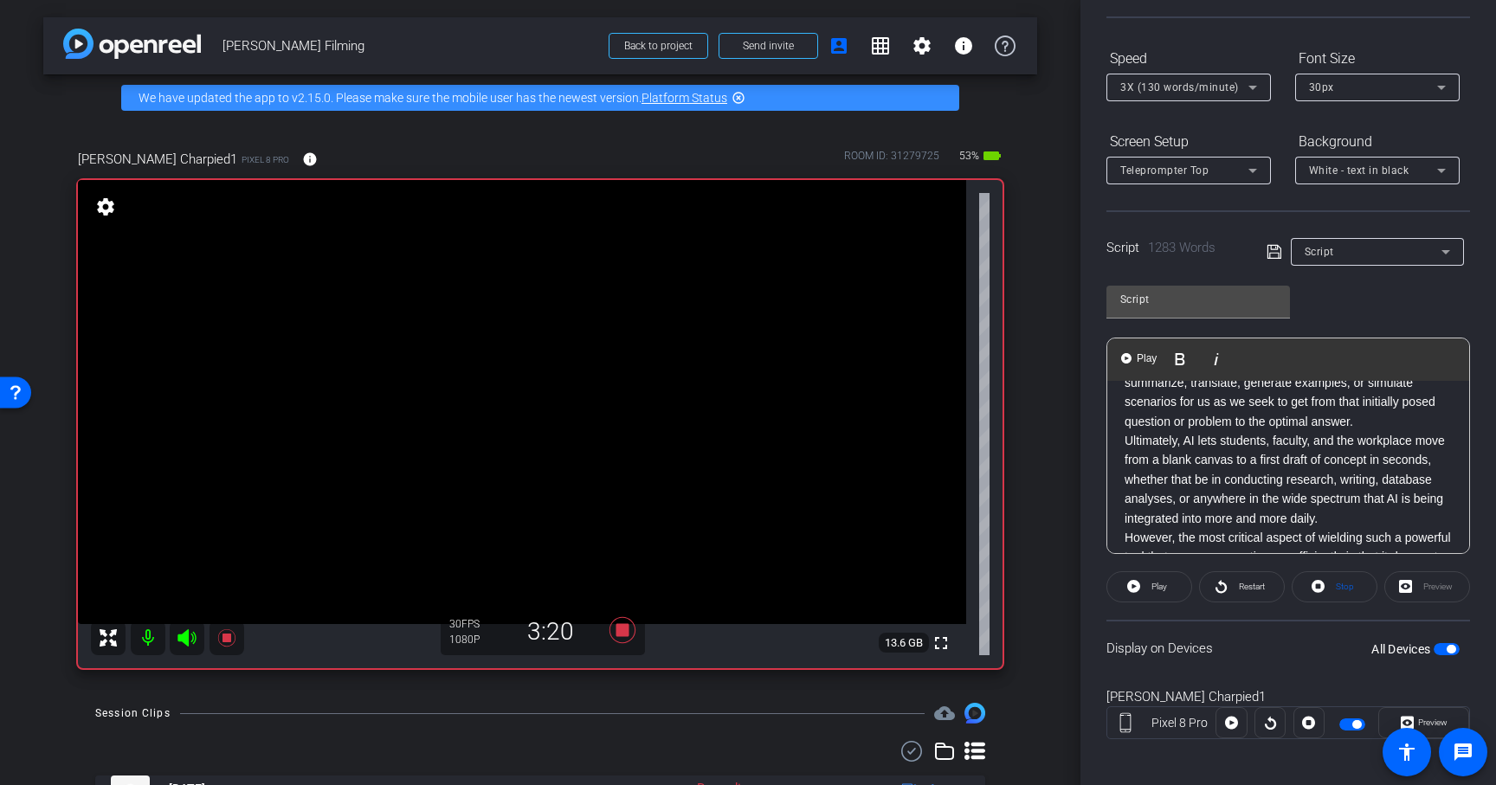
scroll to position [240, 0]
click at [1146, 356] on span "Play" at bounding box center [1147, 359] width 27 height 15
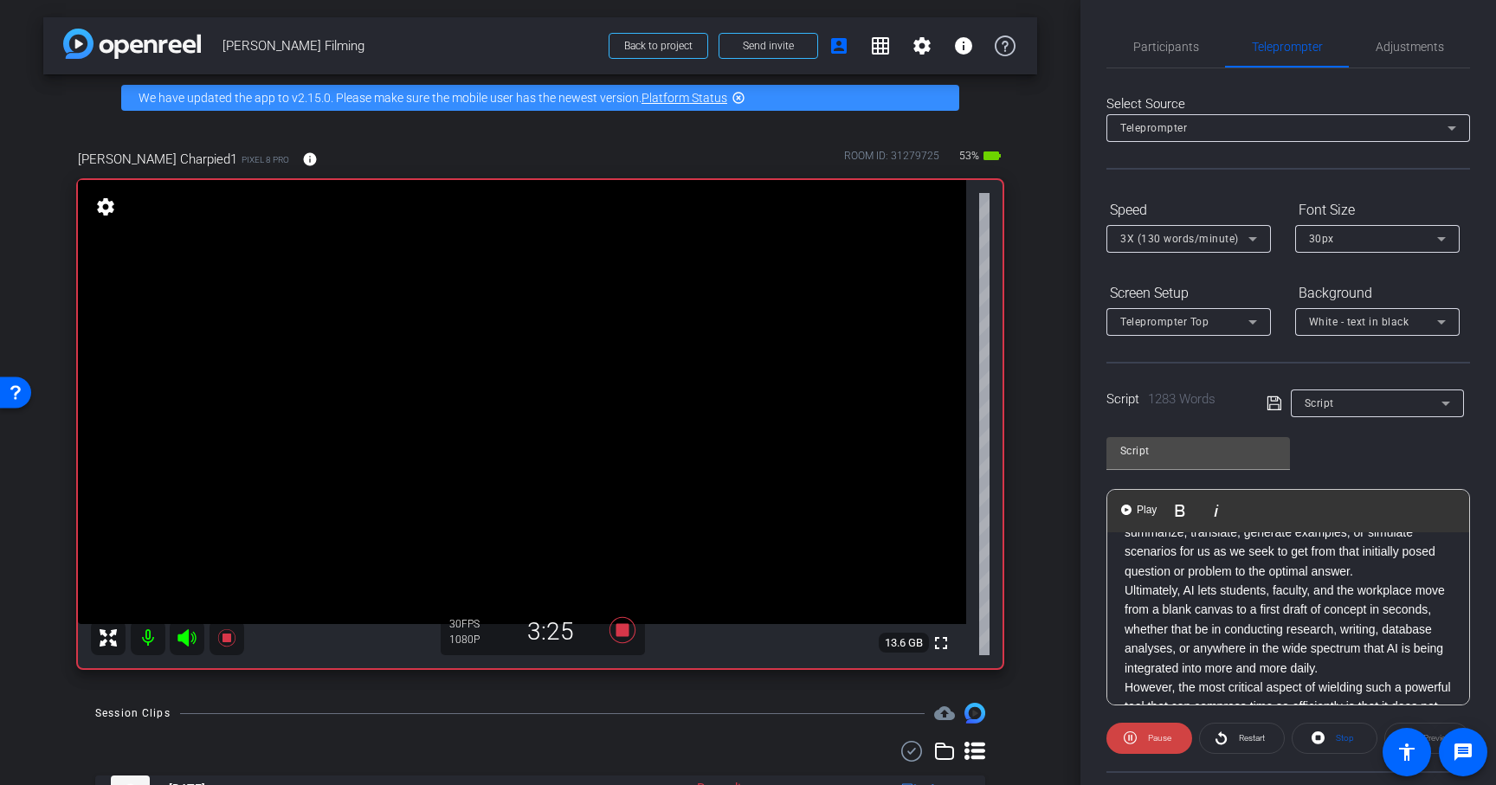
scroll to position [2, 0]
click at [1153, 45] on span "Participants" at bounding box center [1167, 45] width 66 height 12
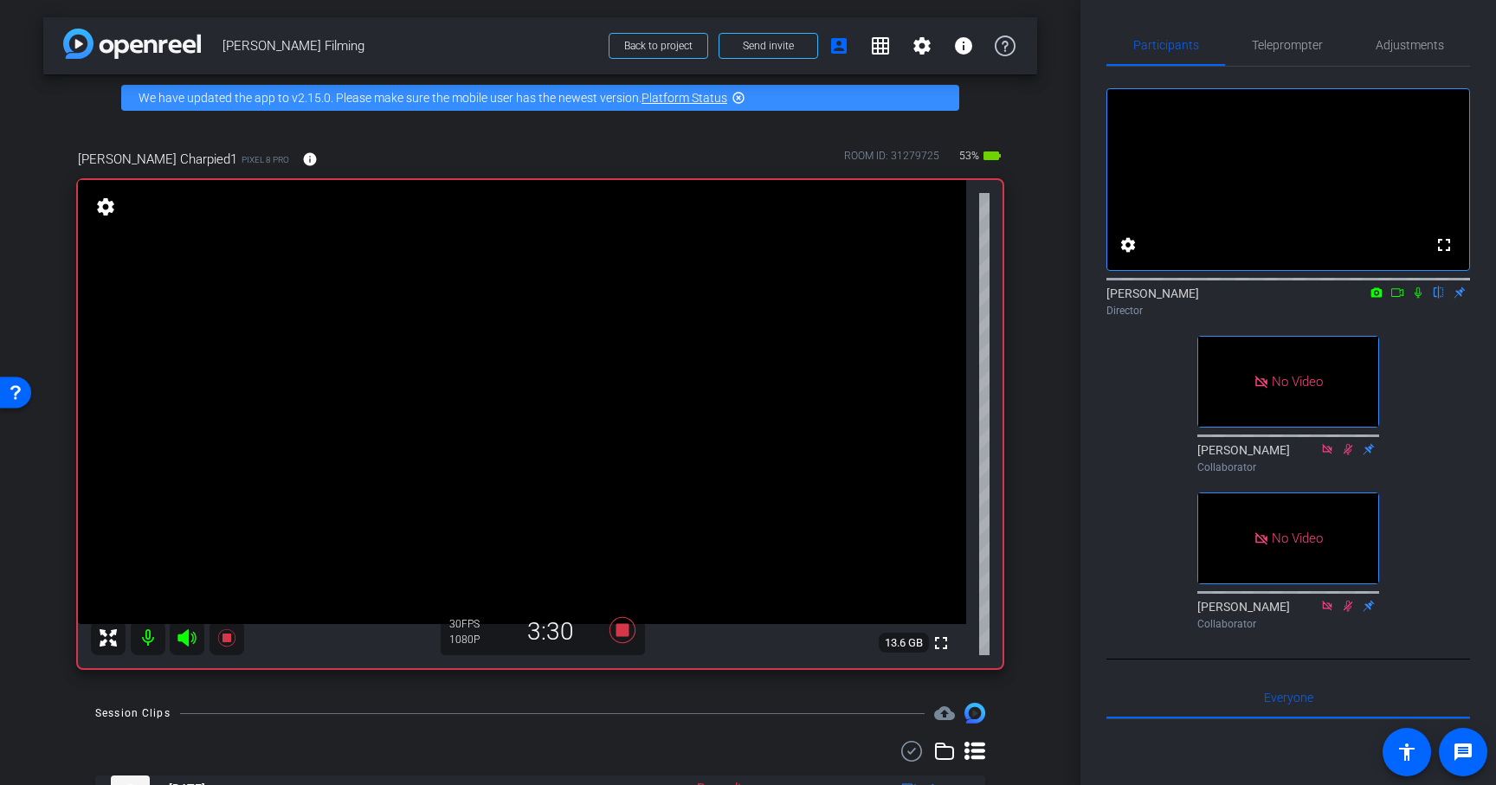
click at [1416, 299] on icon at bounding box center [1418, 292] width 7 height 11
click at [1286, 43] on span "Teleprompter" at bounding box center [1287, 45] width 71 height 12
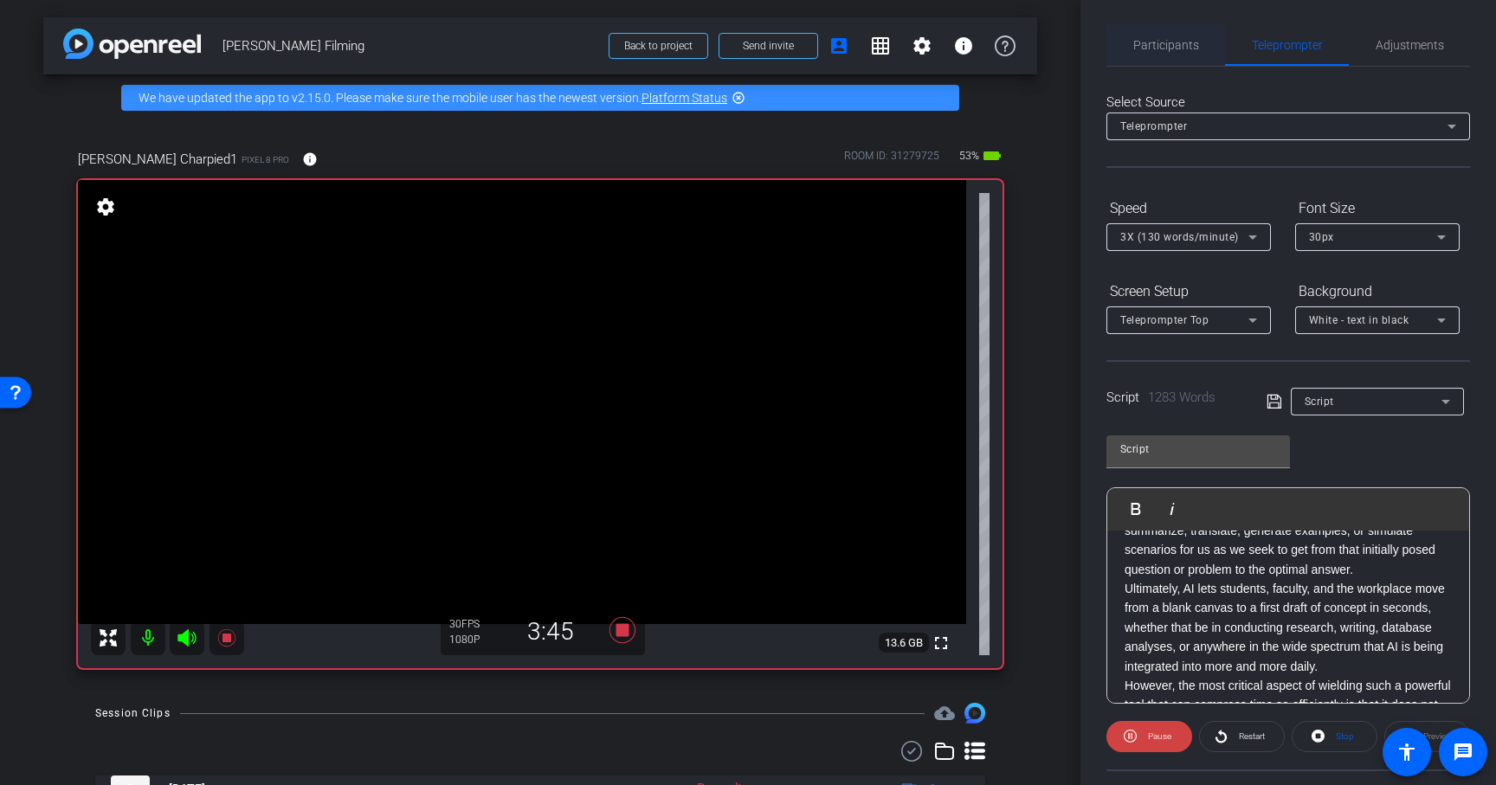
click at [1188, 48] on span "Participants" at bounding box center [1167, 45] width 66 height 12
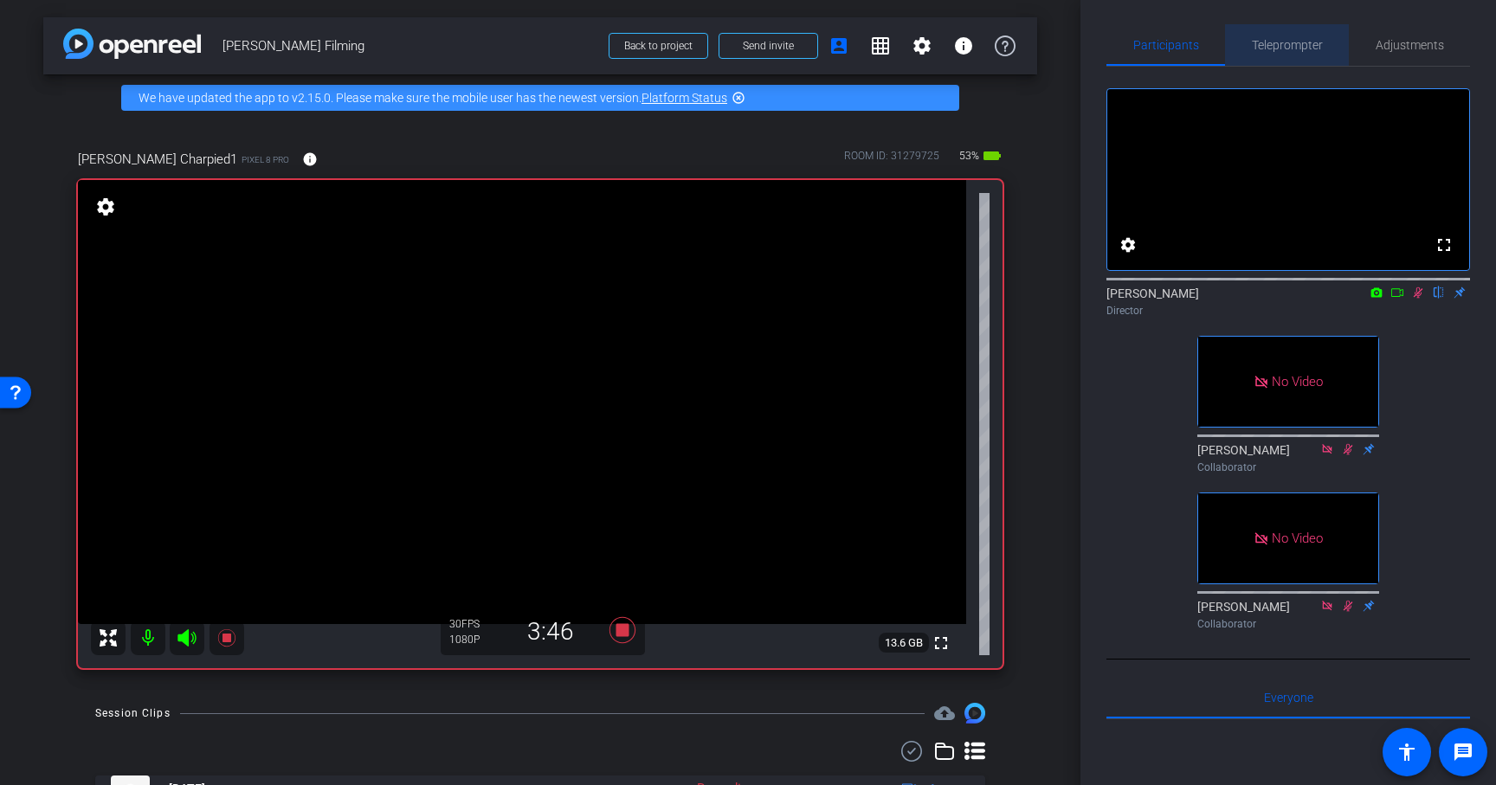
click at [1262, 49] on span "Teleprompter" at bounding box center [1287, 45] width 71 height 12
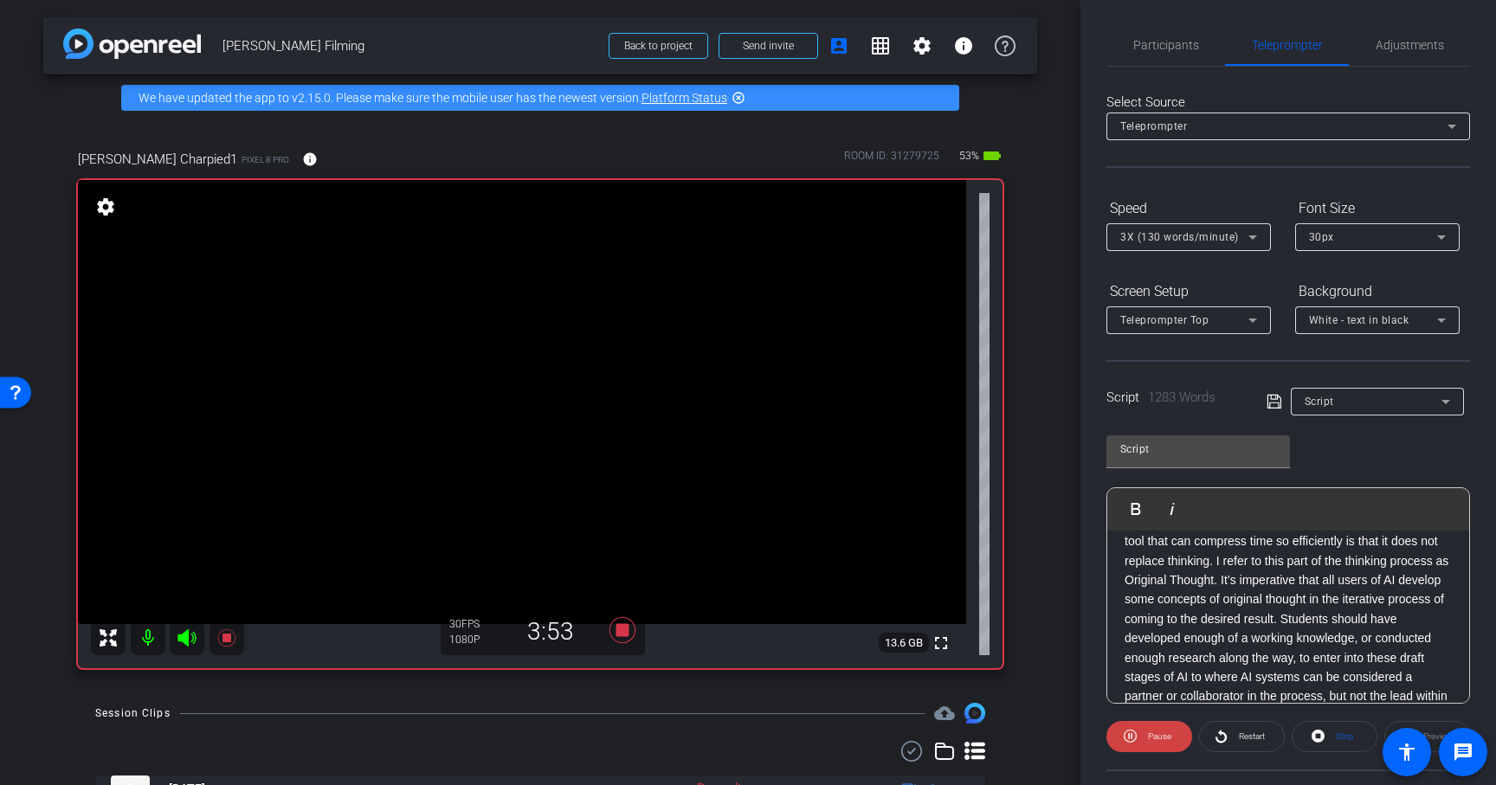
scroll to position [404, 0]
click at [1158, 736] on span "Pause" at bounding box center [1159, 737] width 23 height 10
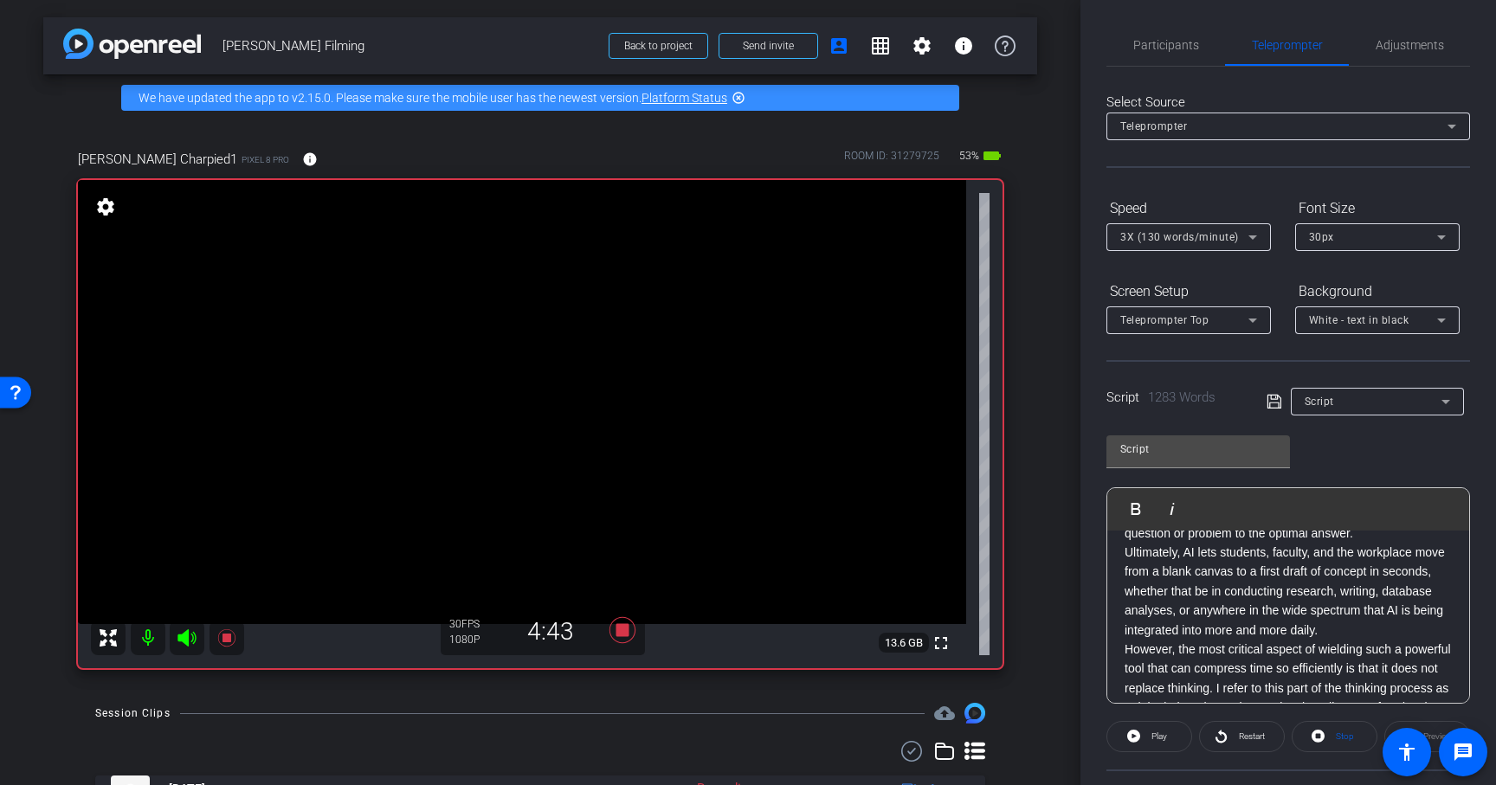
click at [1125, 550] on p "Ultimately, AI lets students, faculty, and the workplace move from a blank canv…" at bounding box center [1288, 591] width 327 height 97
click at [1139, 741] on icon at bounding box center [1133, 737] width 13 height 22
click at [1166, 736] on span "Pause" at bounding box center [1159, 737] width 23 height 10
click at [1125, 543] on p "Ultimately, AI lets students, faculty, and the workplace move from a blank canv…" at bounding box center [1288, 591] width 327 height 97
click at [1135, 503] on span "Play" at bounding box center [1147, 508] width 27 height 15
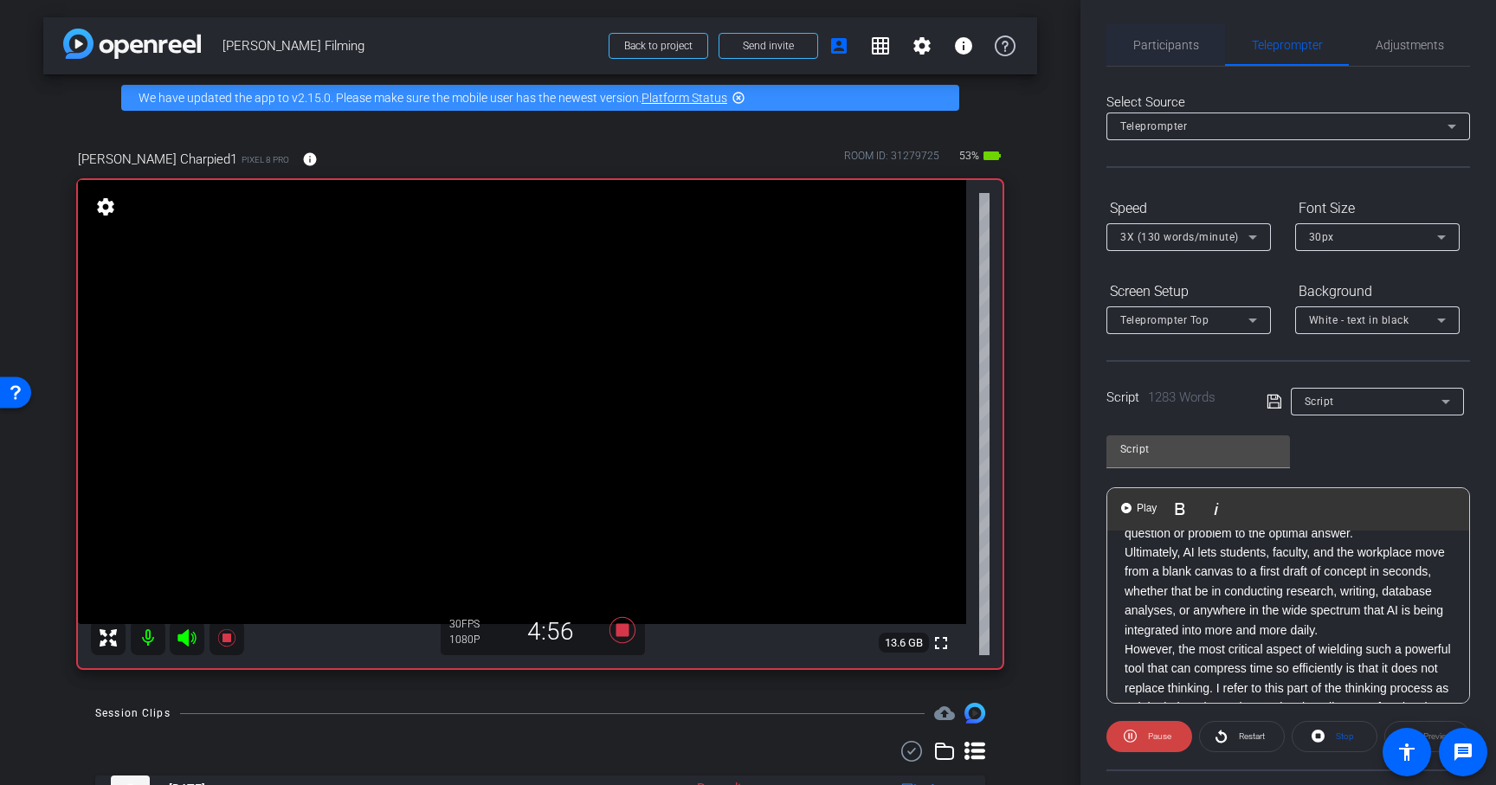
click at [1161, 54] on span "Participants" at bounding box center [1167, 45] width 66 height 42
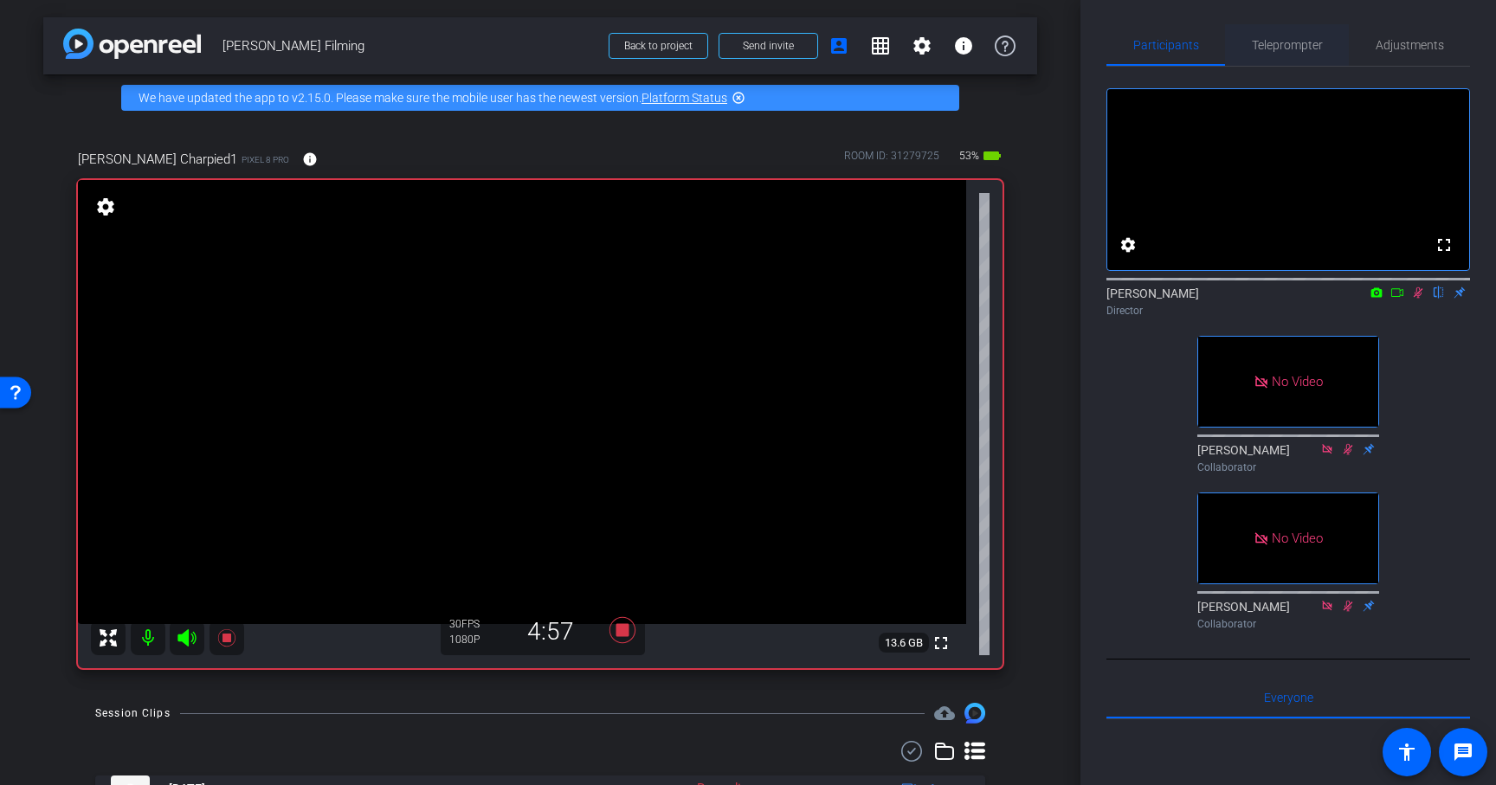
click at [1280, 45] on span "Teleprompter" at bounding box center [1287, 45] width 71 height 12
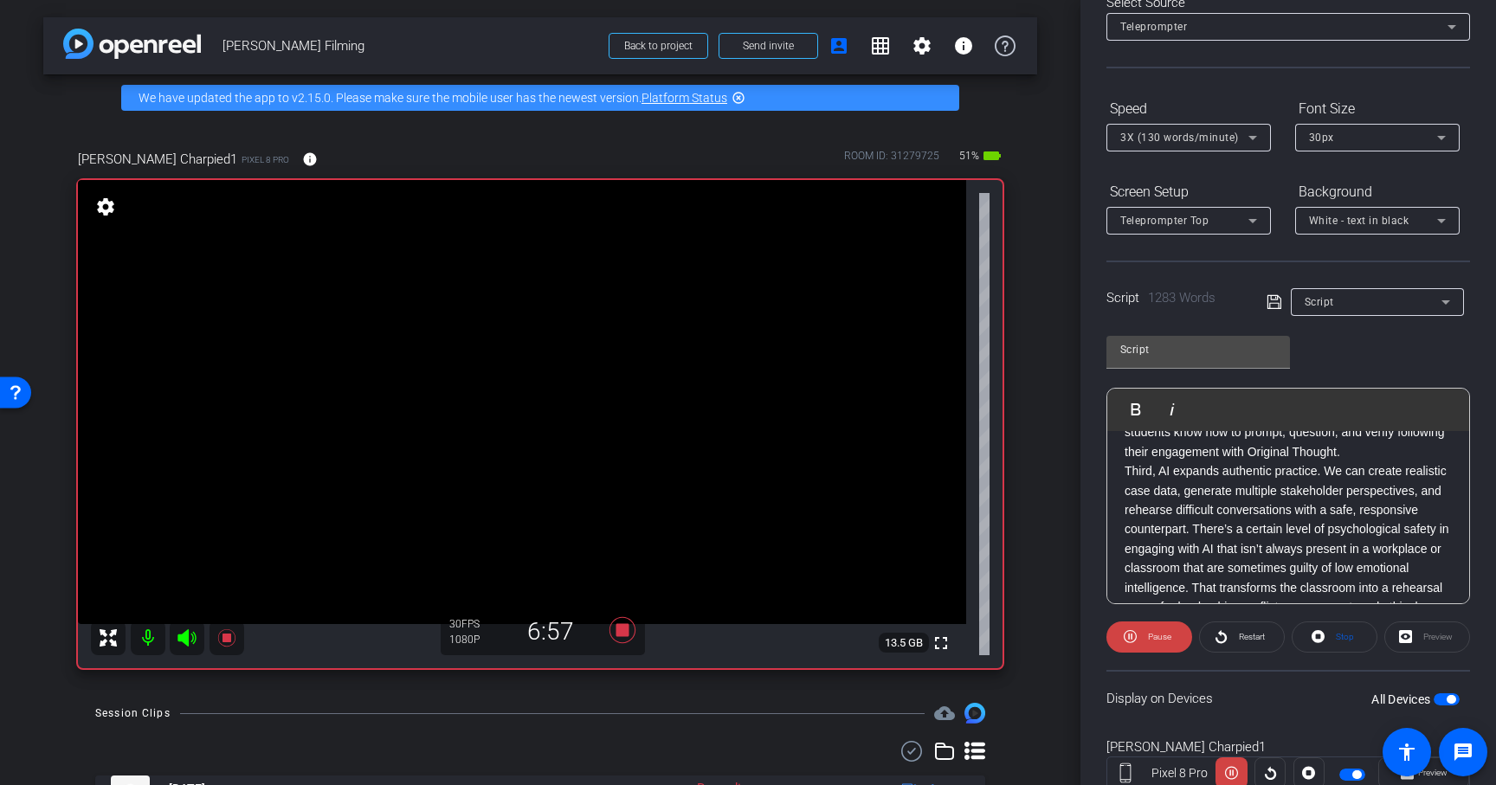
scroll to position [913, 0]
click at [1159, 635] on span "Pause" at bounding box center [1159, 637] width 23 height 10
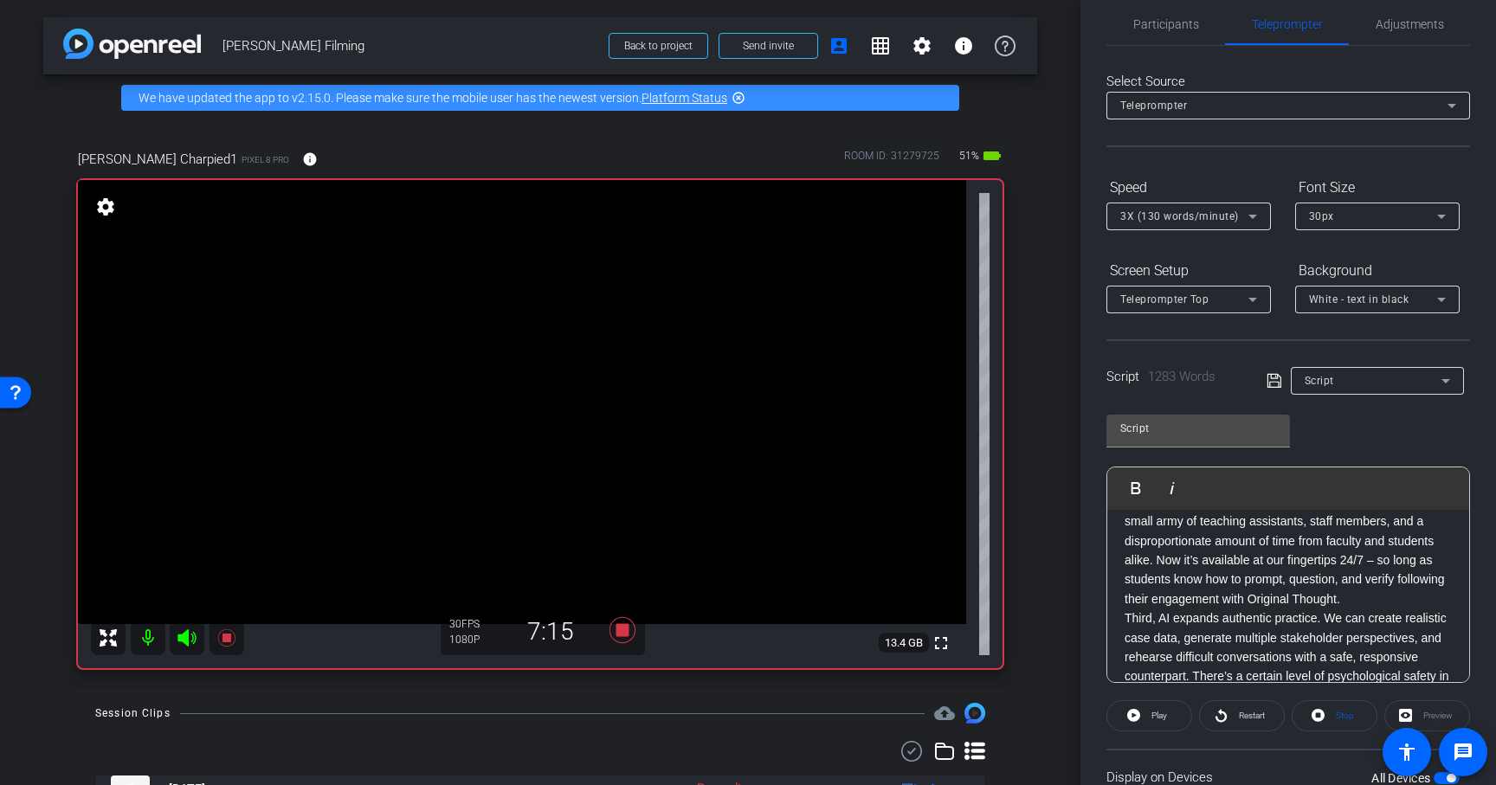
scroll to position [37, 0]
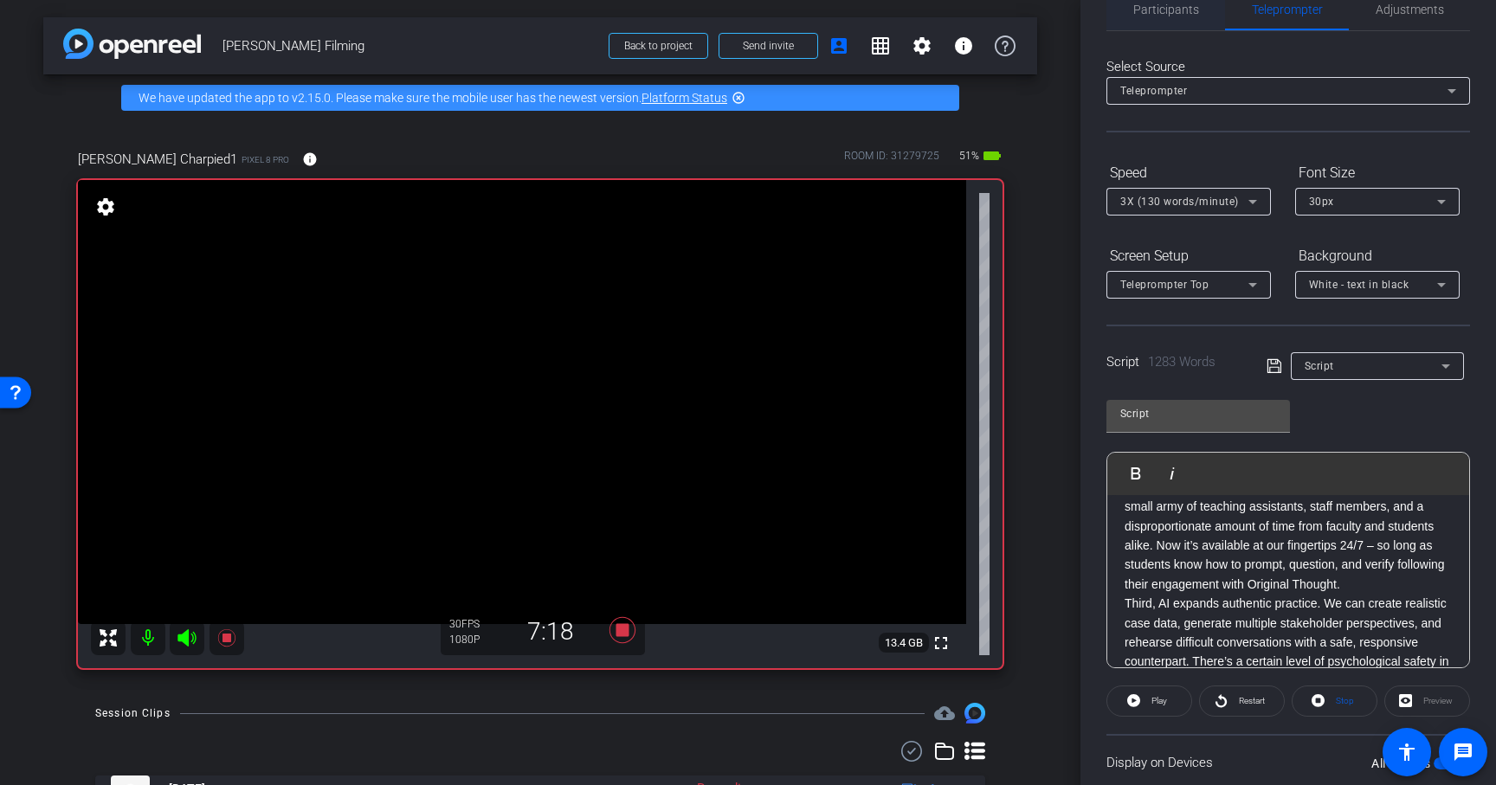
click at [1151, 14] on span "Participants" at bounding box center [1167, 9] width 66 height 12
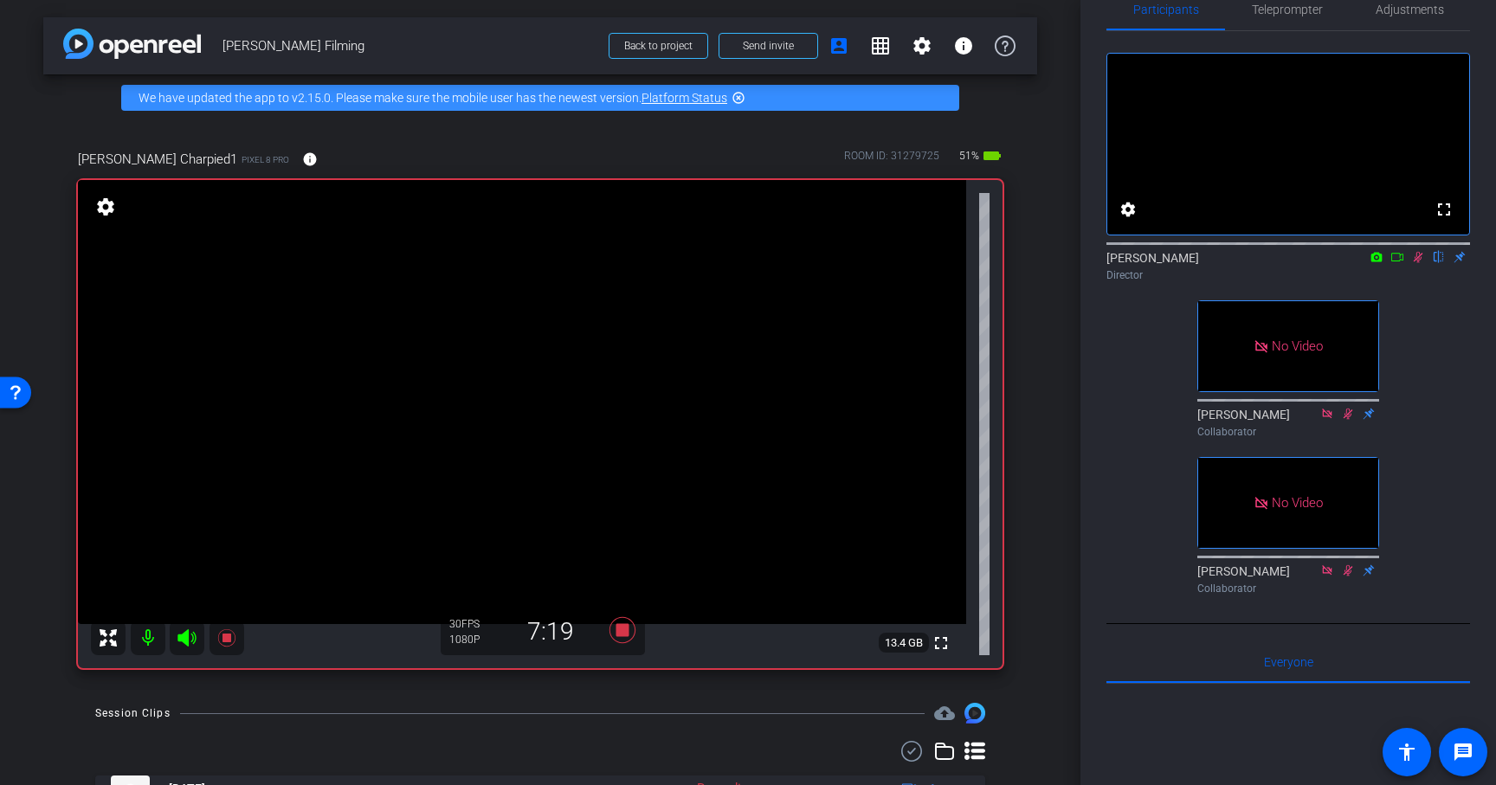
click at [1422, 263] on icon at bounding box center [1419, 257] width 14 height 12
click at [1288, 10] on span "Teleprompter" at bounding box center [1287, 9] width 71 height 12
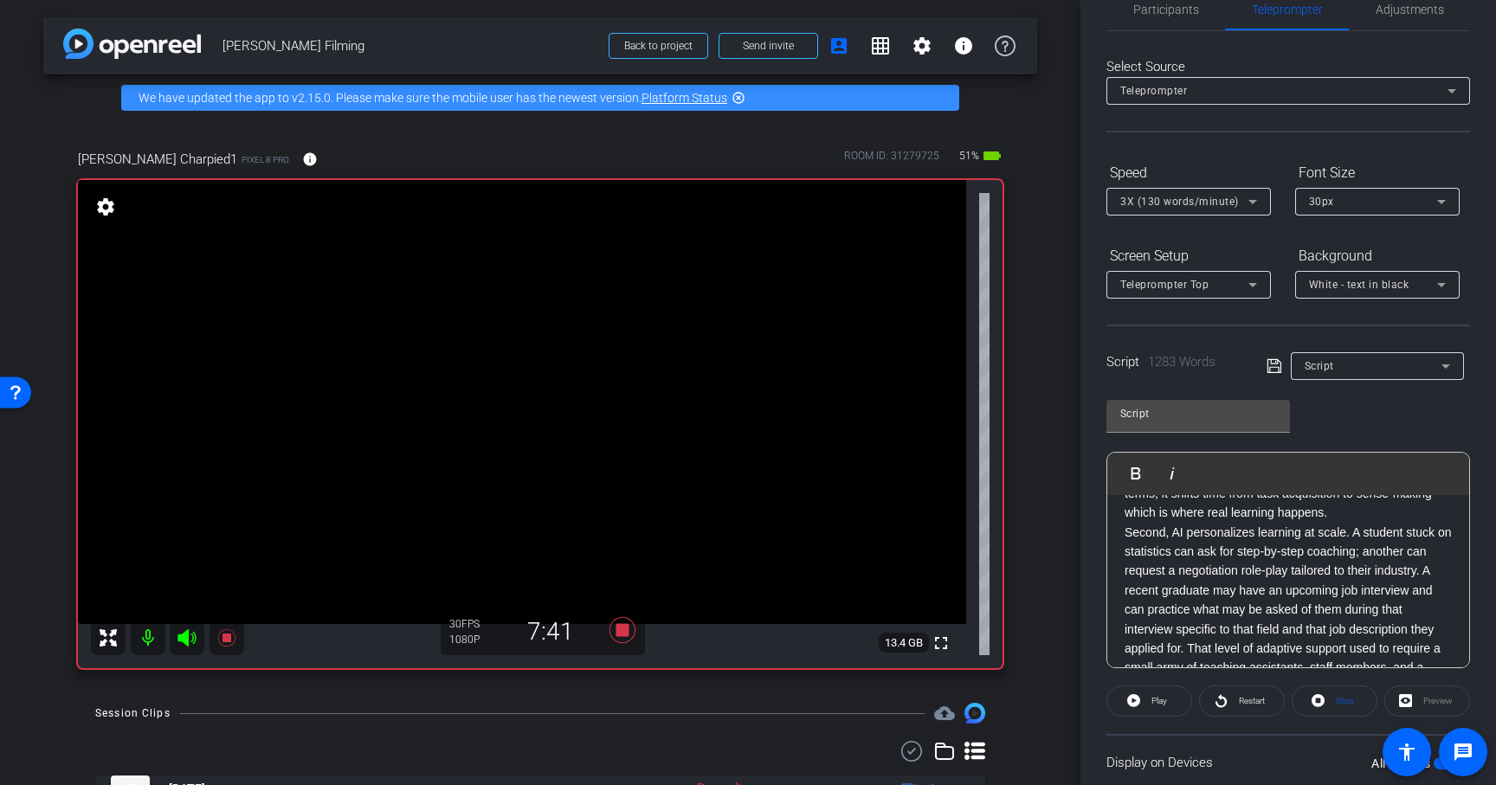
scroll to position [694, 0]
click at [1140, 475] on span "Play" at bounding box center [1147, 473] width 27 height 15
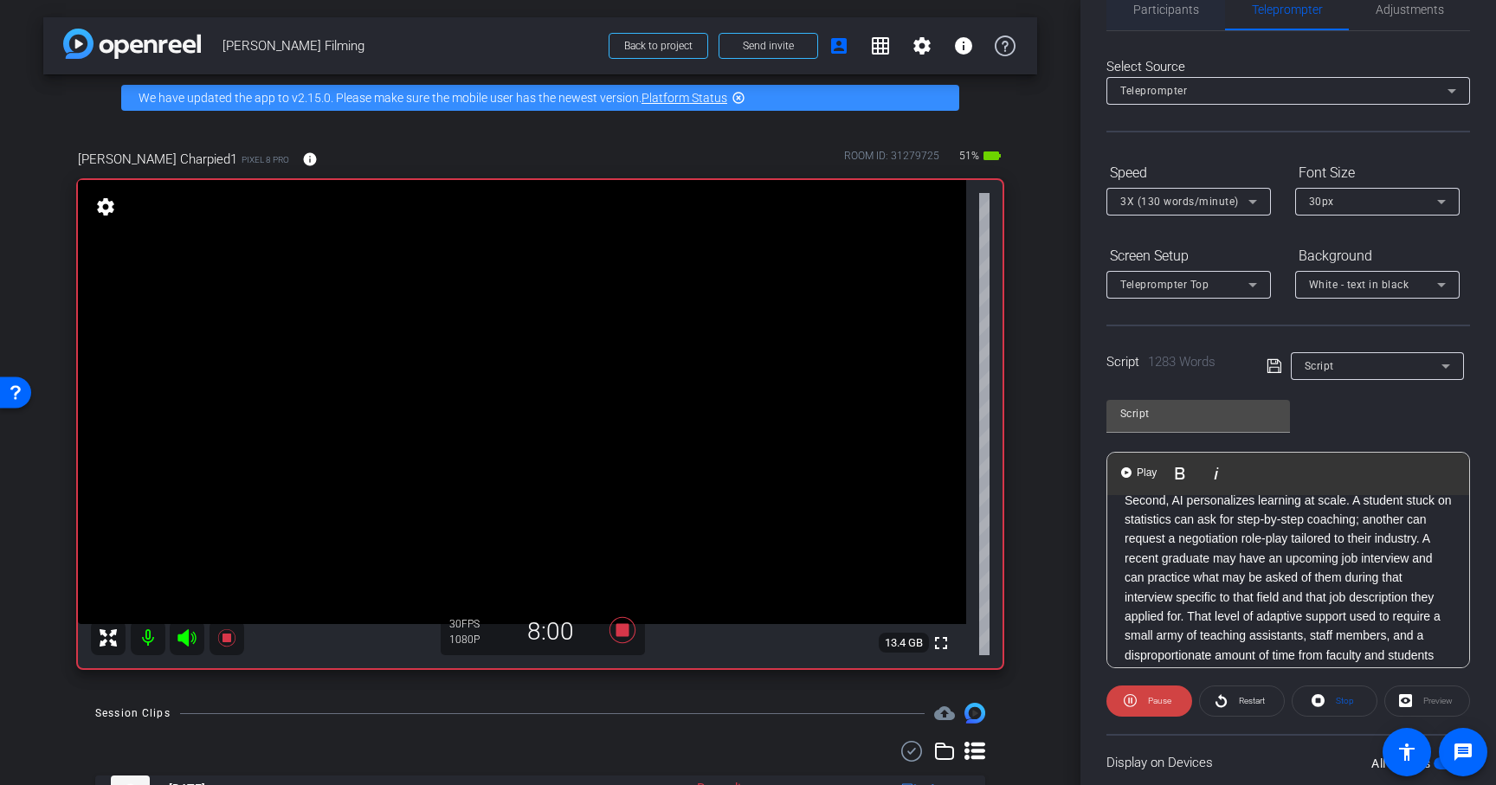
click at [1168, 16] on span "Participants" at bounding box center [1167, 10] width 66 height 42
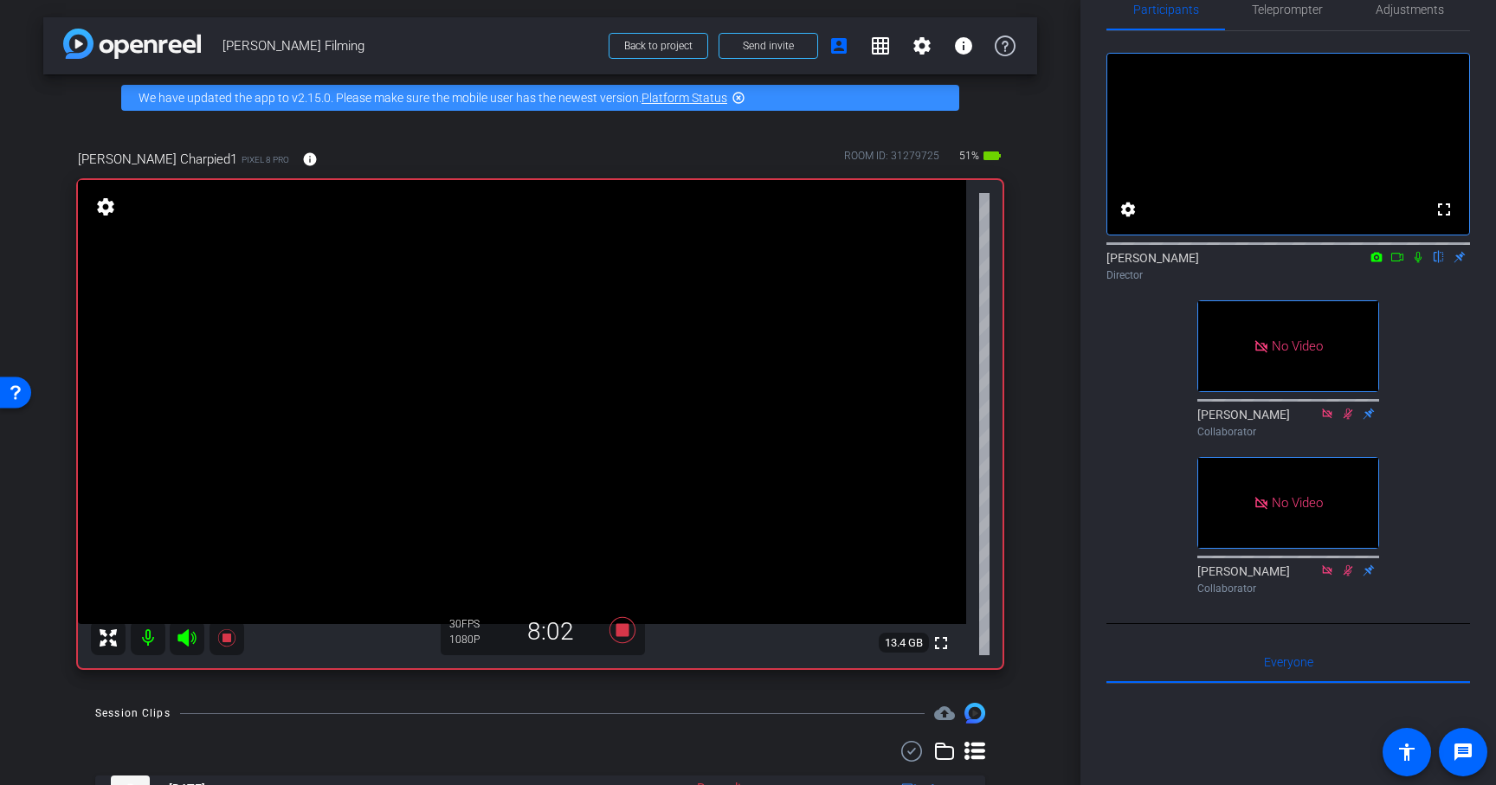
click at [1417, 263] on icon at bounding box center [1418, 257] width 7 height 11
click at [1279, 15] on span "Teleprompter" at bounding box center [1287, 9] width 71 height 12
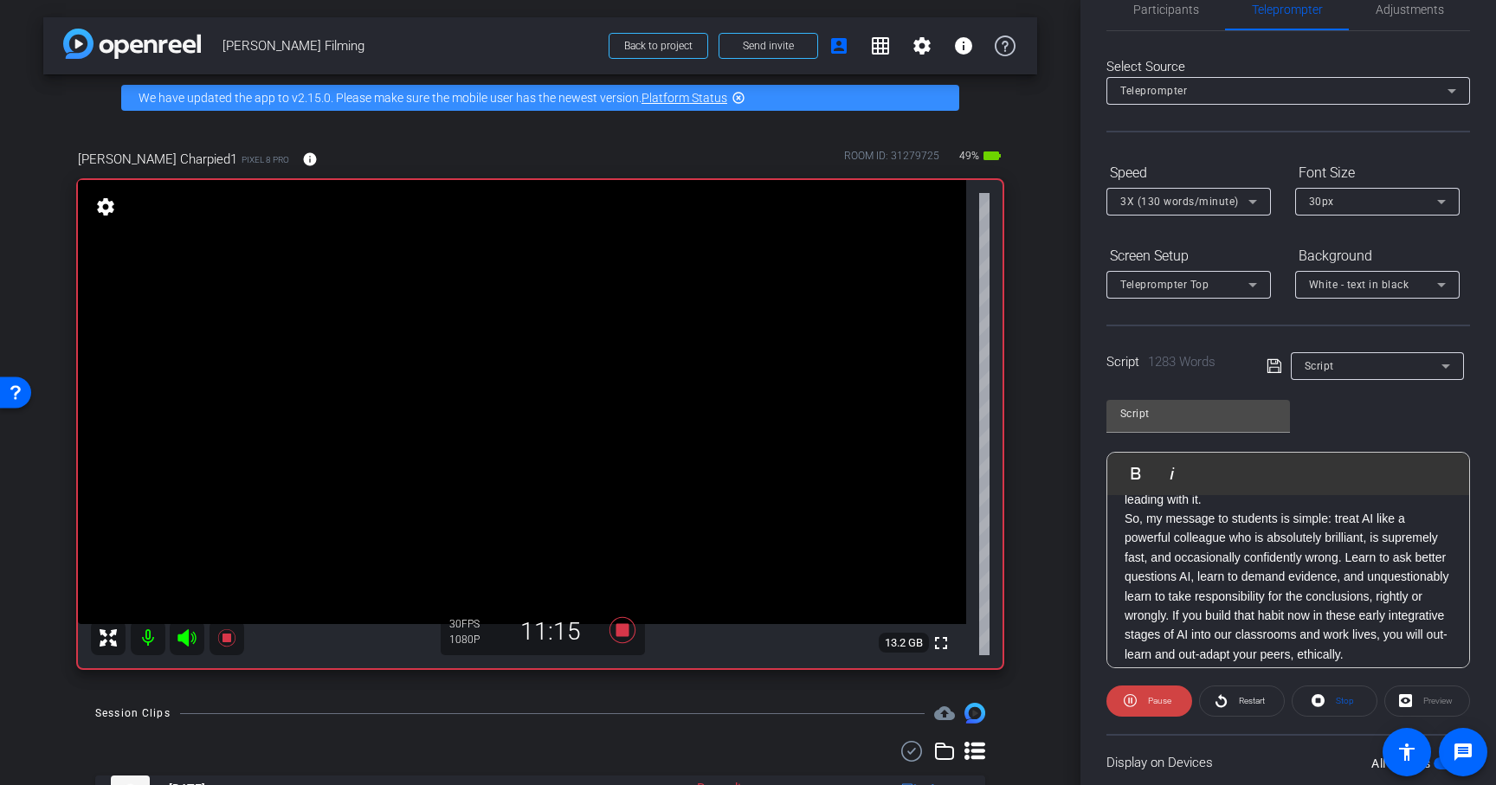
scroll to position [1504, 0]
click at [1125, 556] on p "So, my message to students is simple: treat AI like a powerful colleague who is…" at bounding box center [1288, 597] width 327 height 155
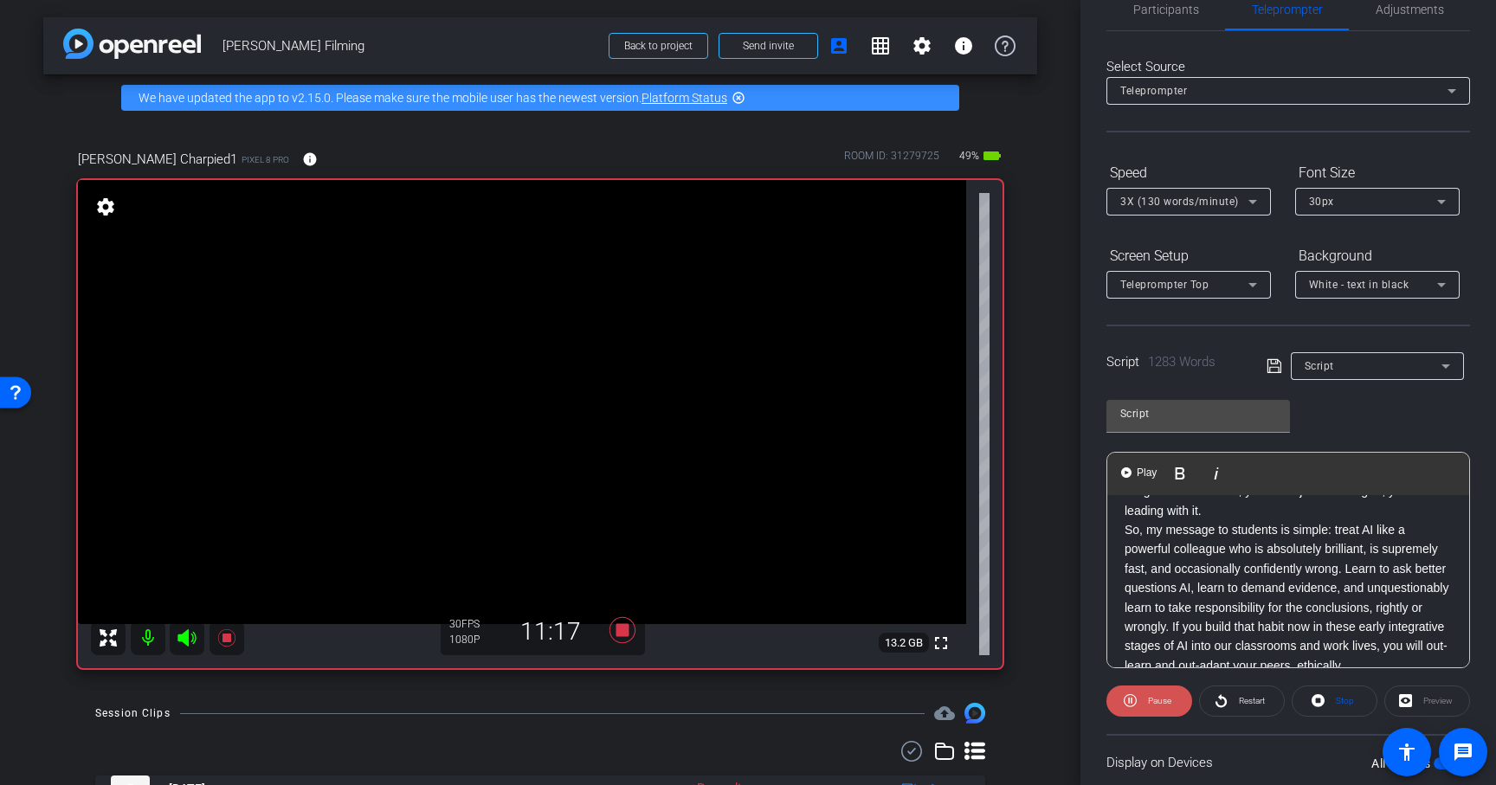
click at [1150, 707] on span "Pause" at bounding box center [1158, 701] width 28 height 24
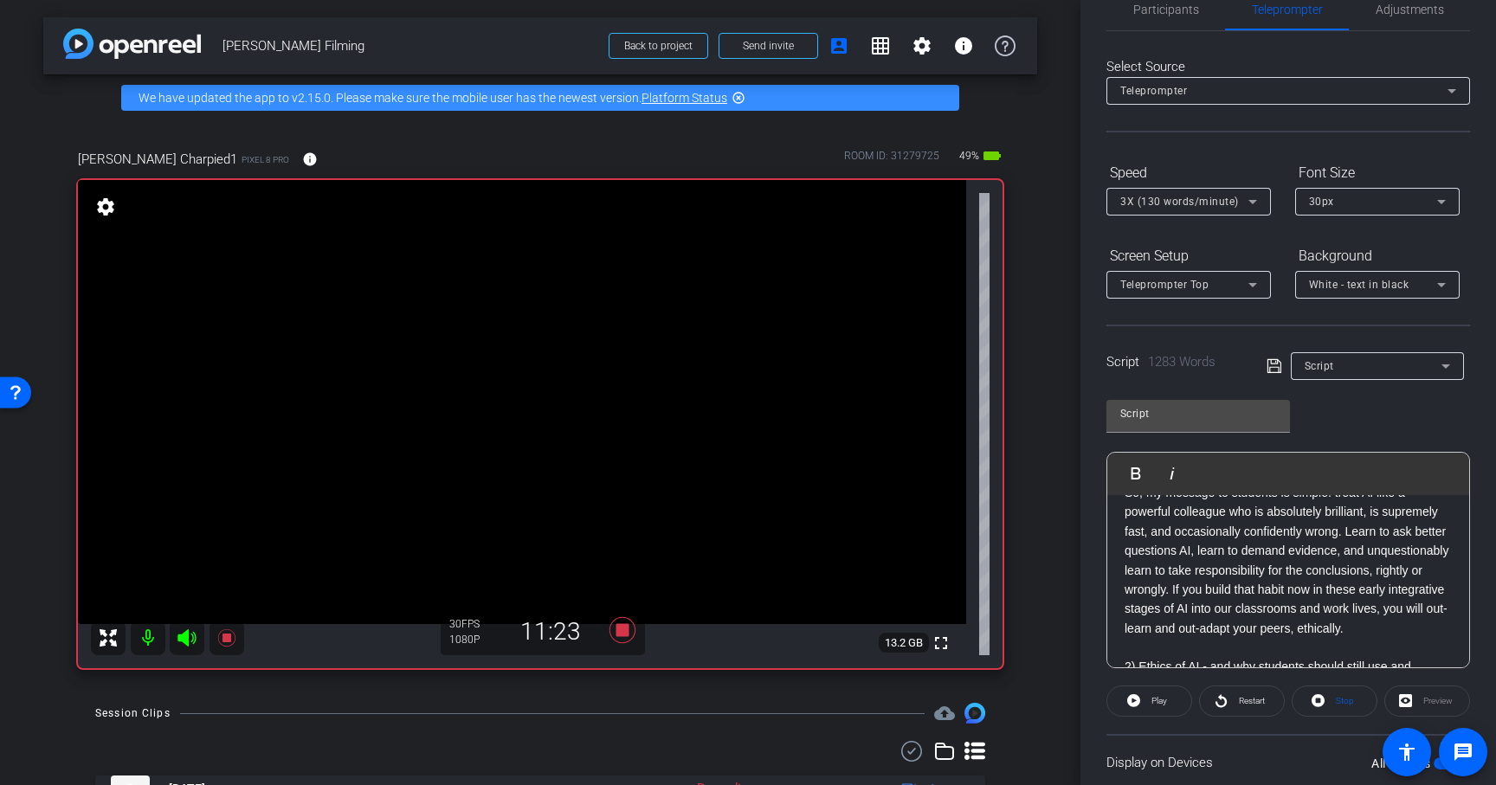
scroll to position [1541, 0]
click at [1120, 516] on div "1) Why AI has been so impactful in academia - and why students should be aware …" at bounding box center [1289, 436] width 362 height 2962
click at [1142, 471] on span "Play" at bounding box center [1147, 473] width 27 height 15
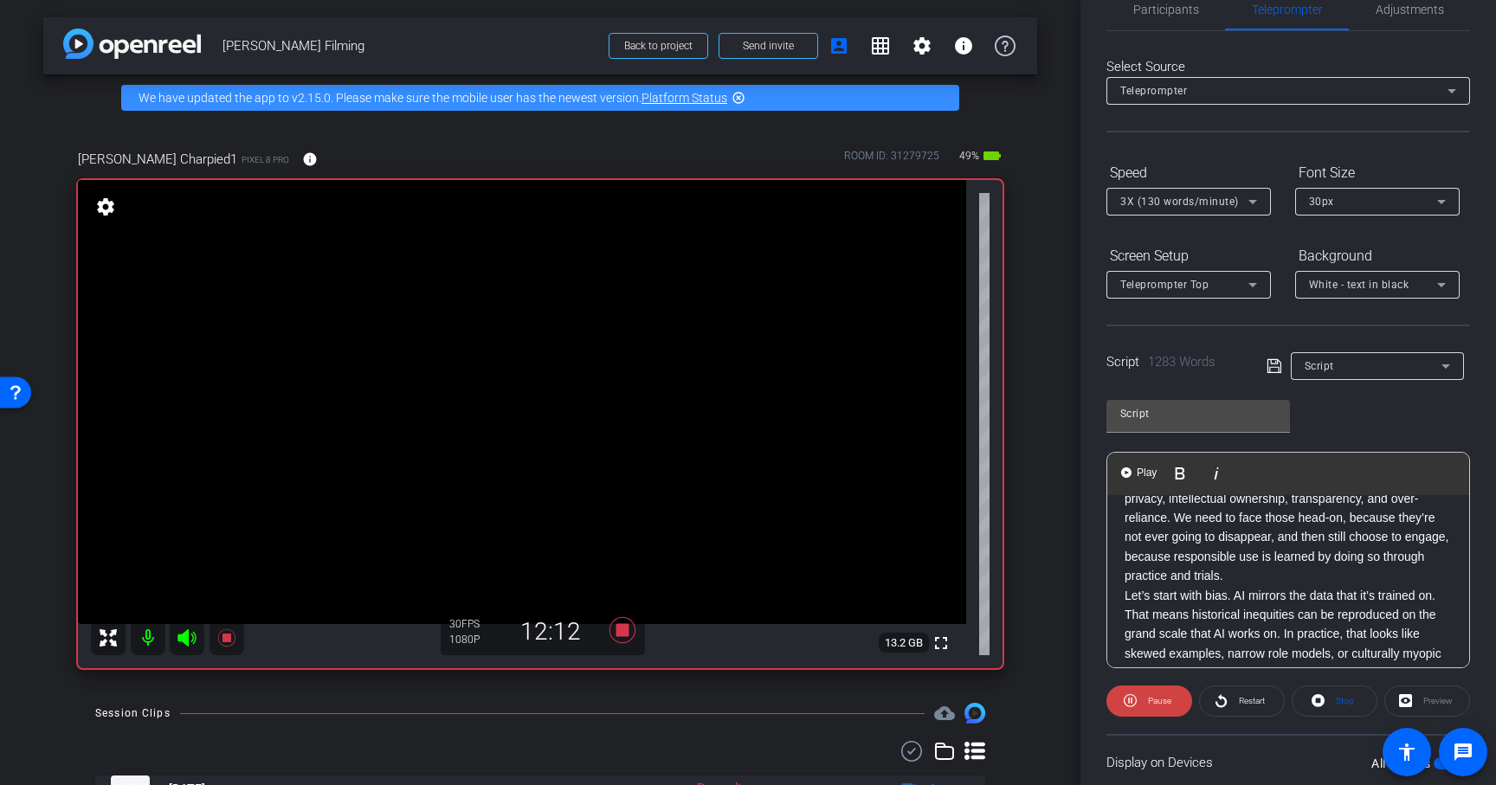
scroll to position [1779, 0]
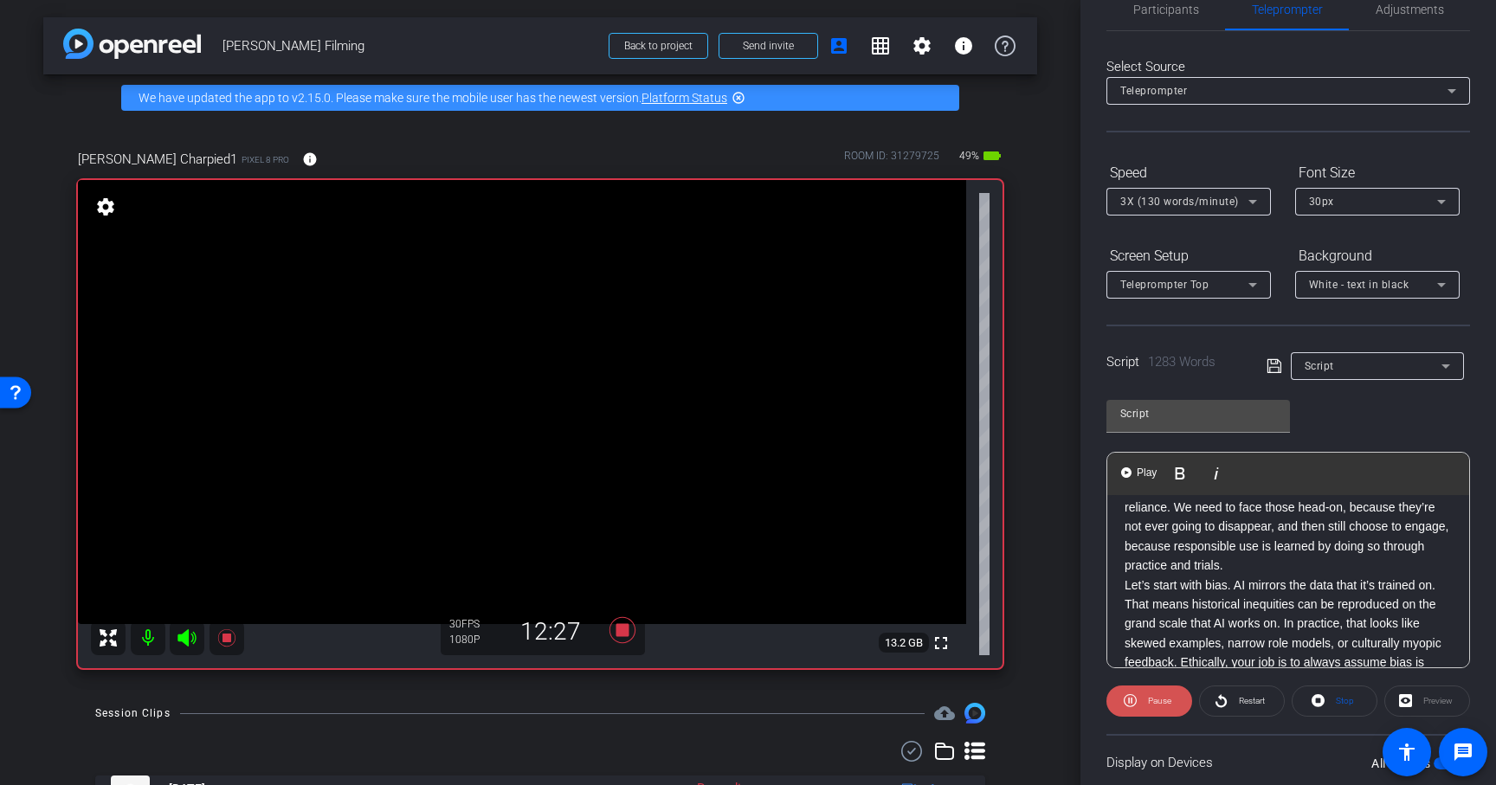
click at [1154, 697] on span "Pause" at bounding box center [1159, 701] width 23 height 10
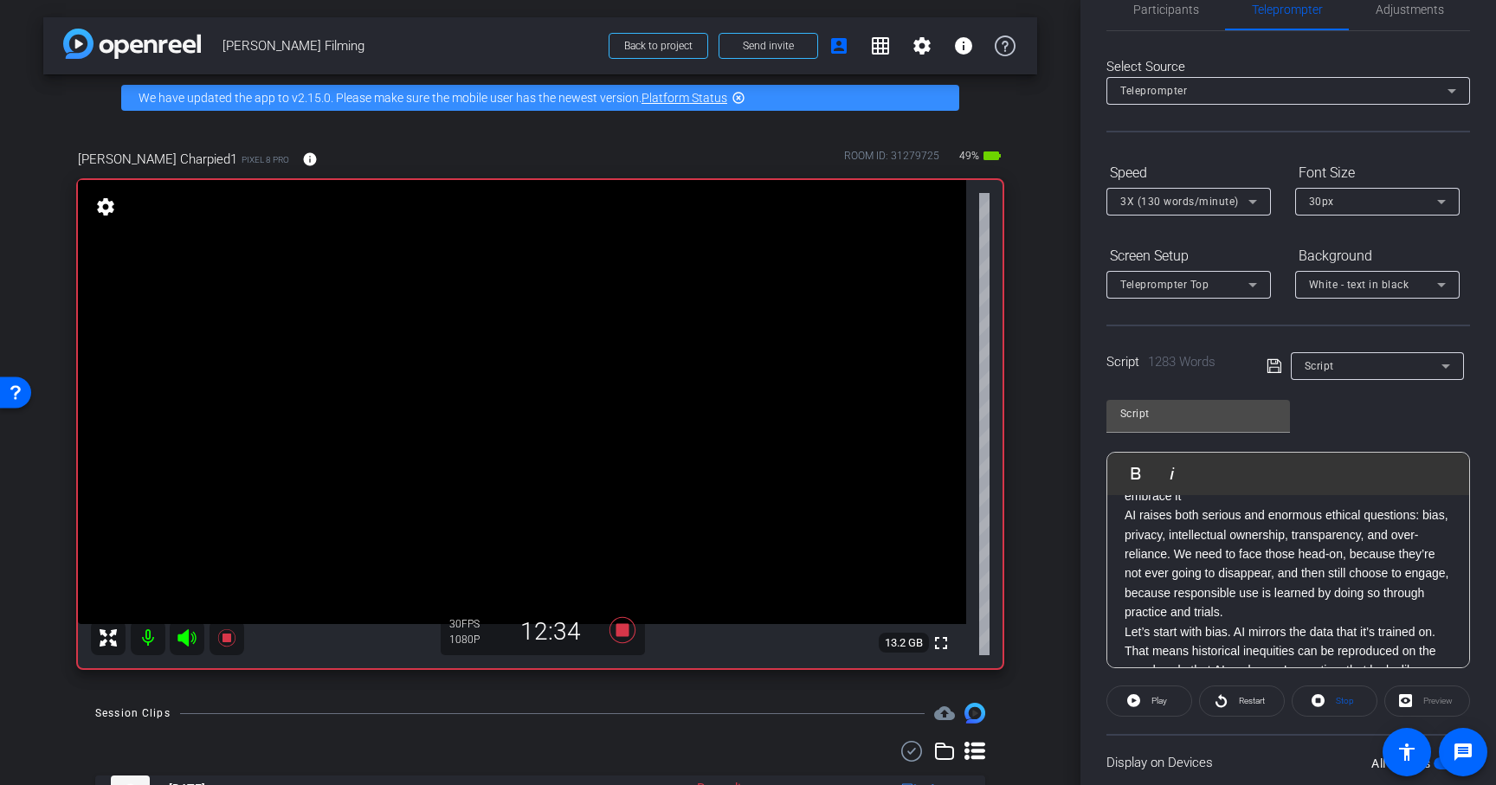
scroll to position [1734, 0]
click at [1121, 513] on div "1) Why AI has been so impactful in academia - and why students should be aware …" at bounding box center [1289, 243] width 362 height 2962
click at [1138, 471] on span "Play" at bounding box center [1147, 473] width 27 height 15
click at [1160, 714] on span at bounding box center [1150, 702] width 86 height 42
click at [1121, 510] on div "1) Why AI has been so impactful in academia - and why students should be aware …" at bounding box center [1289, 243] width 362 height 2962
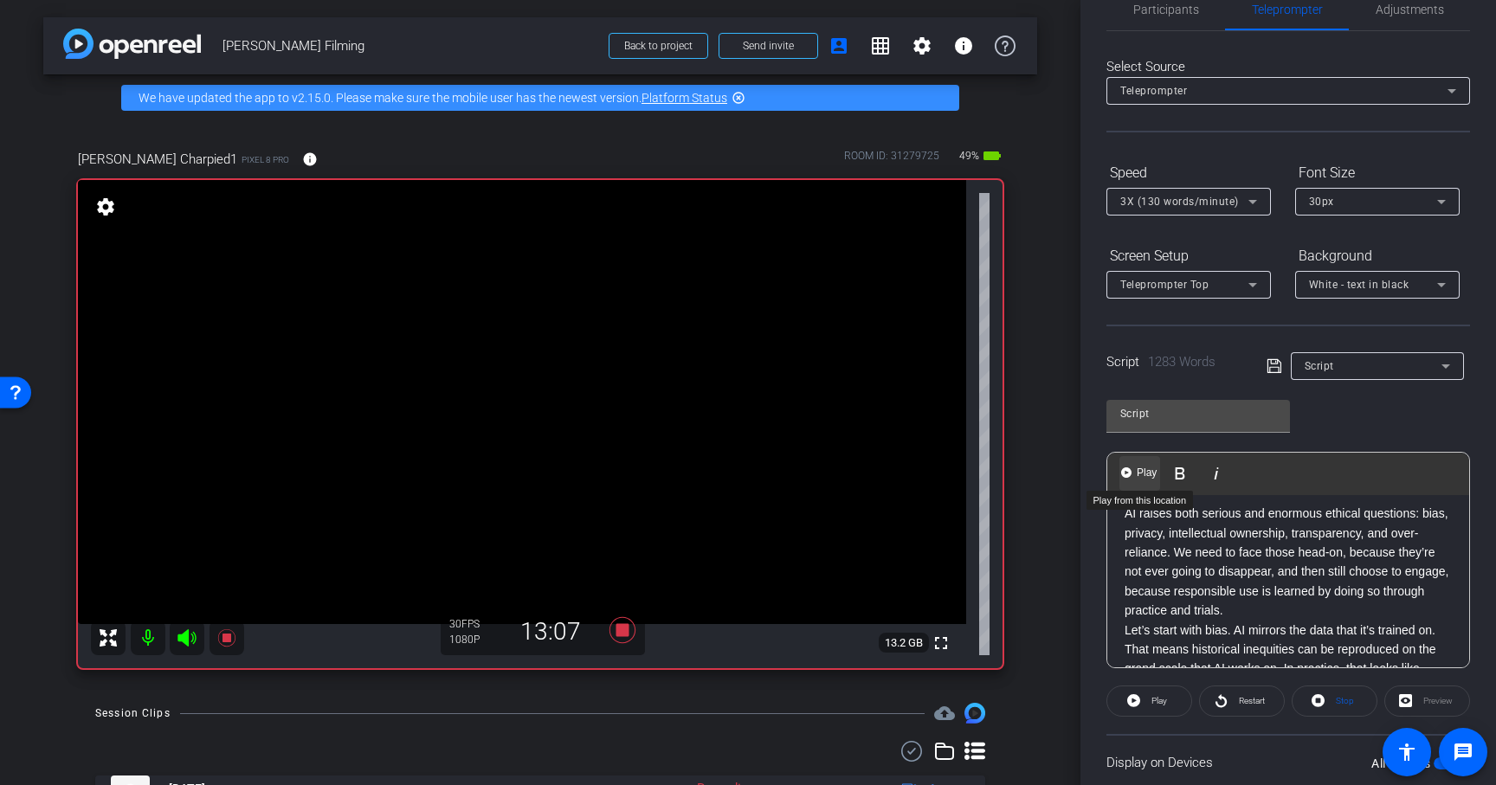
click at [1134, 469] on span "Play" at bounding box center [1147, 473] width 27 height 15
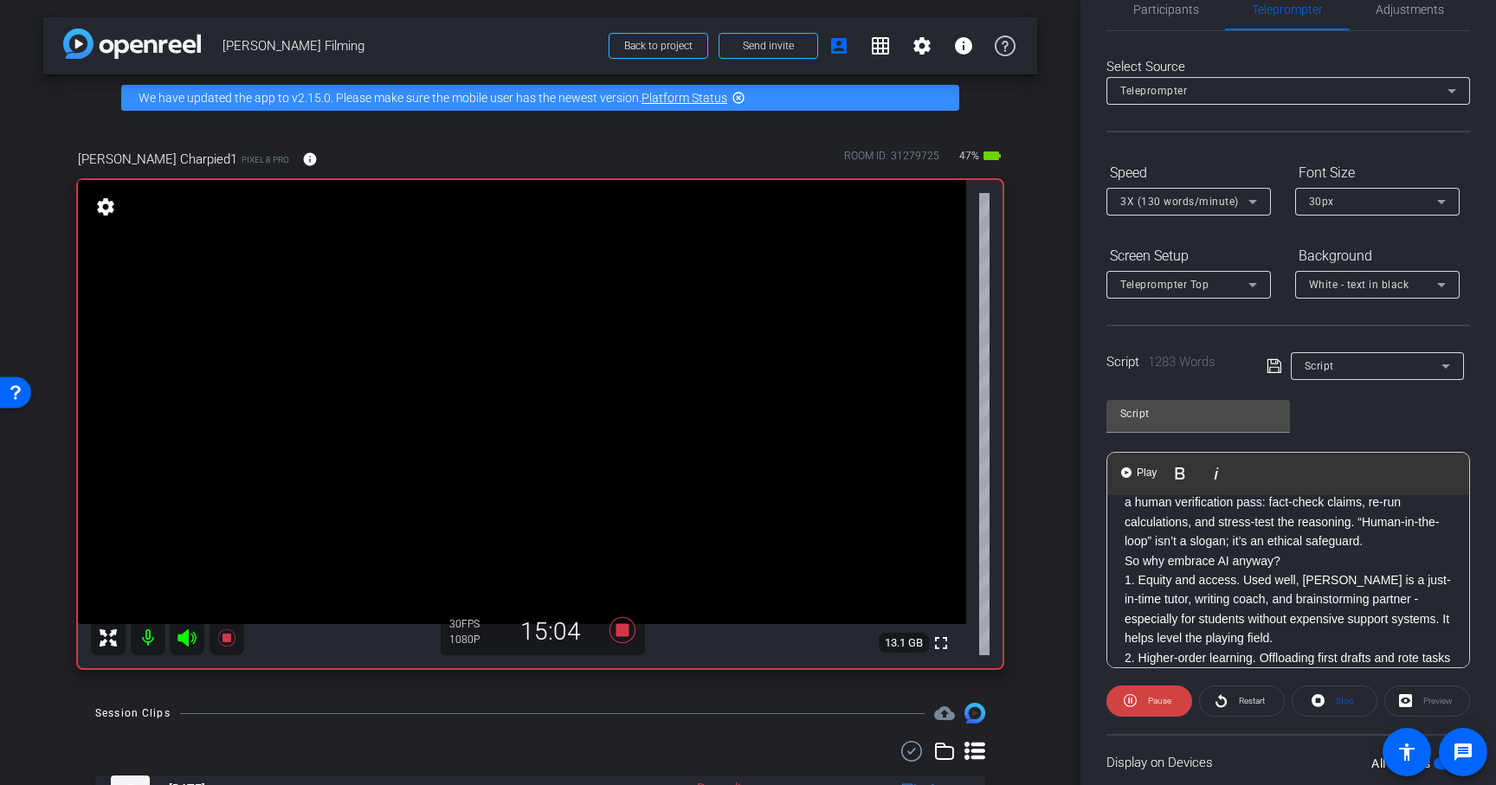
scroll to position [2339, 0]
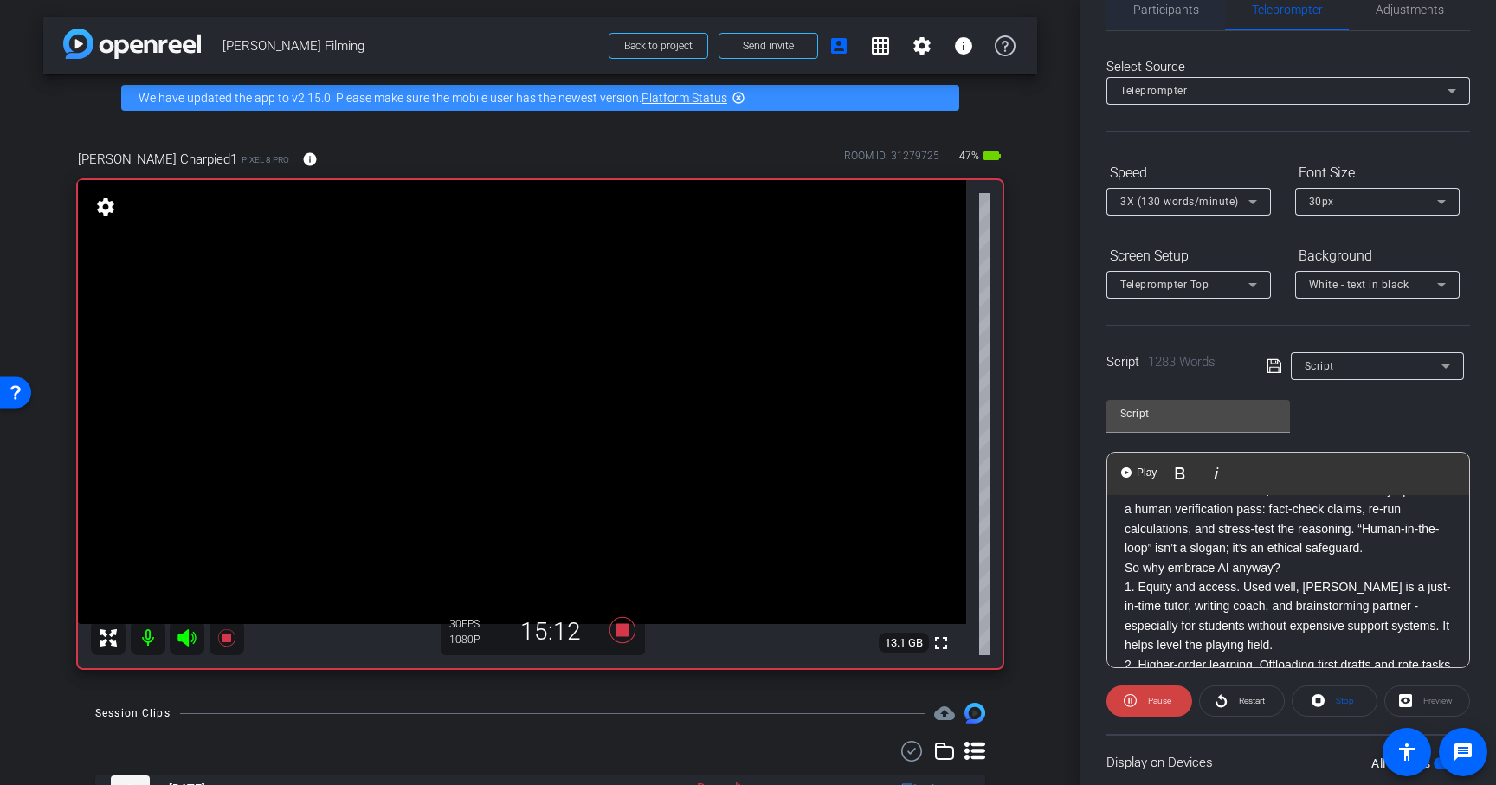
click at [1154, 16] on span "Participants" at bounding box center [1167, 10] width 66 height 42
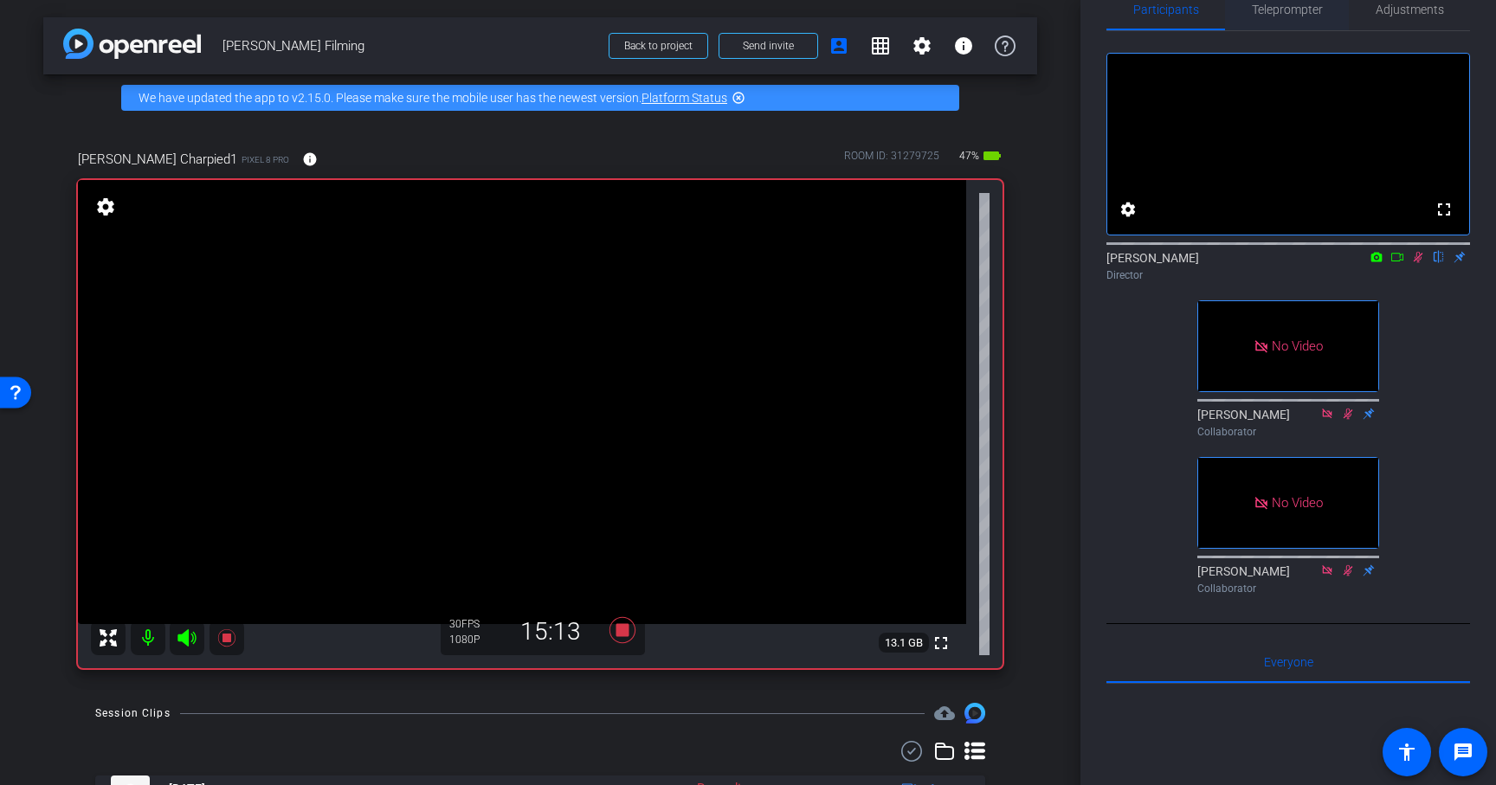
click at [1306, 23] on span "Teleprompter" at bounding box center [1287, 10] width 71 height 42
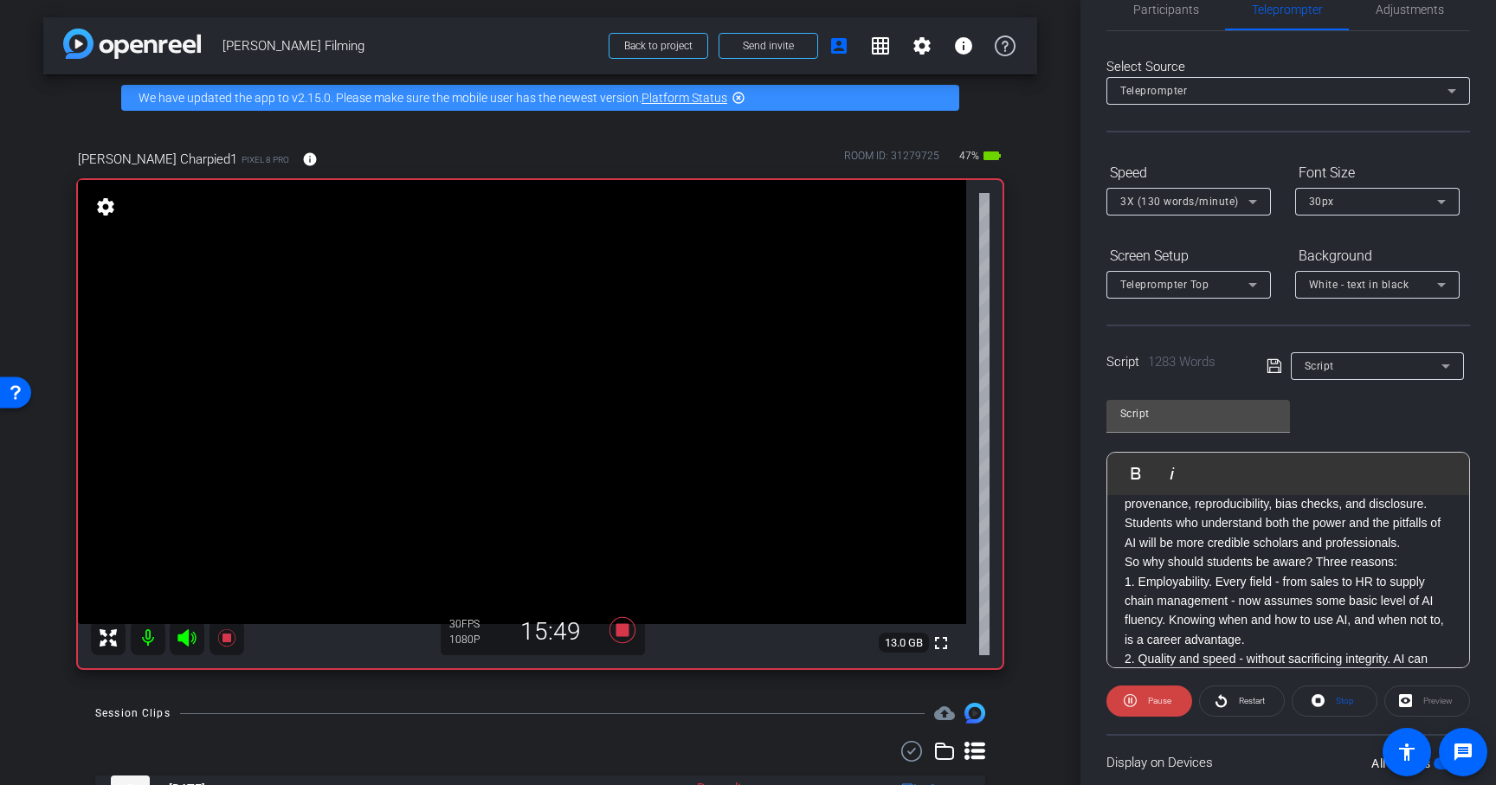
scroll to position [2365, 0]
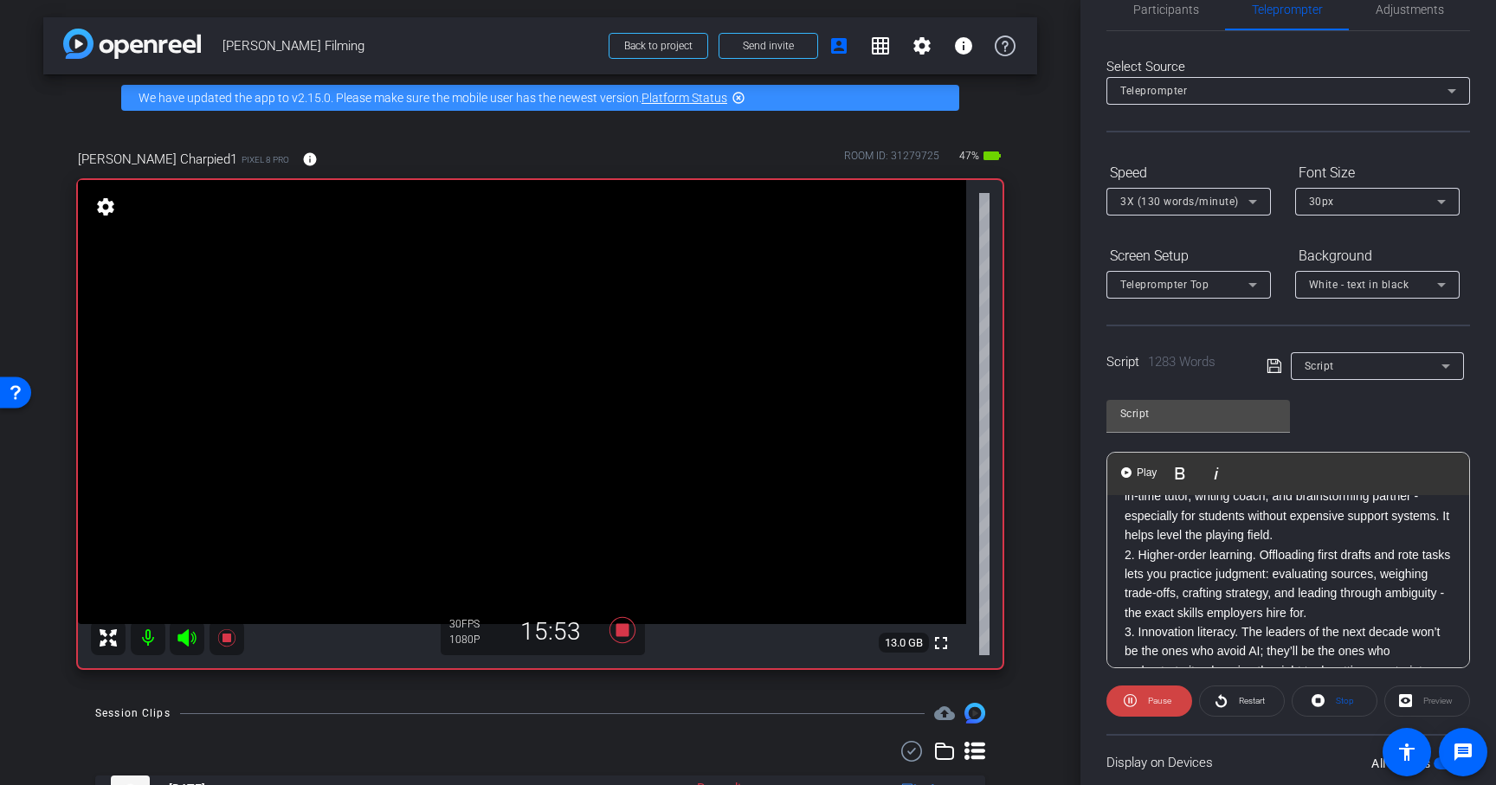
scroll to position [2441, 0]
click at [1143, 471] on span "Play" at bounding box center [1147, 473] width 27 height 15
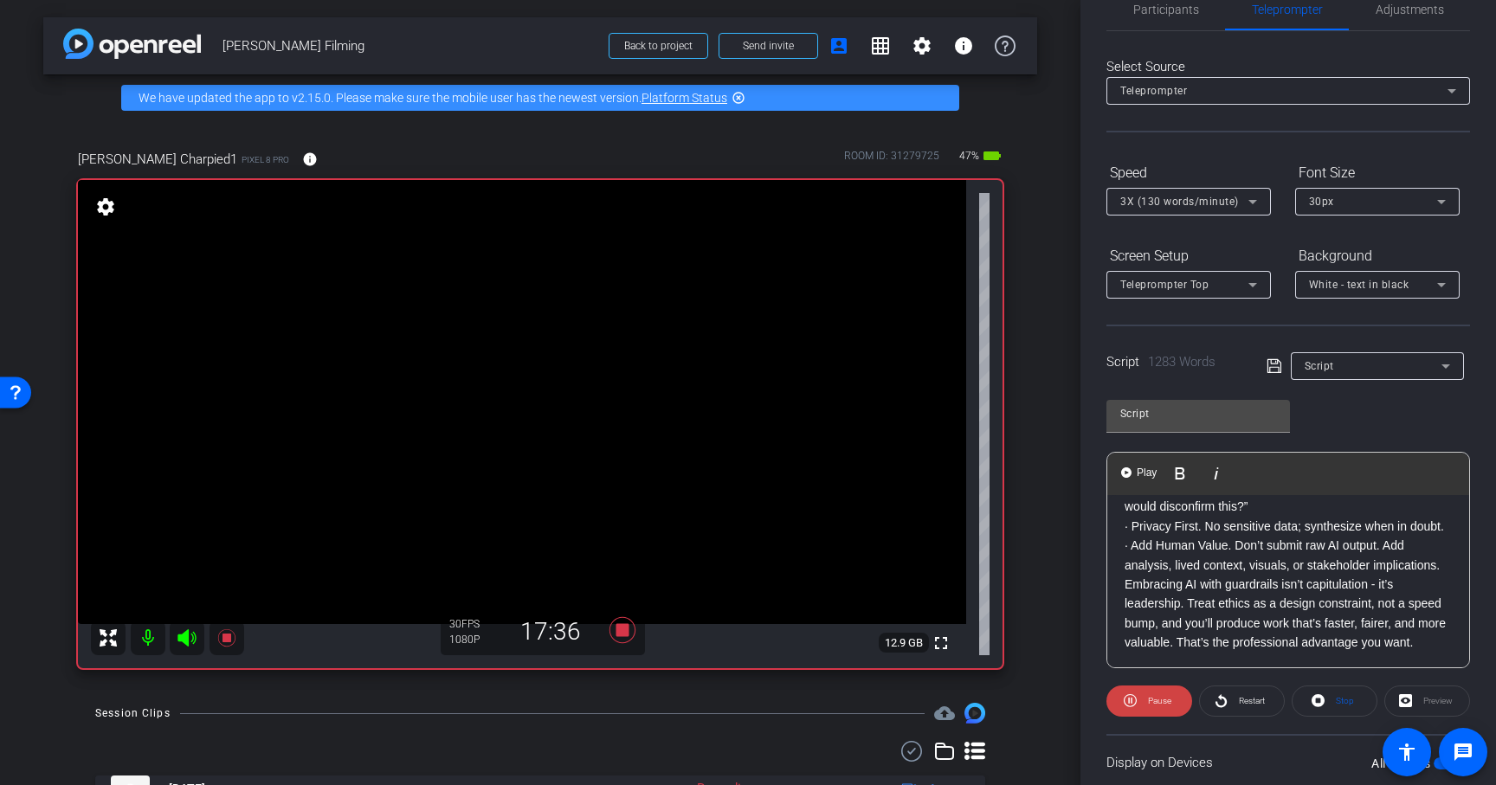
scroll to position [2785, 0]
click at [1173, 10] on span "Participants" at bounding box center [1167, 9] width 66 height 12
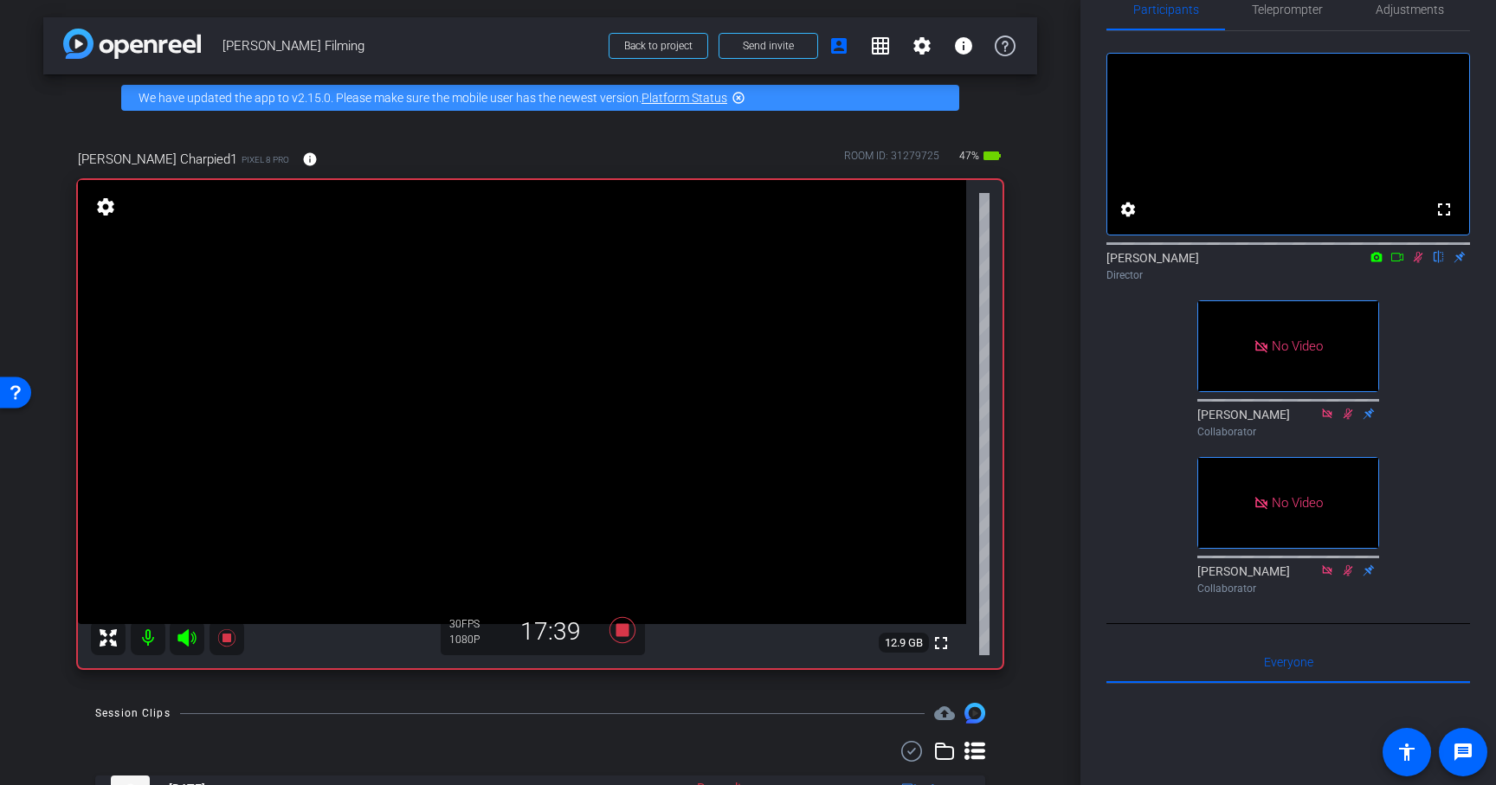
click at [1416, 263] on icon at bounding box center [1419, 257] width 10 height 11
click at [1282, 14] on span "Teleprompter" at bounding box center [1287, 9] width 71 height 12
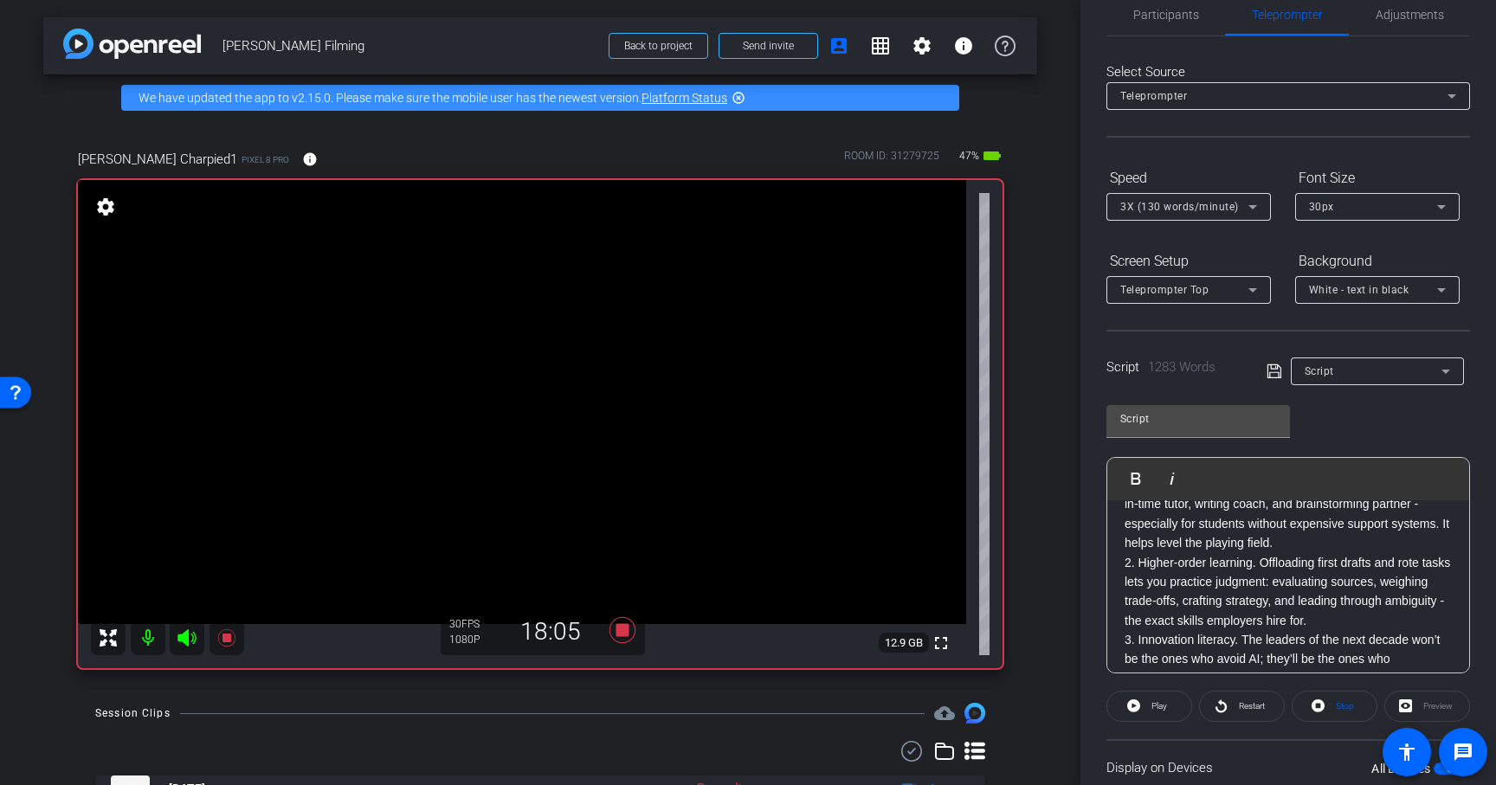
scroll to position [2444, 0]
click at [1154, 16] on span "Participants" at bounding box center [1167, 15] width 66 height 12
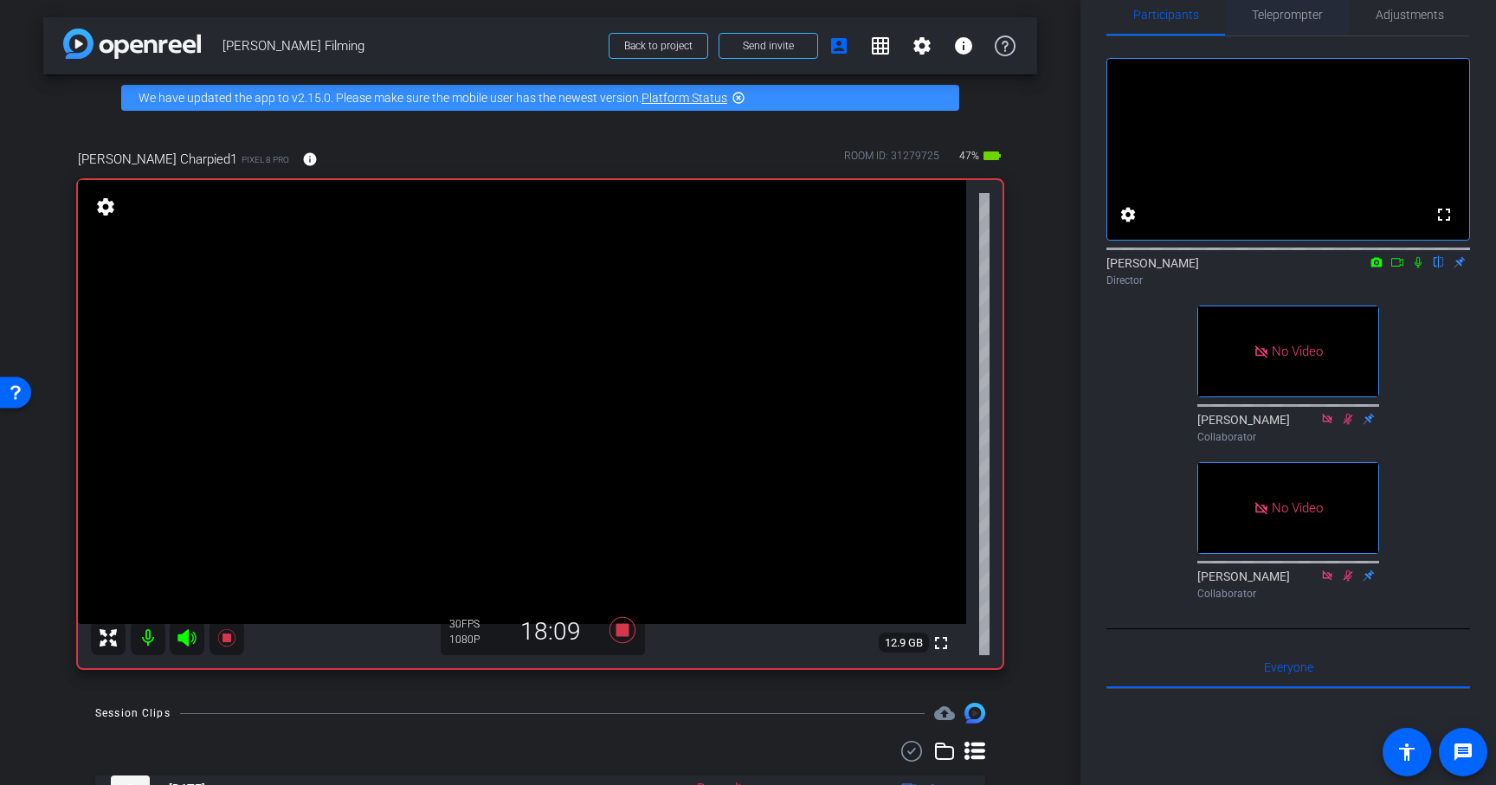
click at [1282, 16] on span "Teleprompter" at bounding box center [1287, 15] width 71 height 12
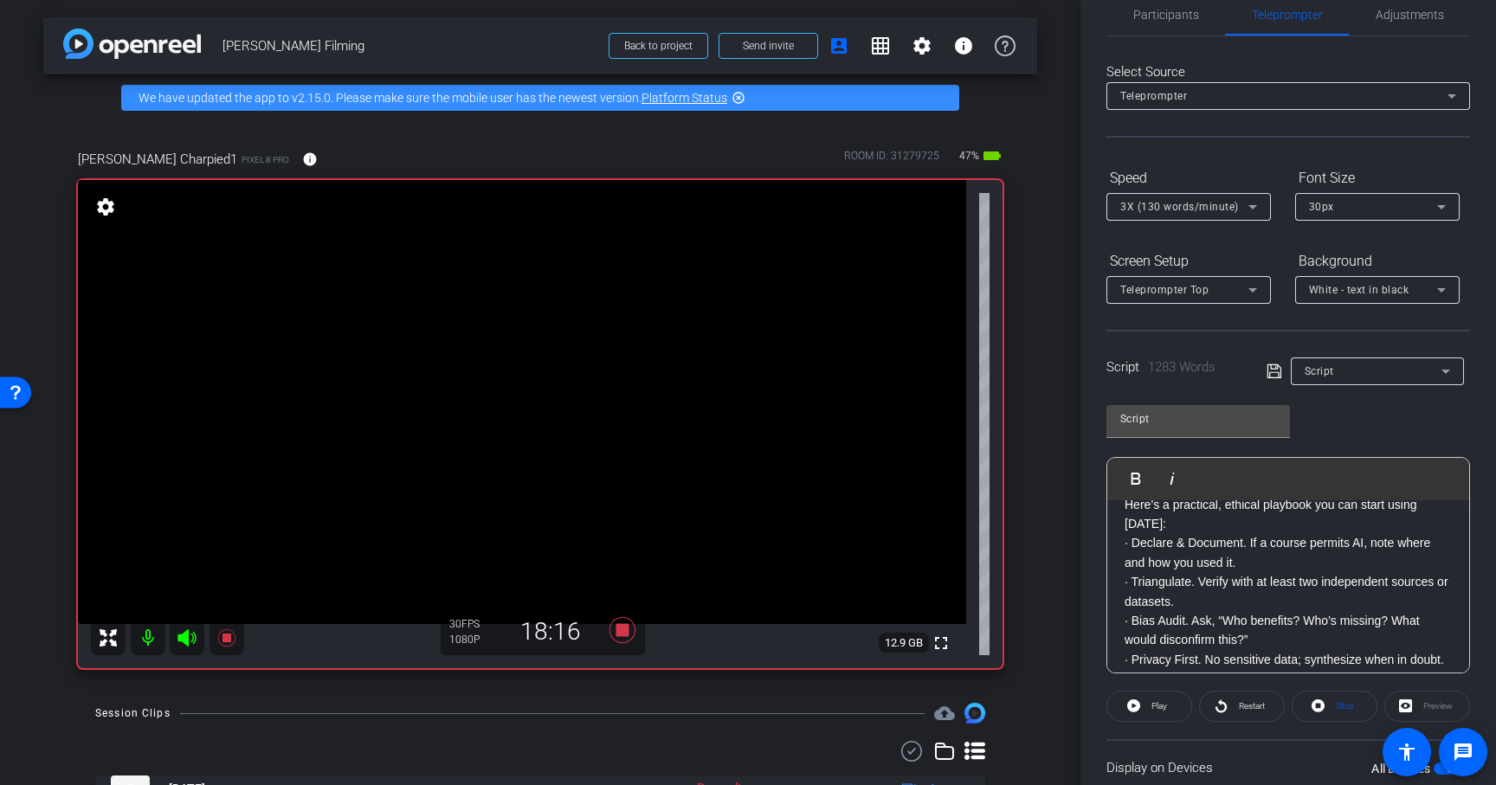
scroll to position [2663, 0]
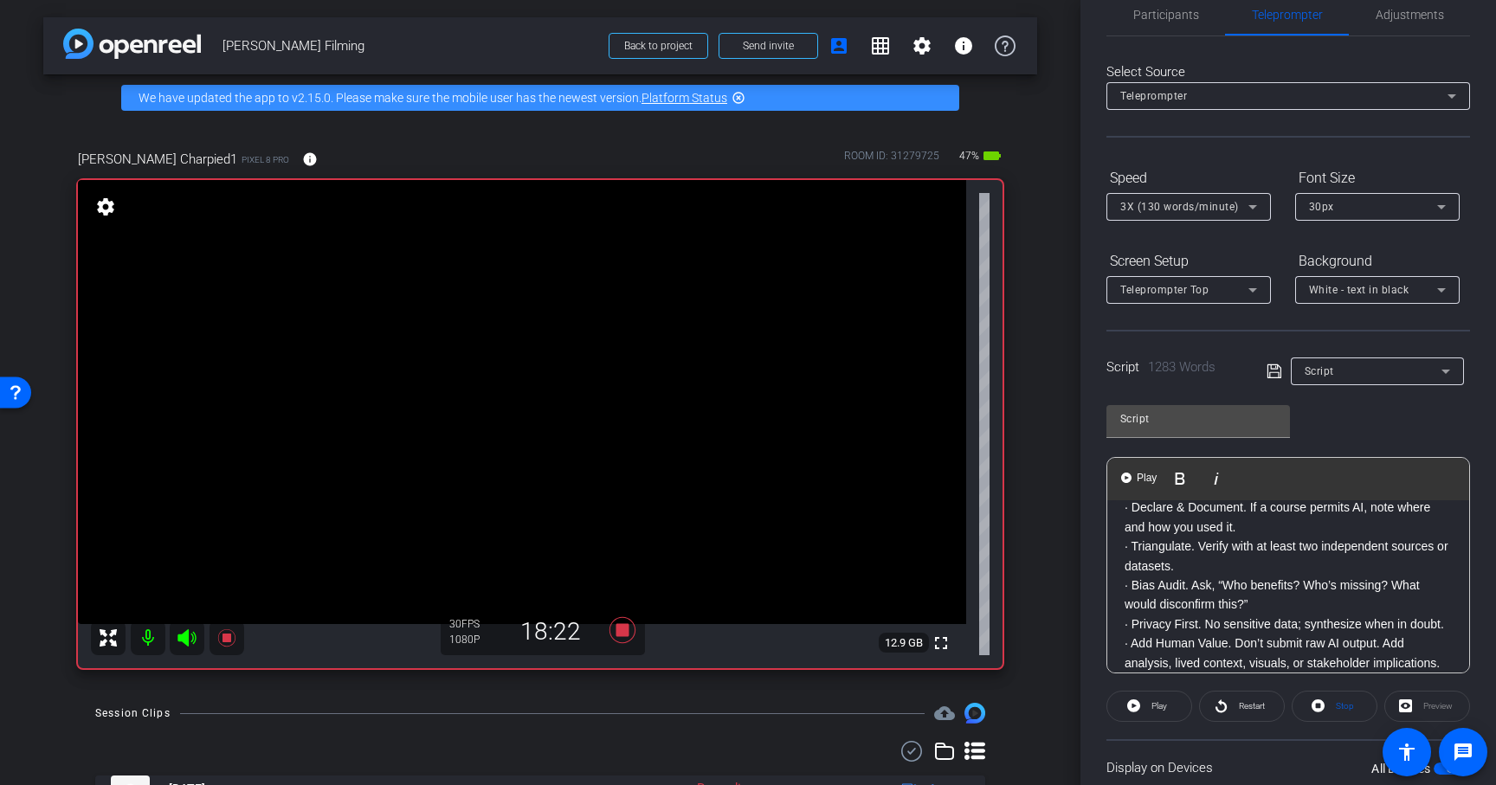
scroll to position [2693, 0]
click at [1141, 484] on span "Play" at bounding box center [1147, 478] width 27 height 15
click at [1175, 29] on span "Participants" at bounding box center [1167, 15] width 66 height 42
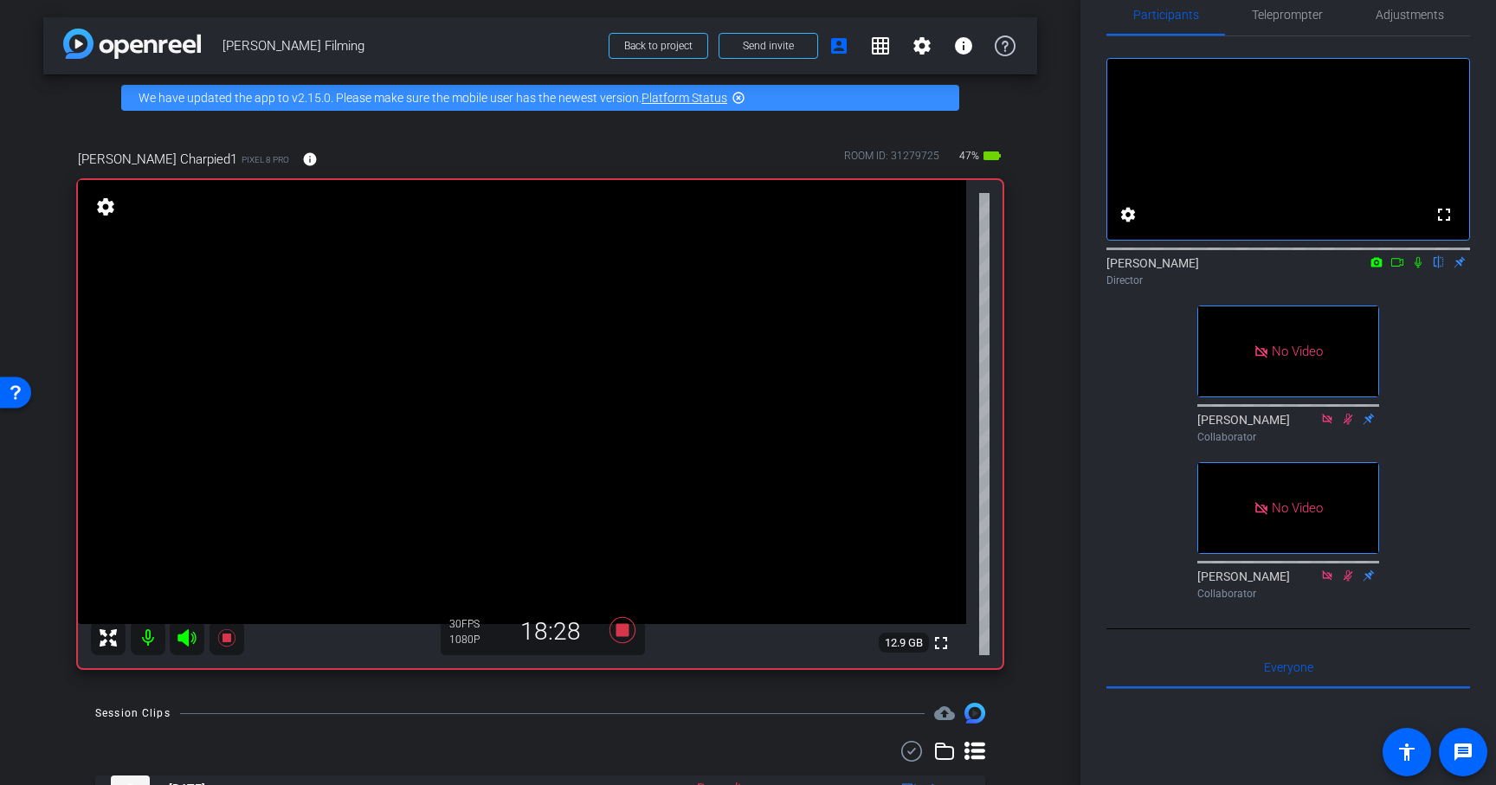
click at [1415, 268] on icon at bounding box center [1418, 262] width 7 height 11
click at [1288, 2] on span "Teleprompter" at bounding box center [1287, 15] width 71 height 42
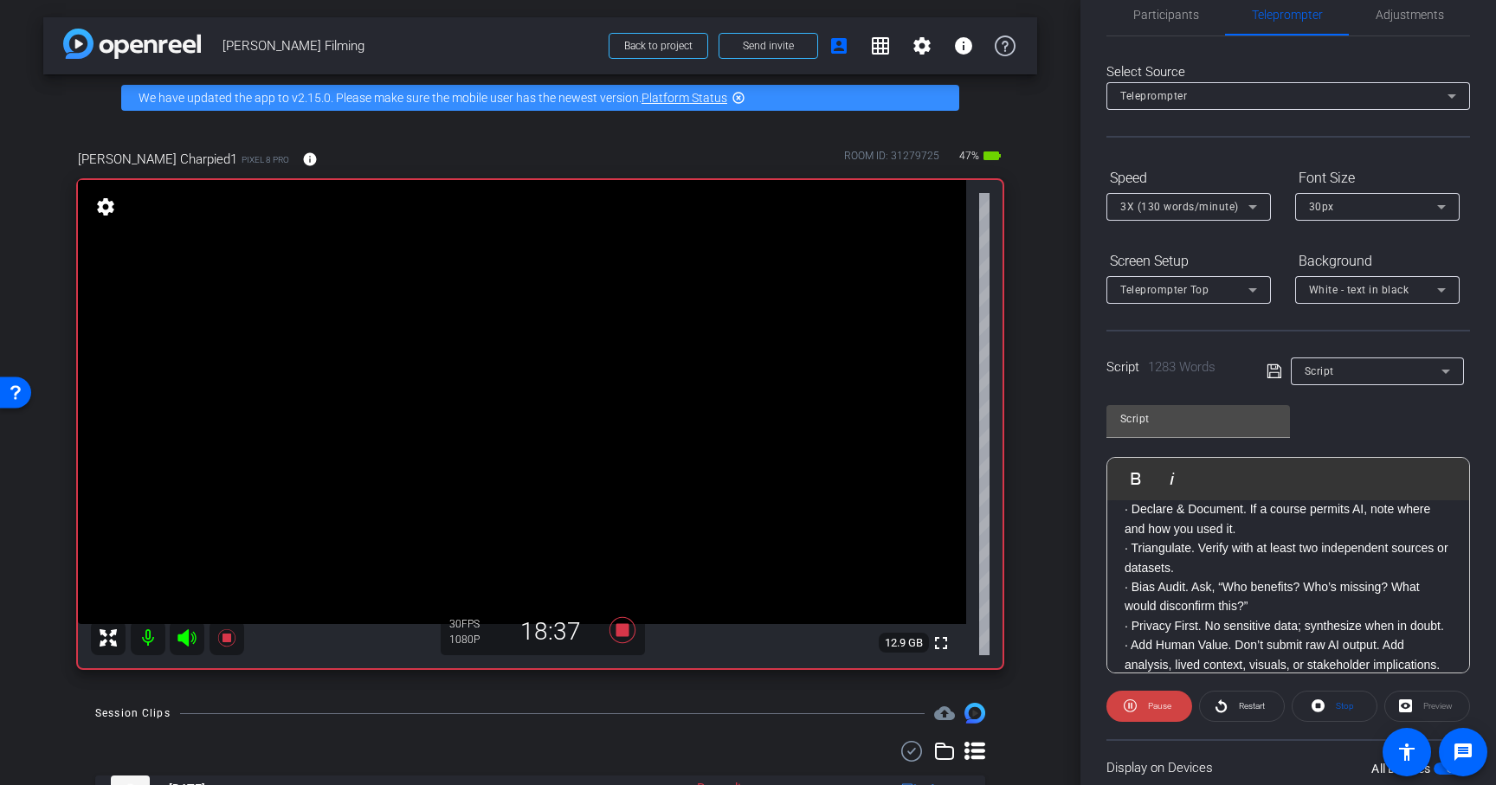
click at [1138, 479] on span "Play" at bounding box center [1147, 478] width 27 height 15
click at [1129, 501] on p "Here’s a practical, ethical playbook you can start using today:" at bounding box center [1288, 481] width 327 height 39
click at [1152, 700] on span "Pause" at bounding box center [1158, 706] width 28 height 24
click at [1163, 11] on span "Participants" at bounding box center [1167, 15] width 66 height 12
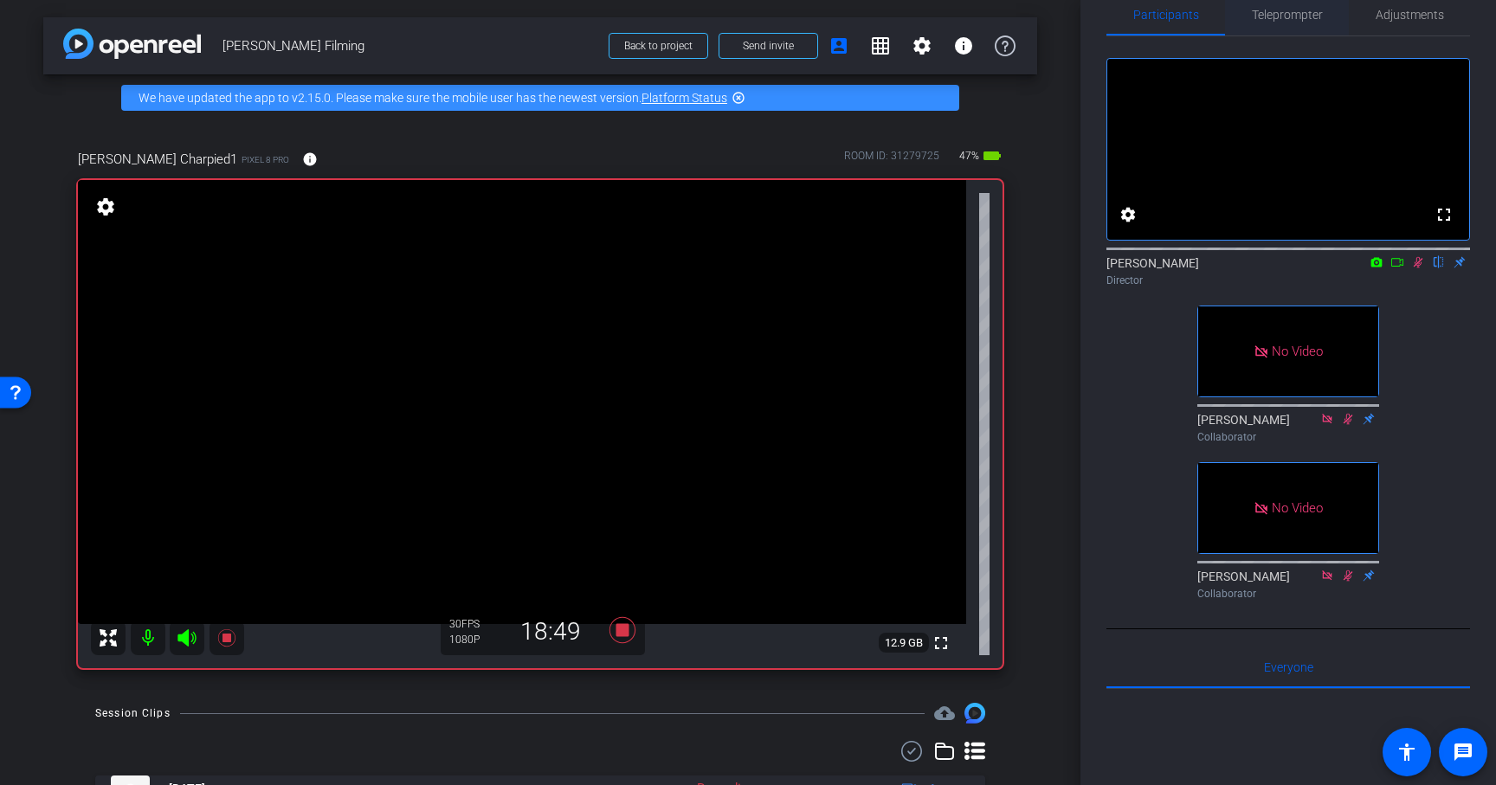
click at [1260, 20] on span "Teleprompter" at bounding box center [1287, 15] width 71 height 12
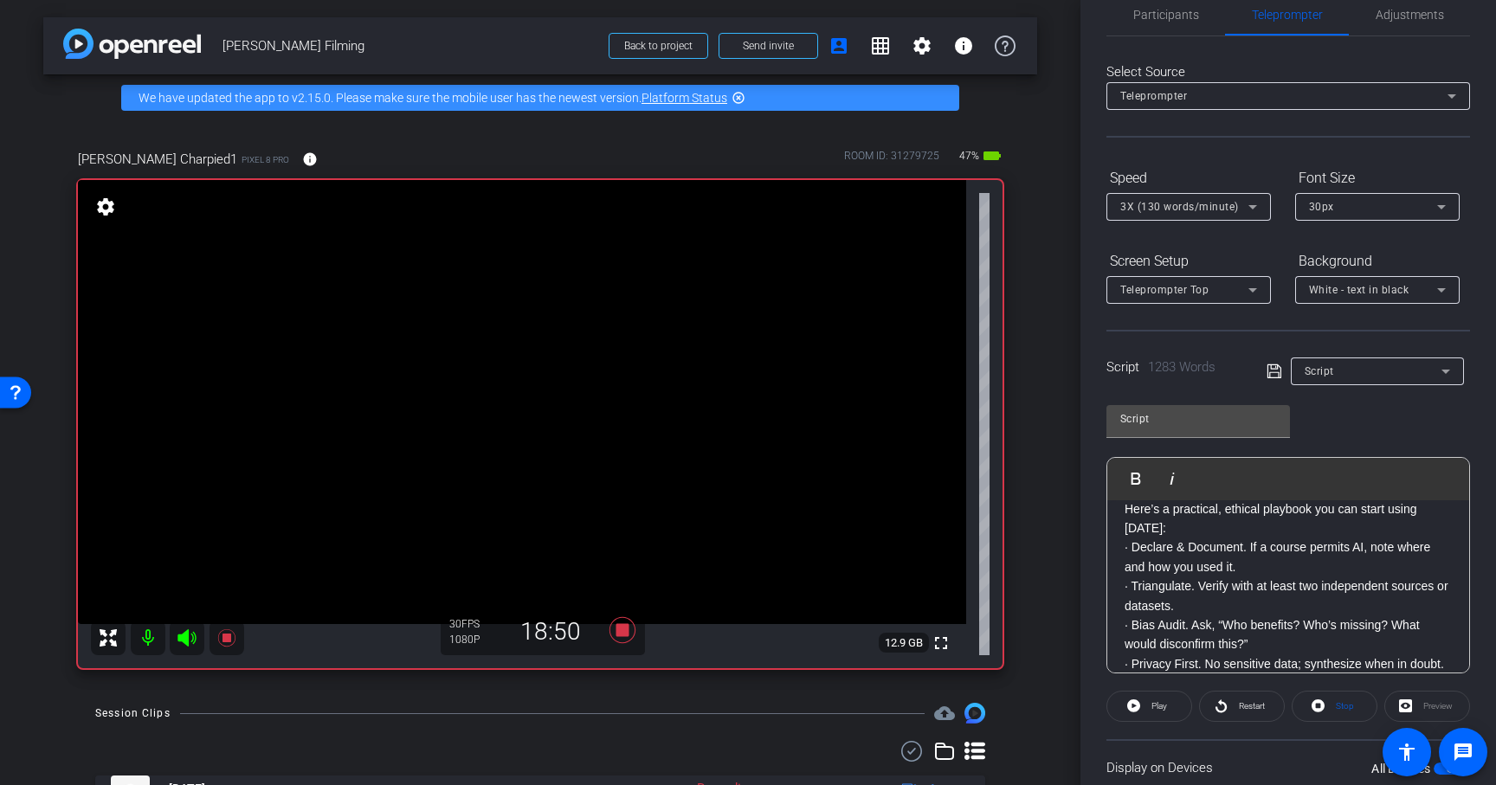
scroll to position [2649, 0]
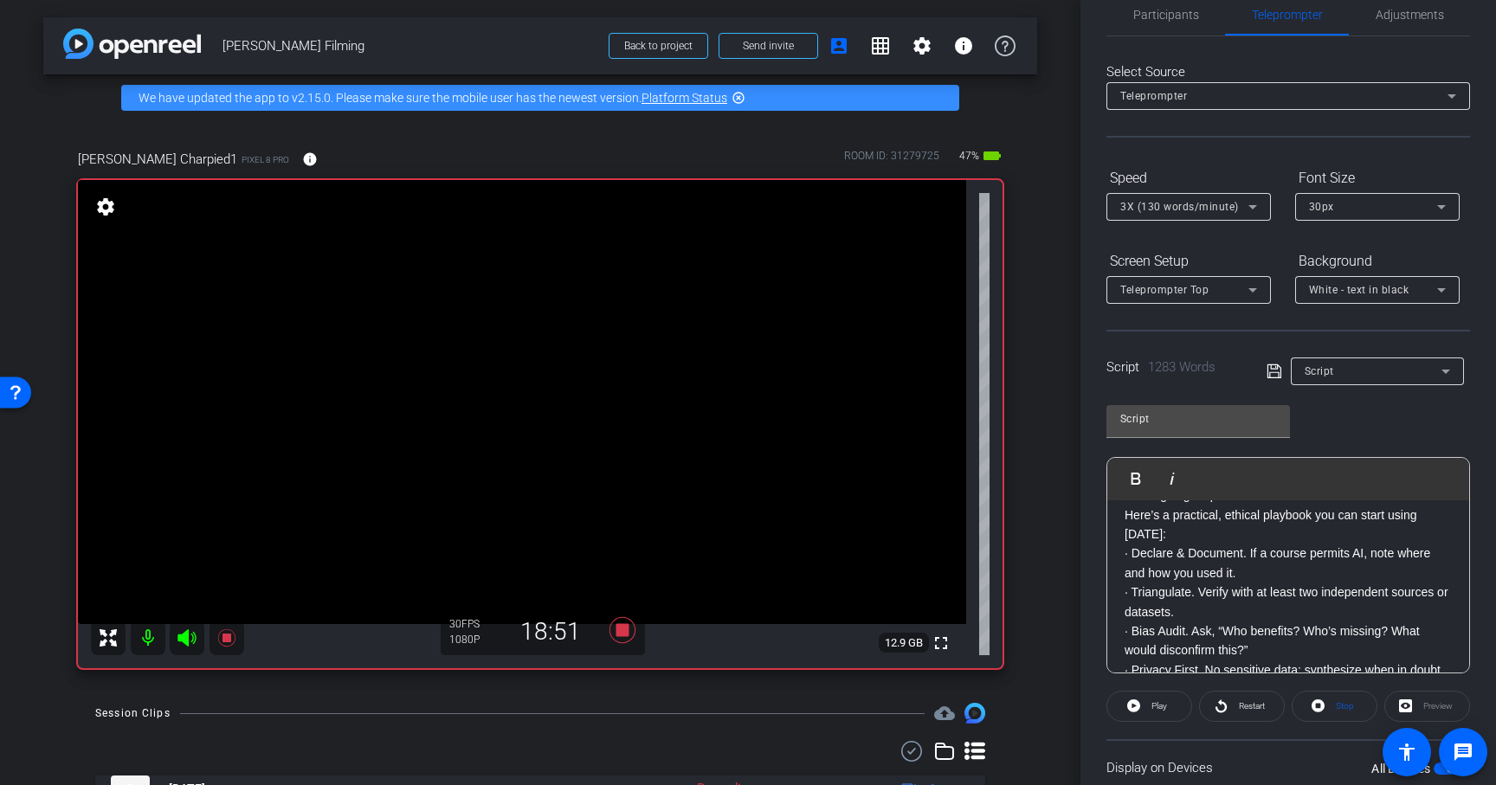
click at [1142, 473] on span "Play" at bounding box center [1147, 478] width 27 height 15
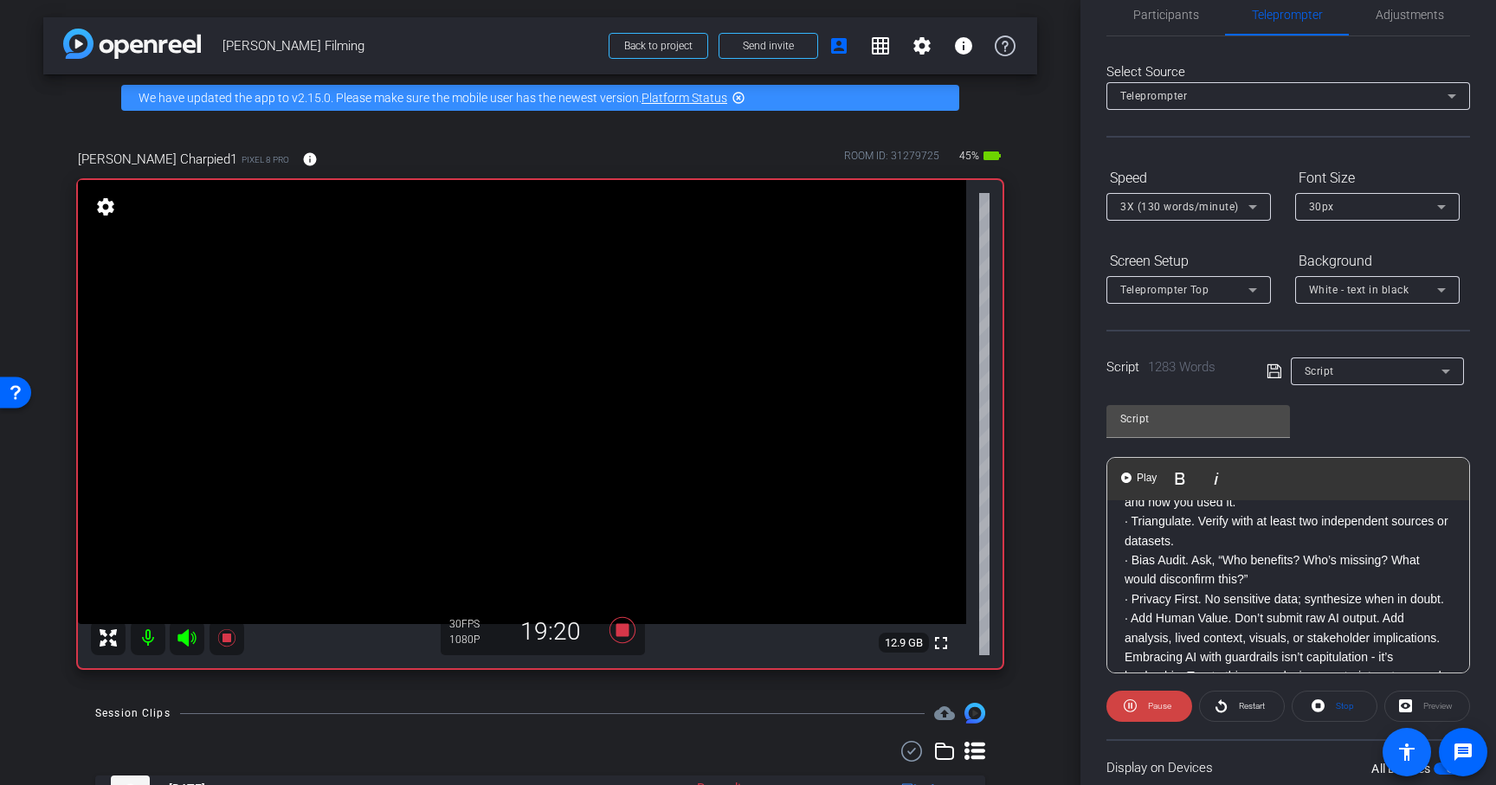
scroll to position [2723, 0]
click at [1164, 13] on span "Participants" at bounding box center [1167, 15] width 66 height 12
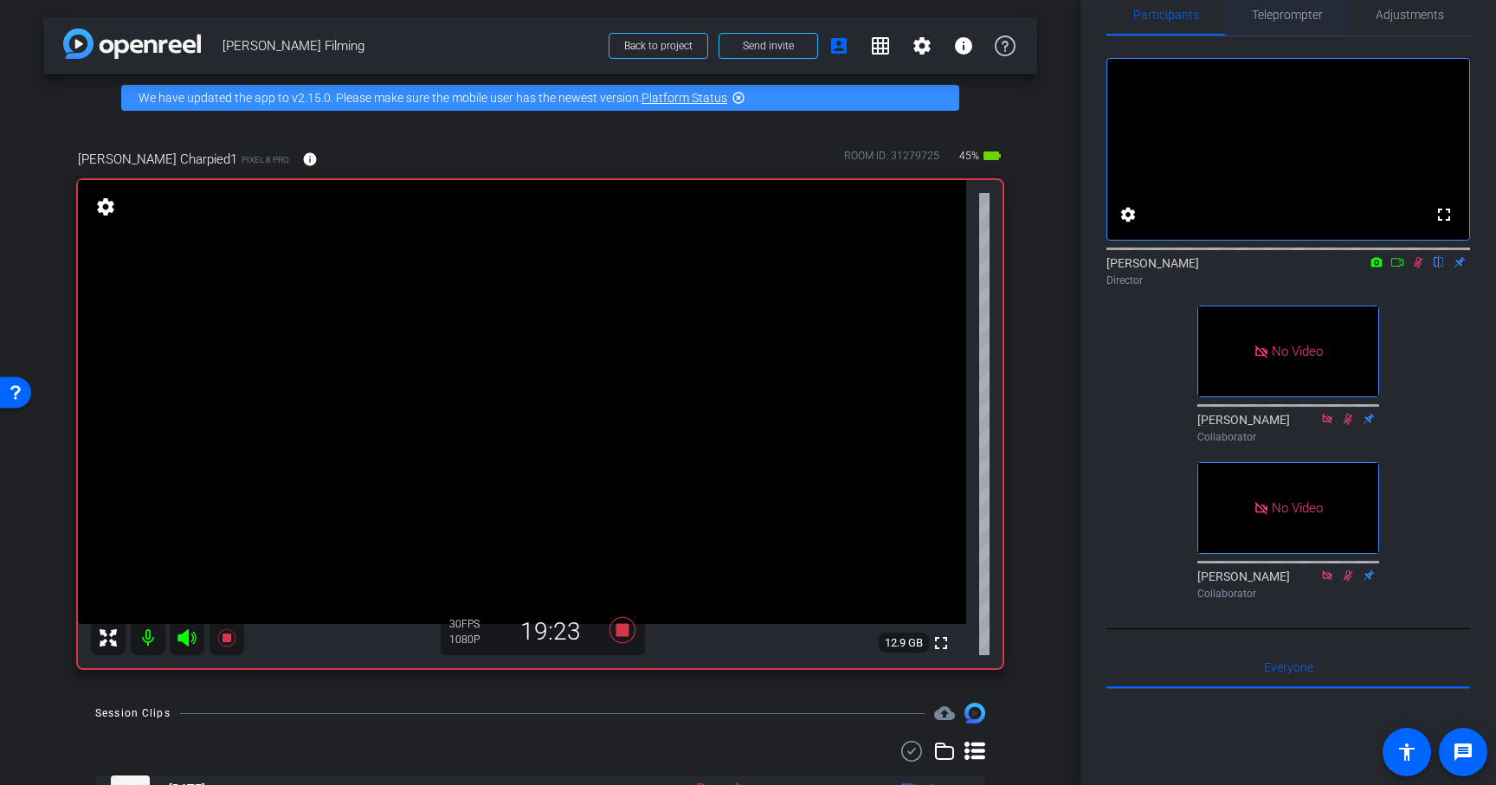
click at [1292, 23] on span "Teleprompter" at bounding box center [1287, 15] width 71 height 42
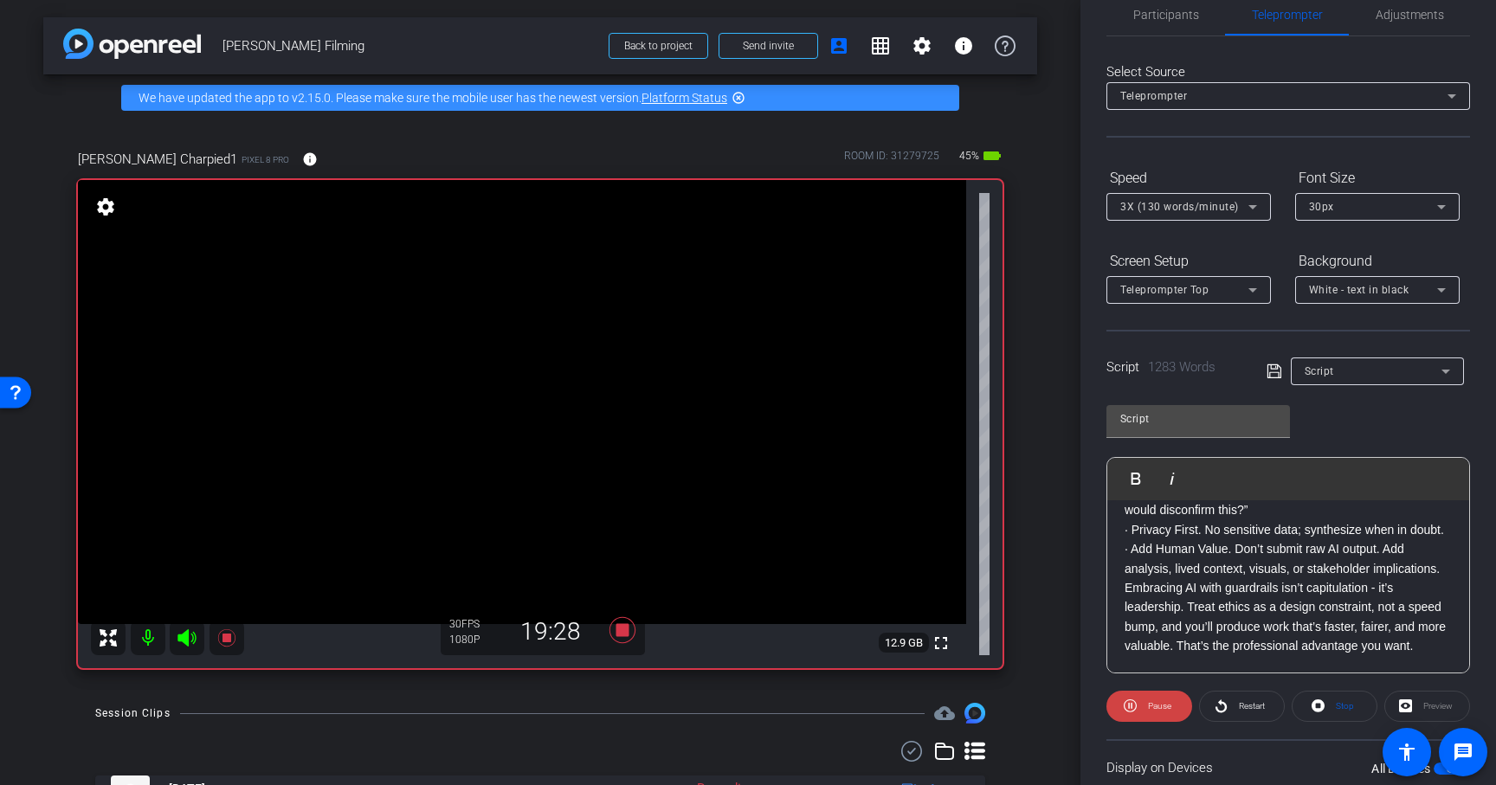
scroll to position [2829, 0]
click at [1159, 11] on span "Participants" at bounding box center [1167, 15] width 66 height 12
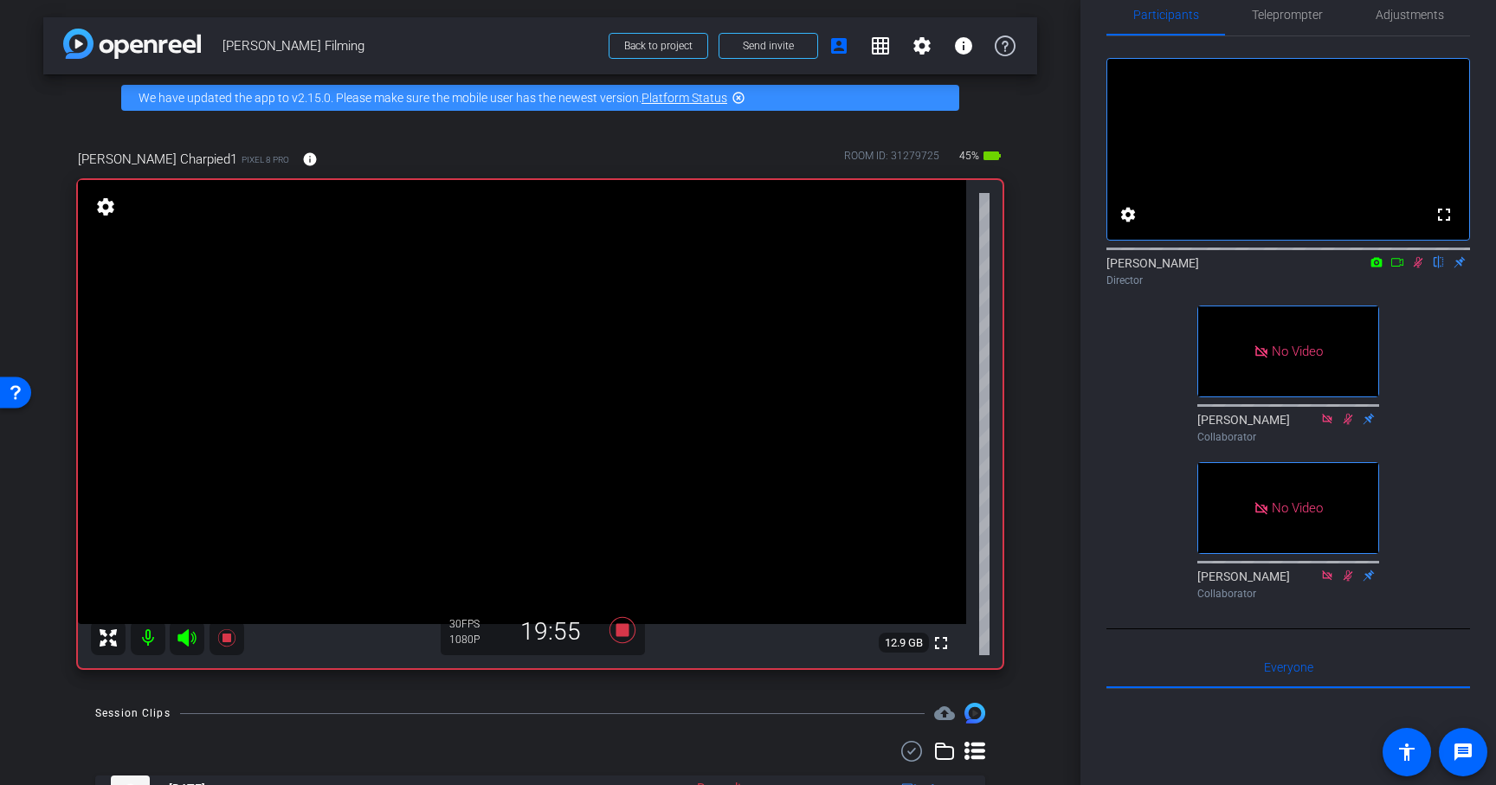
click at [1420, 268] on icon at bounding box center [1419, 262] width 10 height 11
click at [1297, 14] on span "Teleprompter" at bounding box center [1287, 15] width 71 height 12
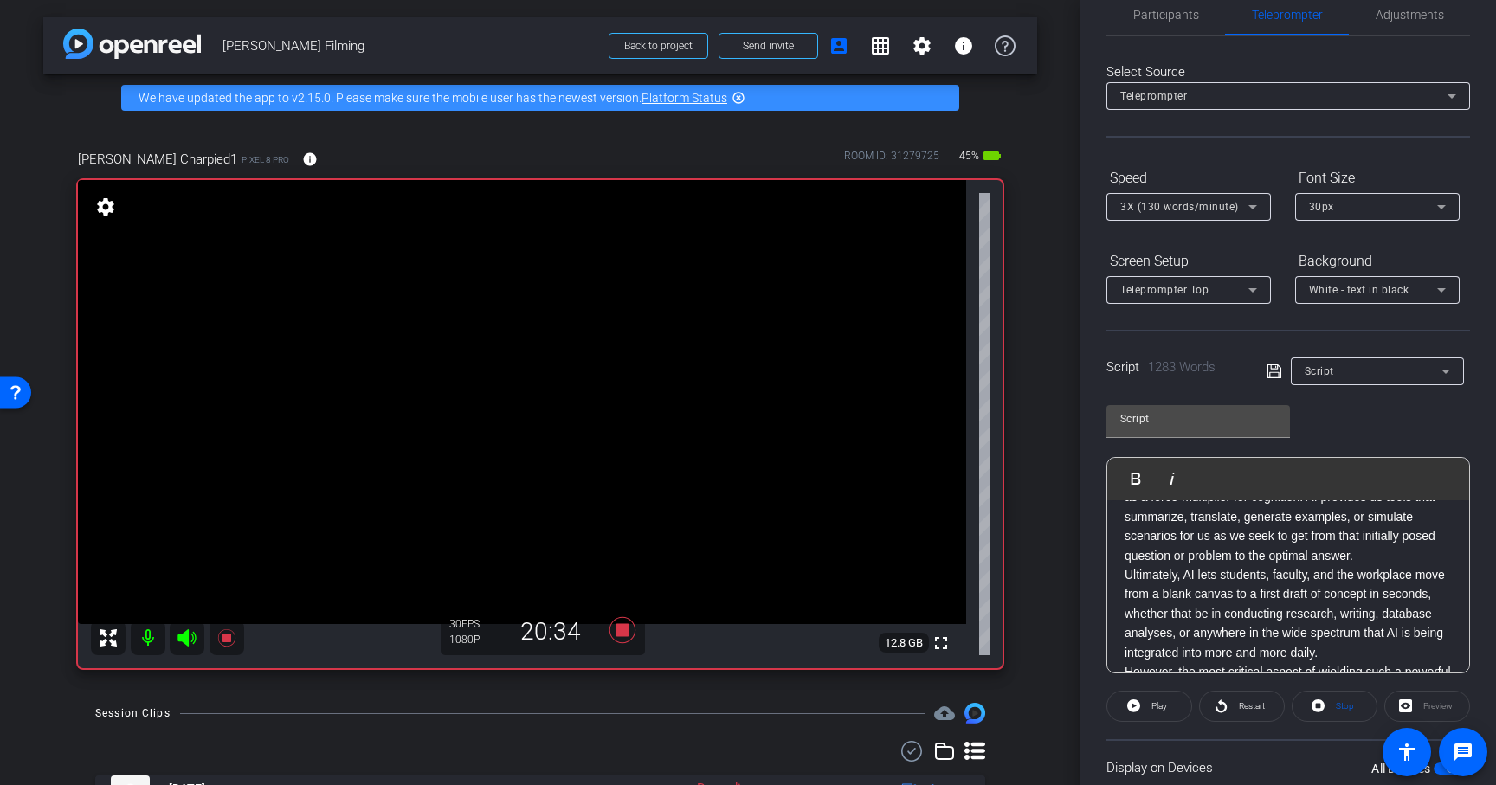
scroll to position [0, 0]
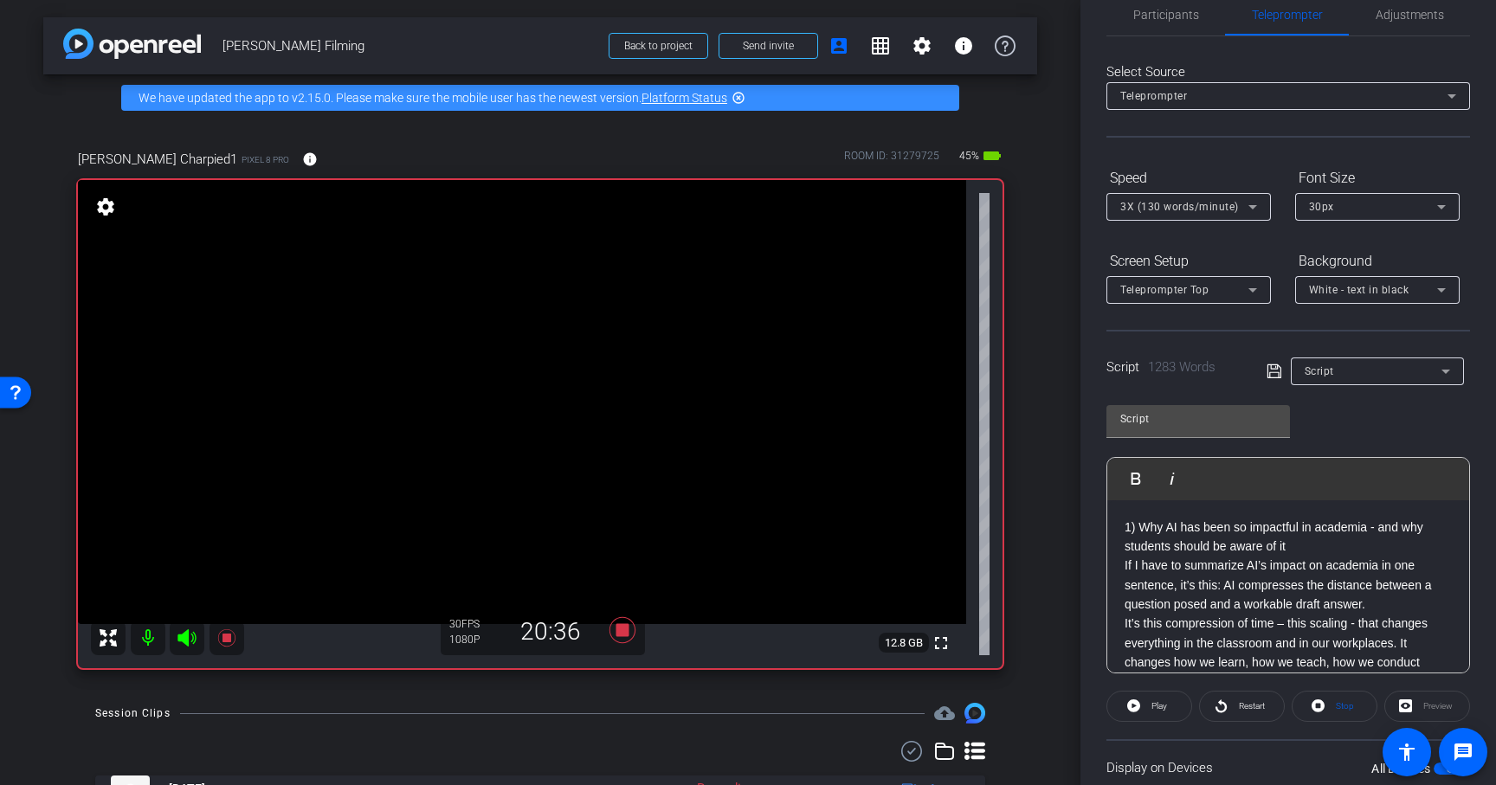
click at [1173, 18] on span "Participants" at bounding box center [1167, 15] width 66 height 12
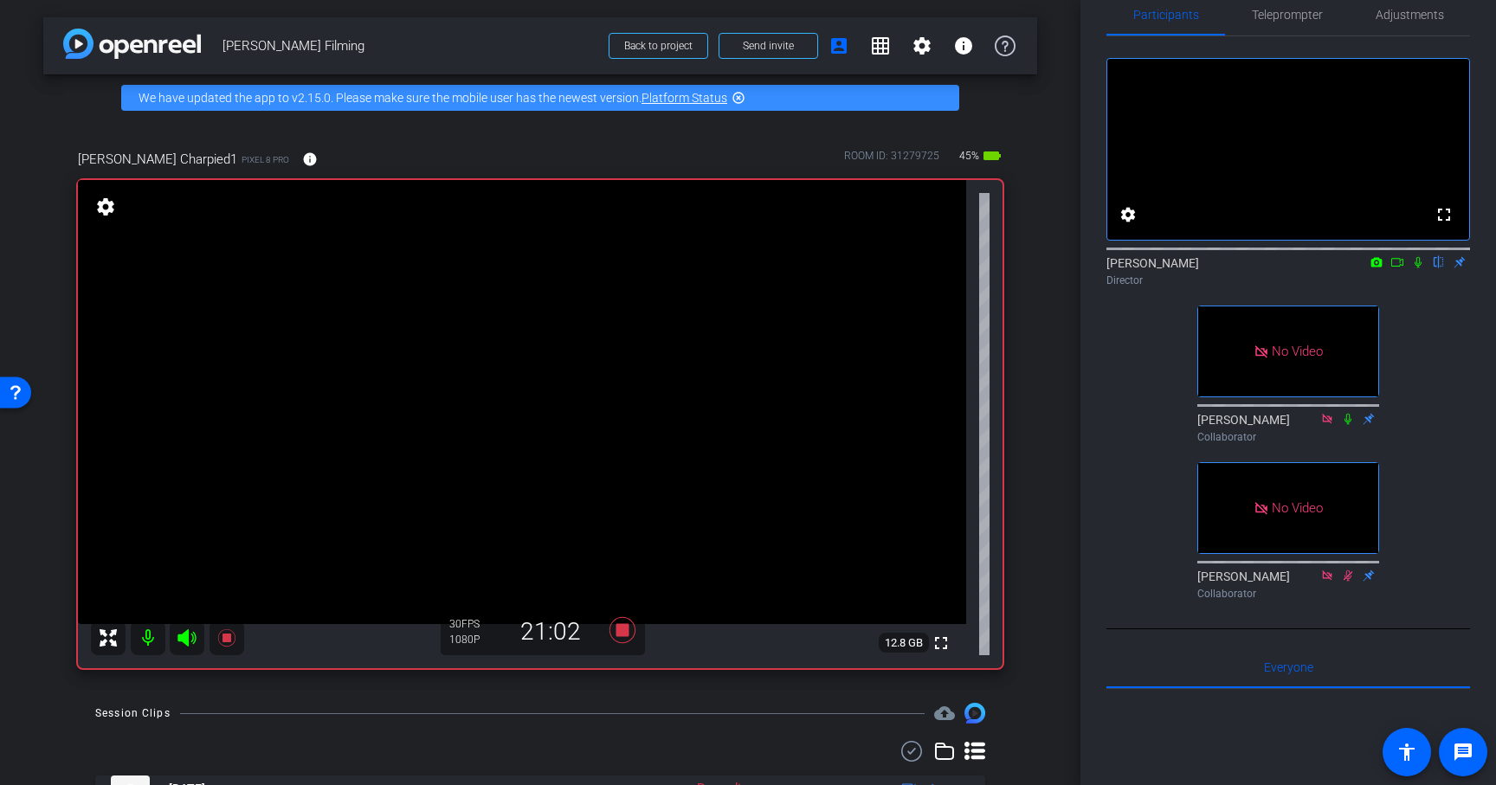
click at [1418, 268] on icon at bounding box center [1419, 262] width 14 height 12
click at [1280, 9] on span "Teleprompter" at bounding box center [1287, 15] width 71 height 12
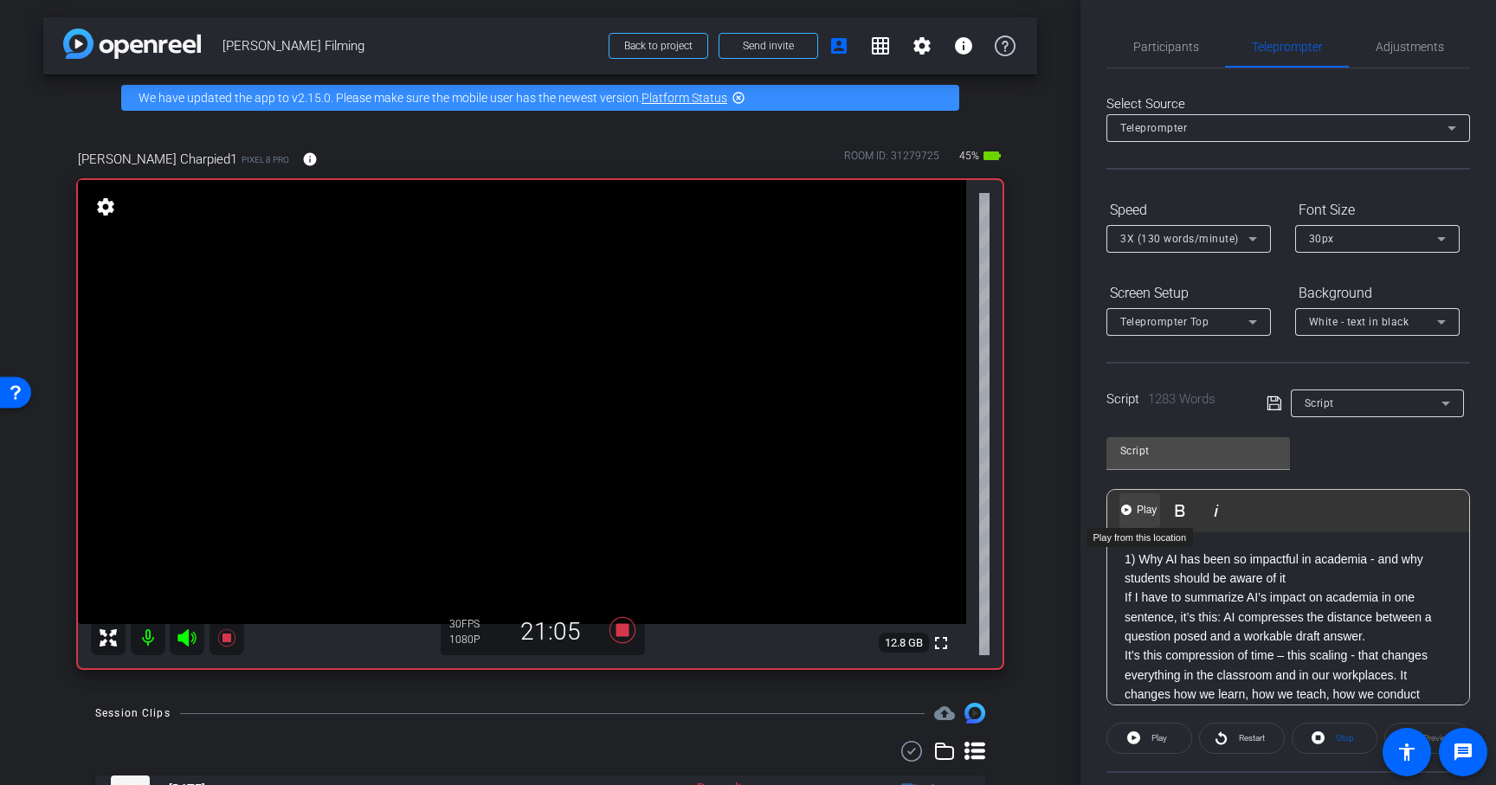
click at [1139, 515] on span "Play" at bounding box center [1147, 510] width 27 height 15
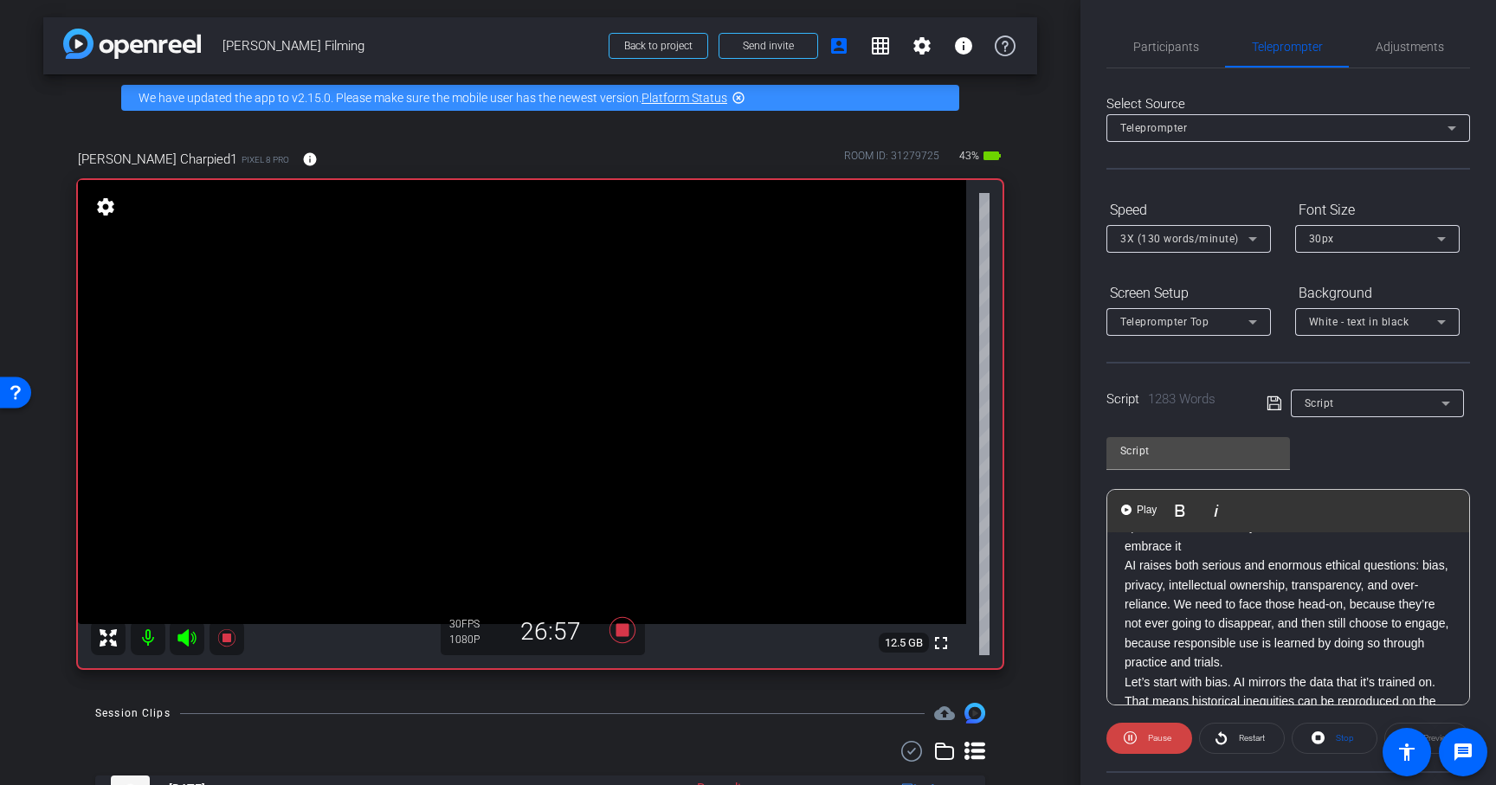
scroll to position [1732, 0]
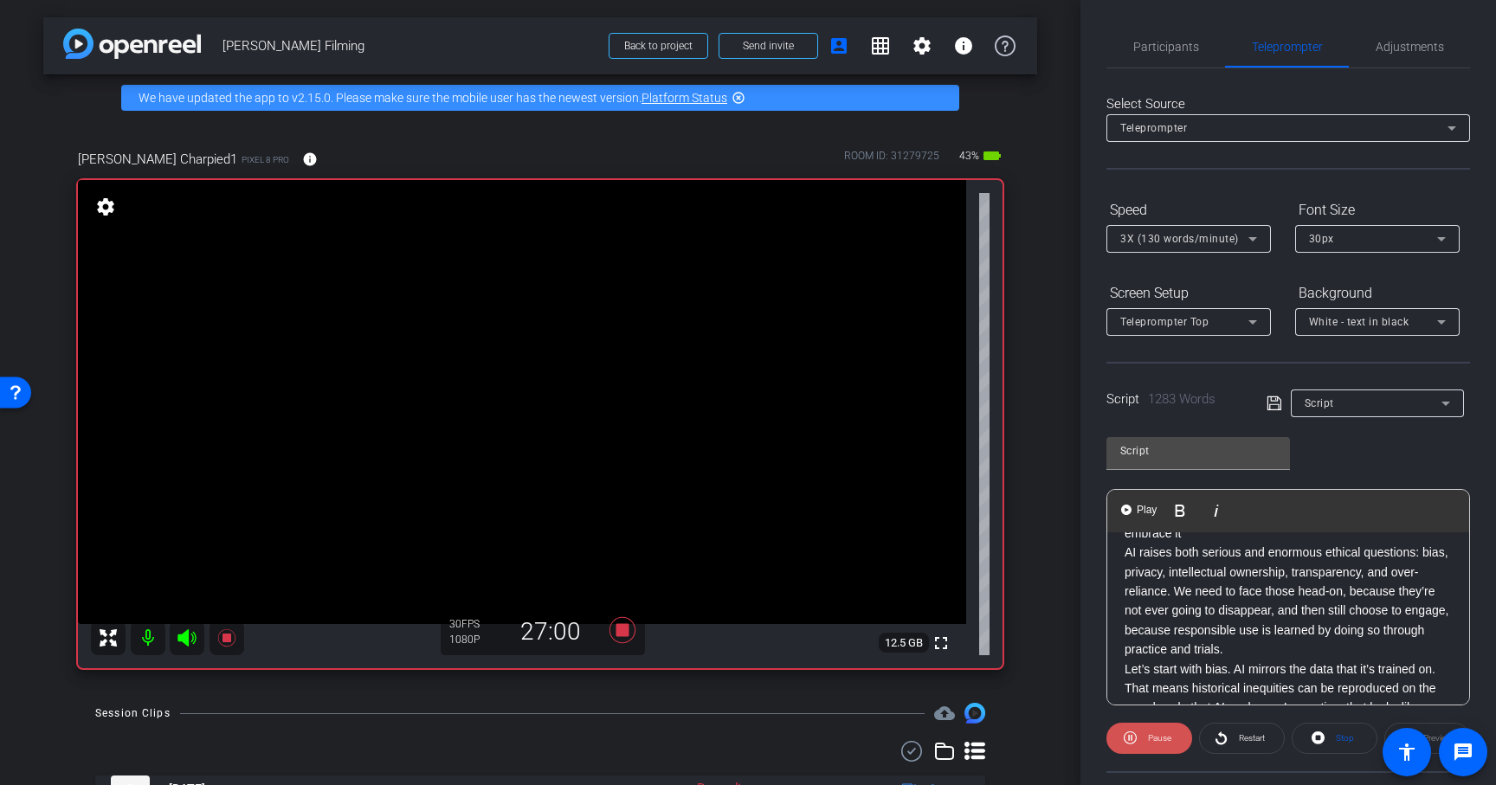
click at [1127, 740] on icon at bounding box center [1130, 738] width 13 height 22
click at [1165, 43] on span "Participants" at bounding box center [1167, 47] width 66 height 12
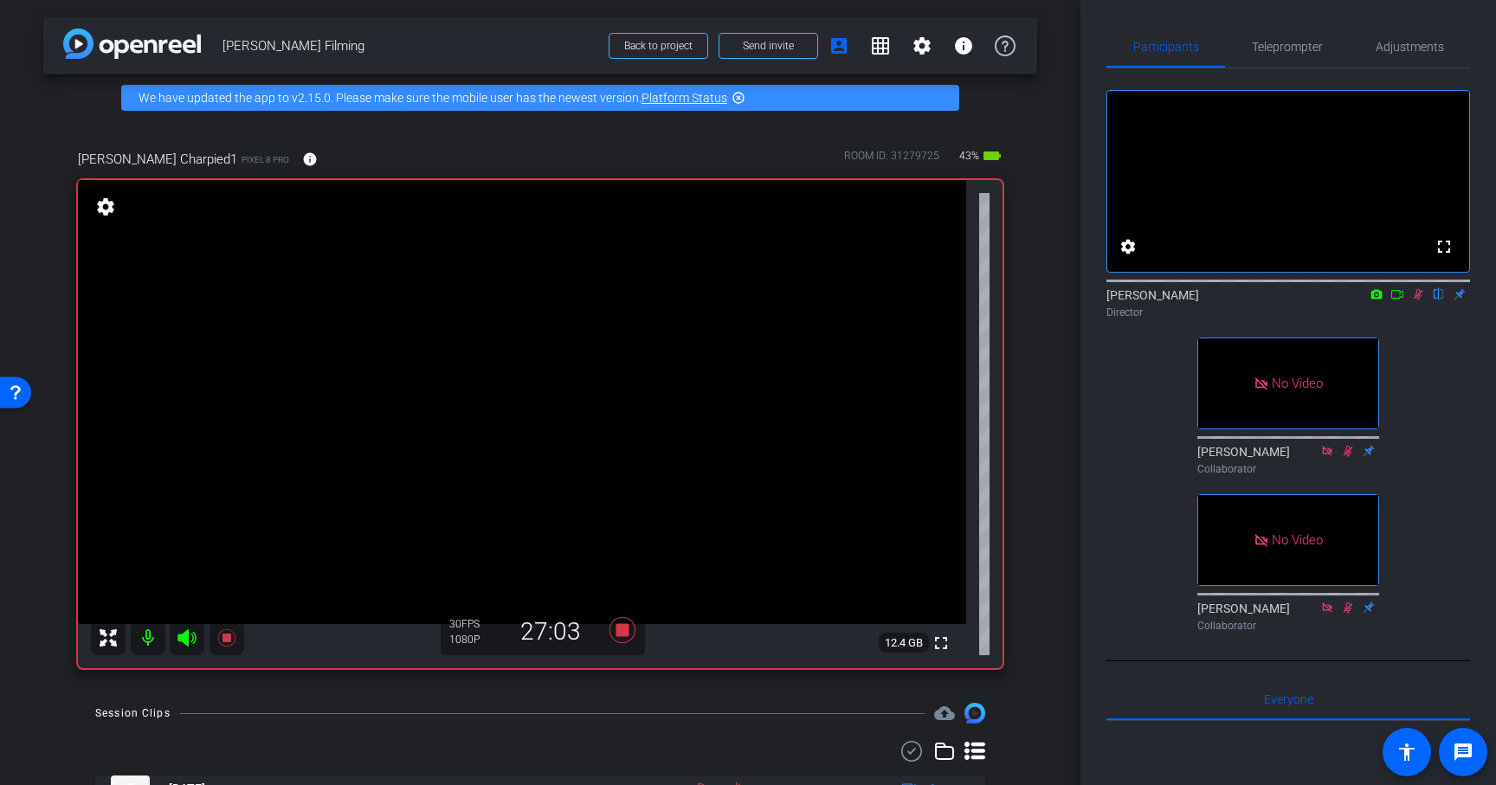
click at [1420, 300] on icon at bounding box center [1419, 294] width 14 height 12
click at [626, 630] on icon at bounding box center [623, 630] width 26 height 26
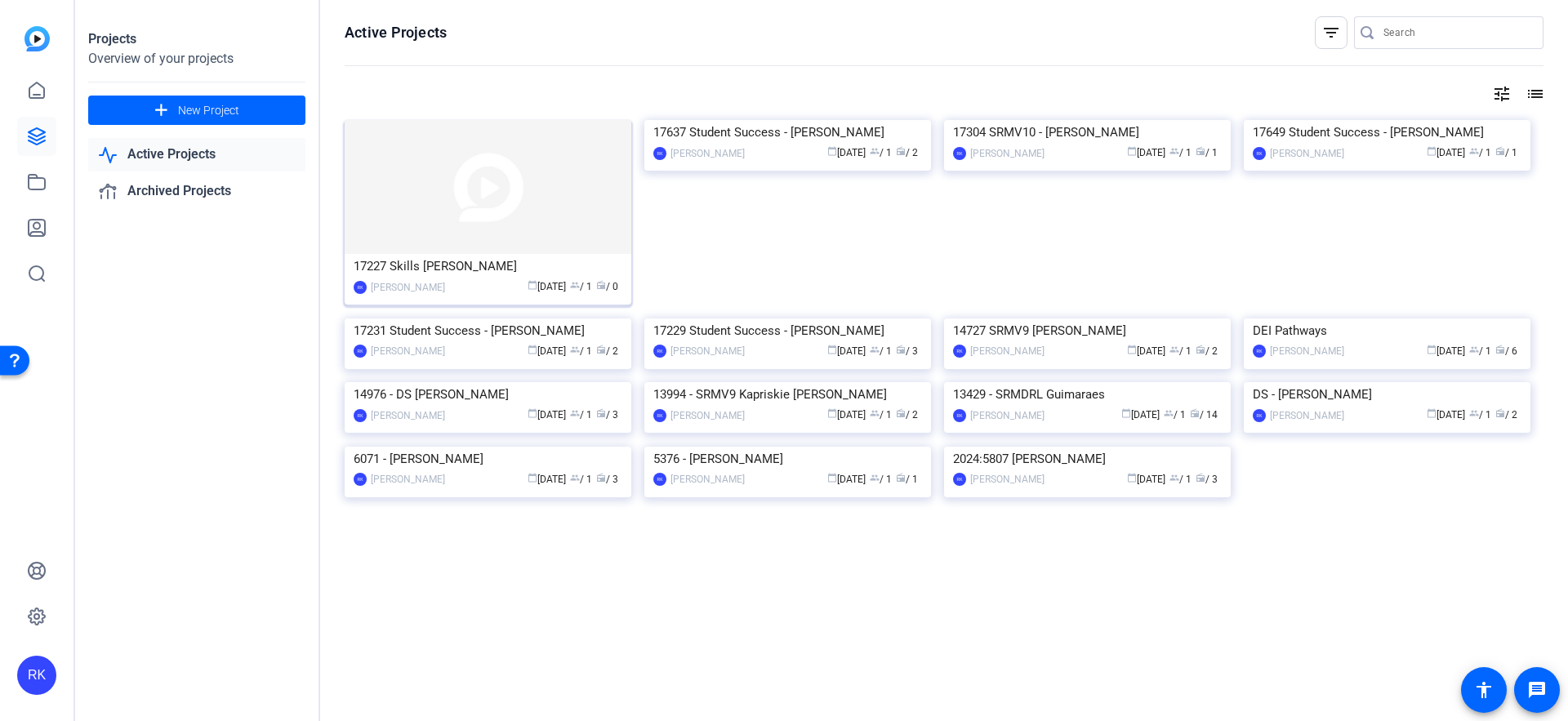
click at [547, 178] on img at bounding box center [487, 187] width 287 height 134
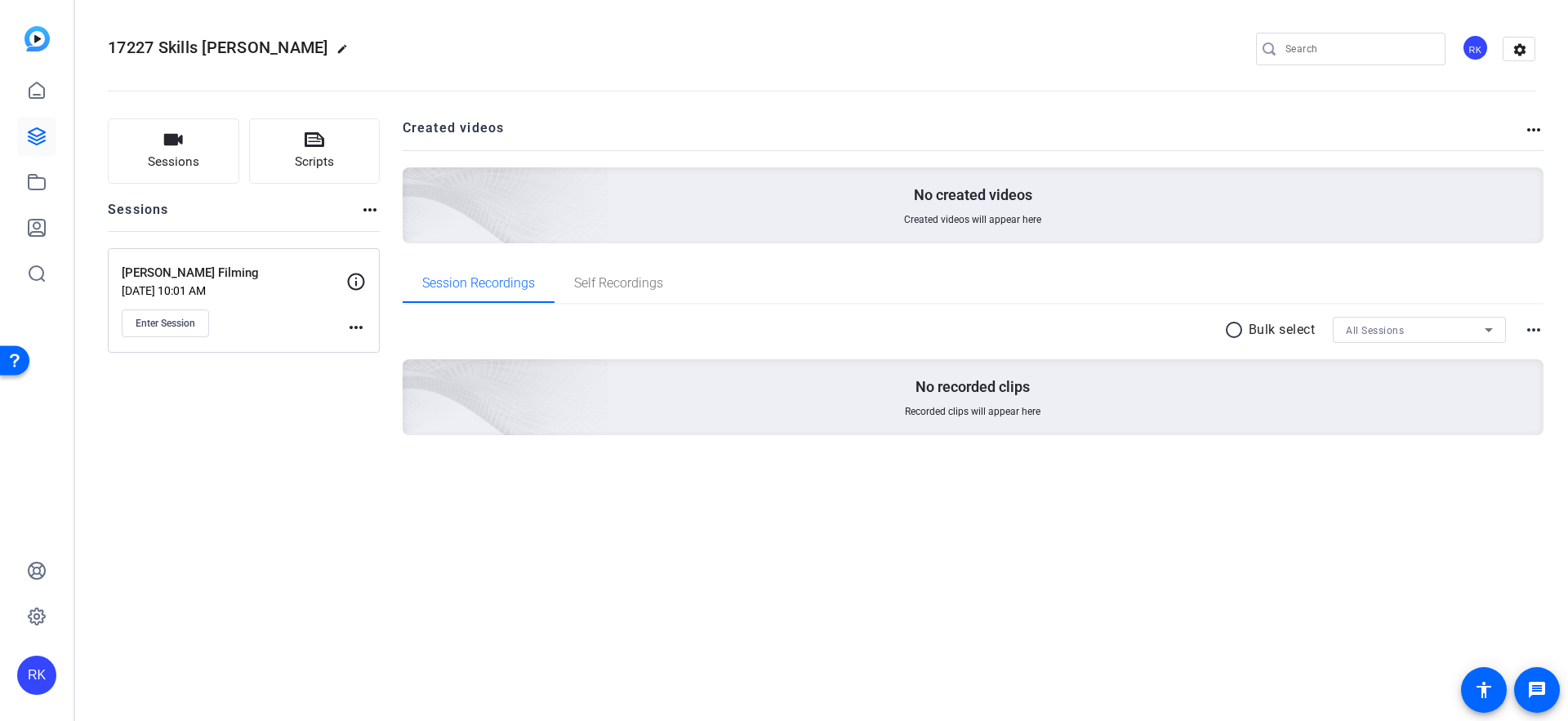
click at [361, 332] on mat-icon "more_horiz" at bounding box center [355, 327] width 20 height 20
click at [391, 352] on span "Edit Session" at bounding box center [396, 351] width 74 height 20
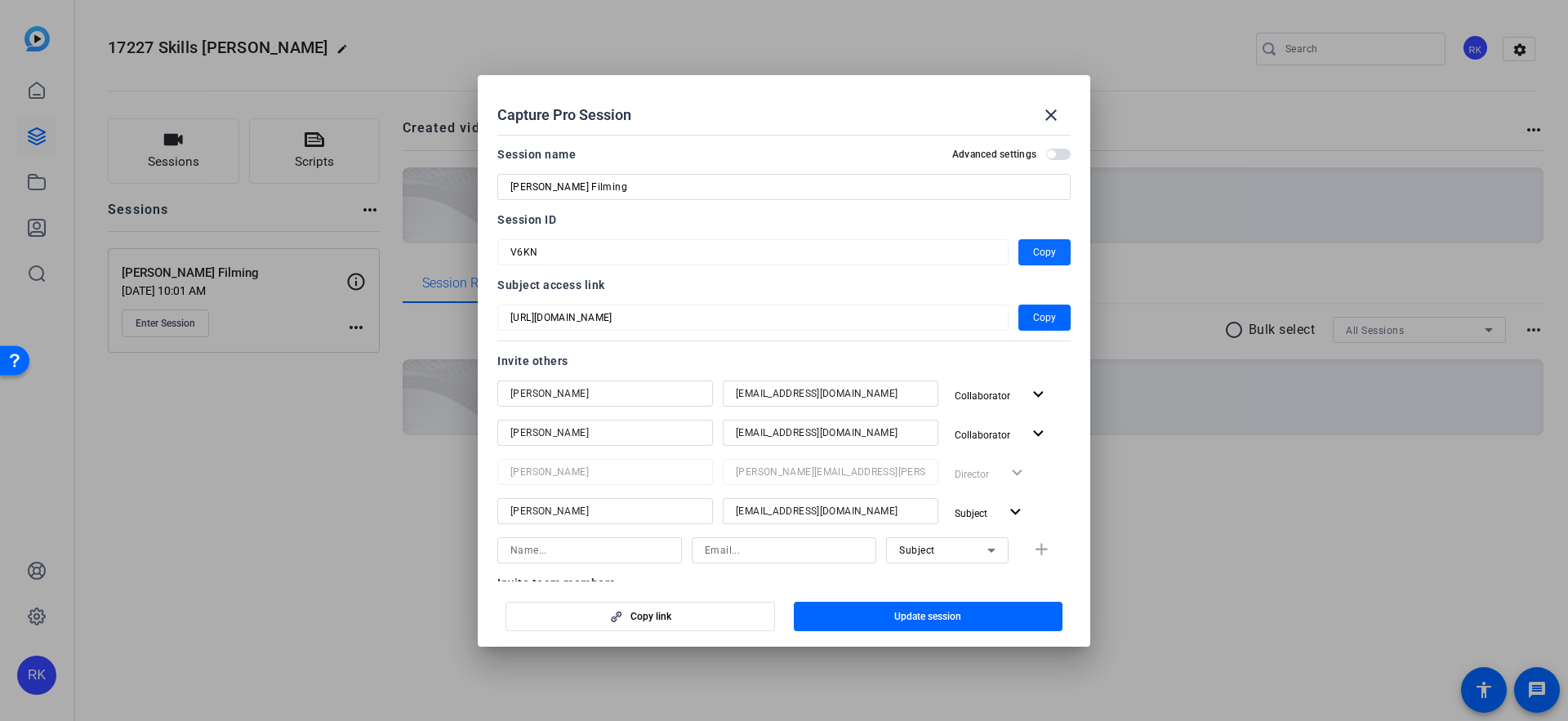
click at [1045, 250] on span "Copy" at bounding box center [1044, 252] width 23 height 20
click at [1054, 316] on span "Copy" at bounding box center [1044, 317] width 23 height 20
